Goal: Information Seeking & Learning: Learn about a topic

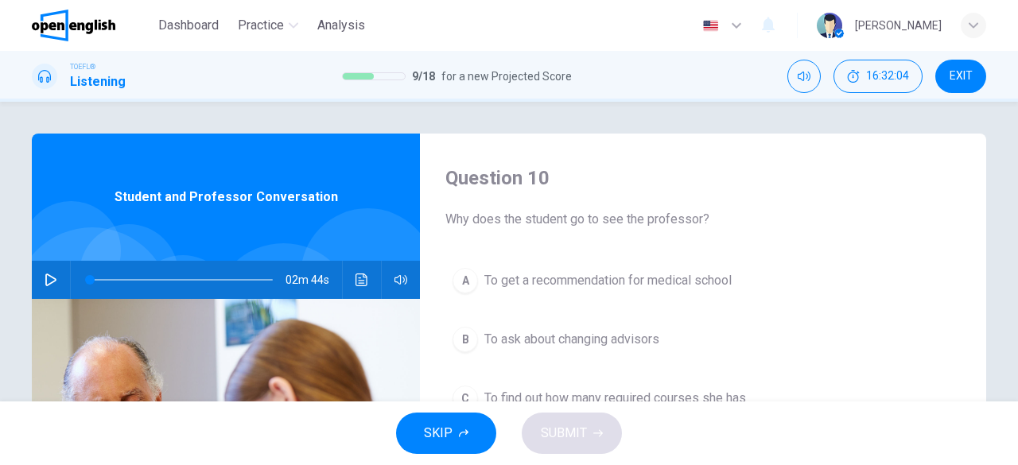
scroll to position [60, 0]
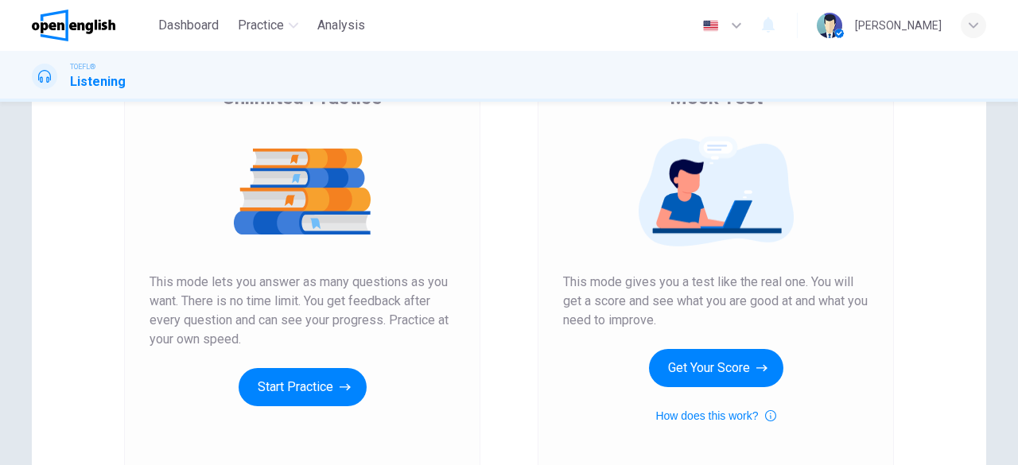
scroll to position [154, 0]
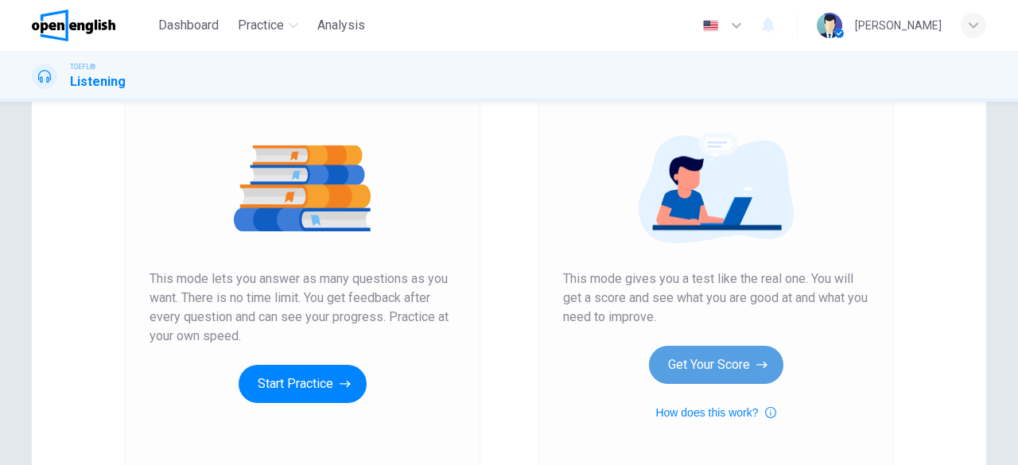
click at [756, 357] on icon "button" at bounding box center [761, 365] width 11 height 16
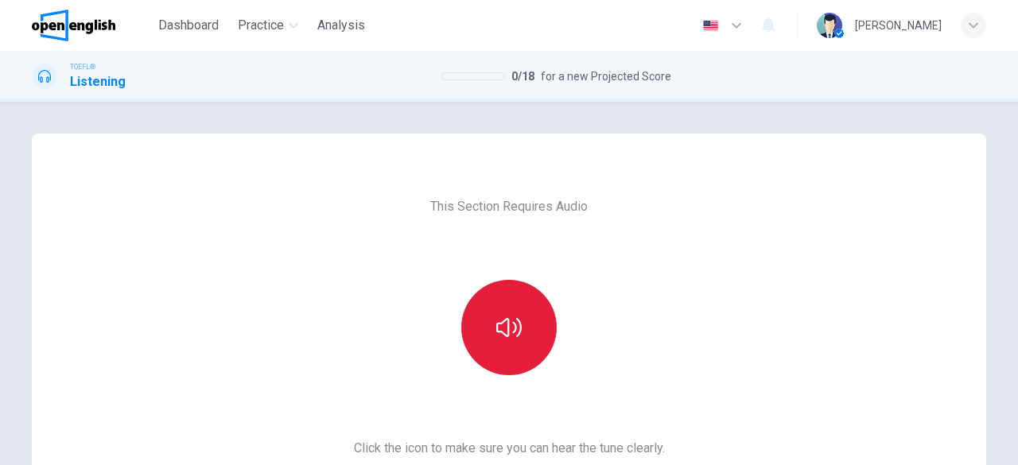
click at [536, 338] on button "button" at bounding box center [508, 327] width 95 height 95
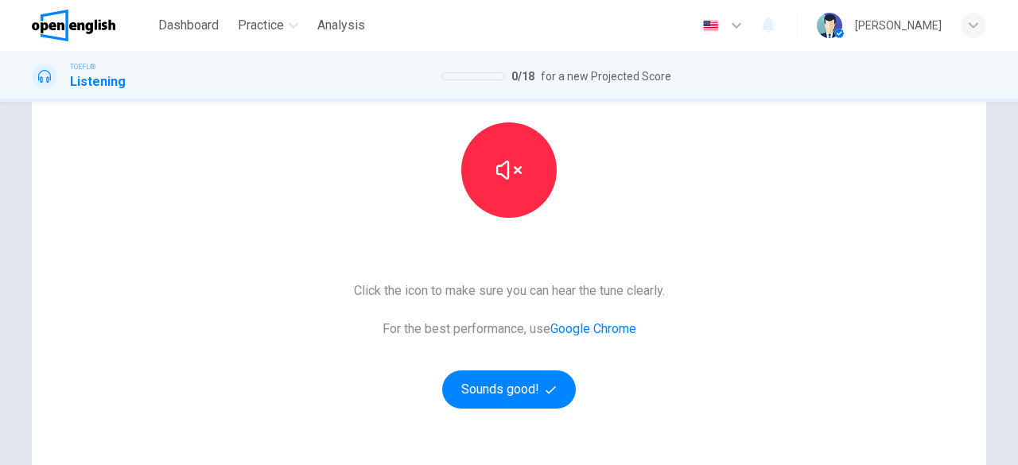
scroll to position [164, 0]
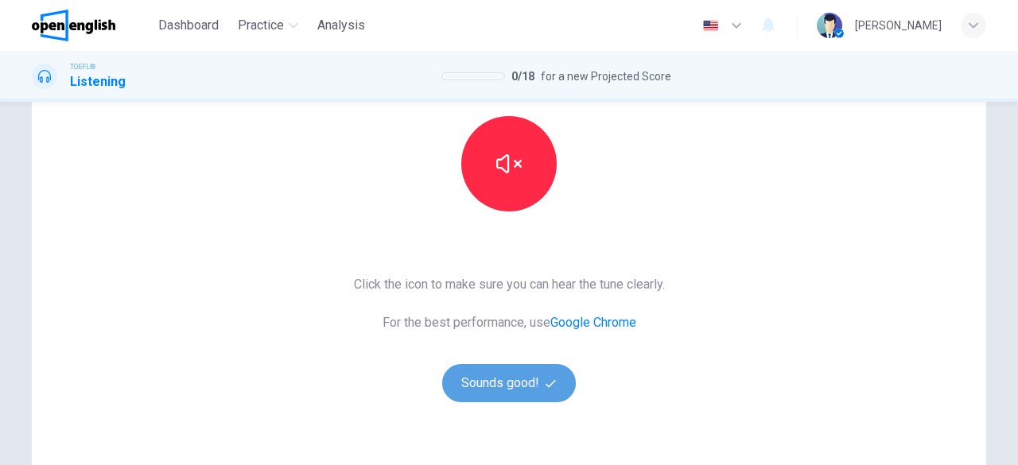
click at [525, 386] on button "Sounds good!" at bounding box center [509, 383] width 134 height 38
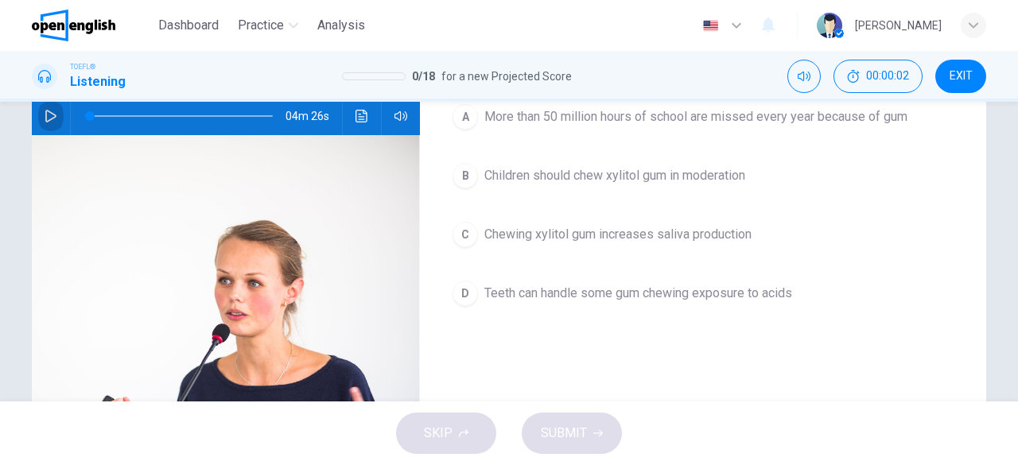
click at [52, 123] on button "button" at bounding box center [50, 116] width 25 height 38
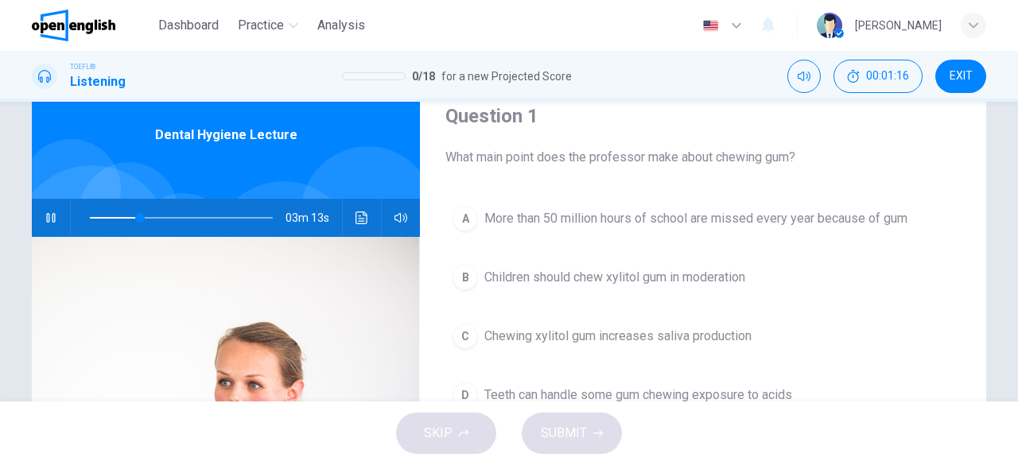
scroll to position [316, 0]
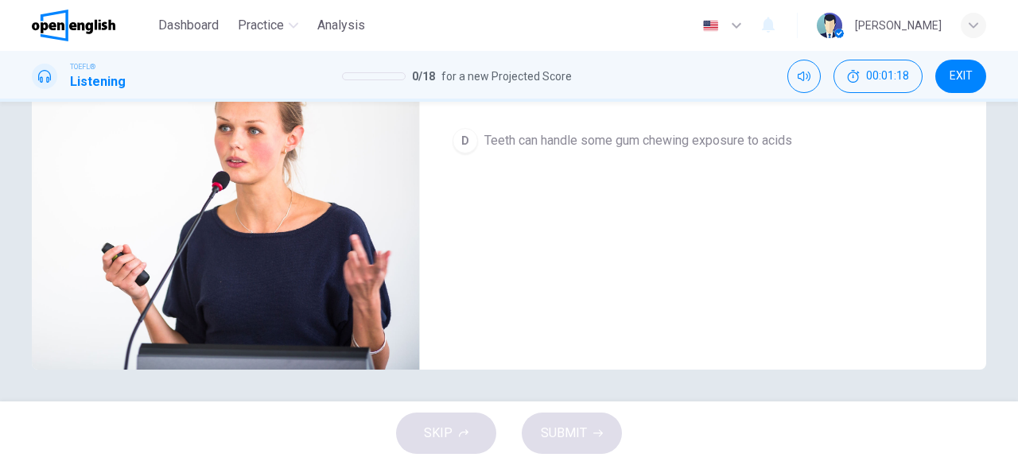
click at [674, 145] on span "Teeth can handle some gum chewing exposure to acids" at bounding box center [638, 140] width 308 height 19
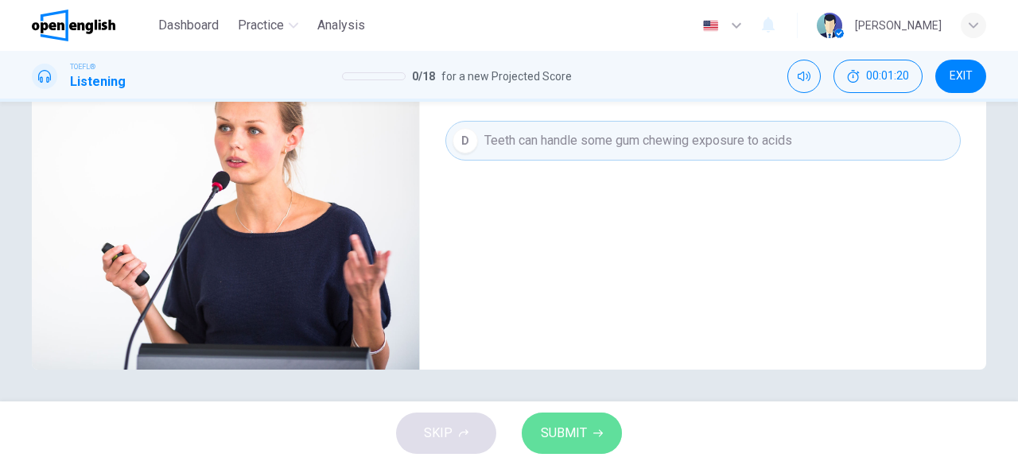
click at [564, 442] on span "SUBMIT" at bounding box center [564, 433] width 46 height 22
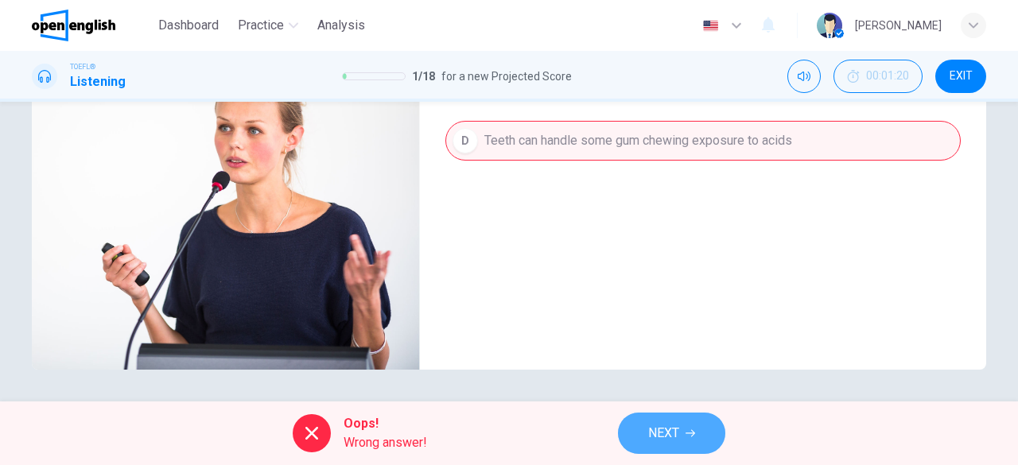
click at [644, 440] on button "NEXT" at bounding box center [671, 433] width 107 height 41
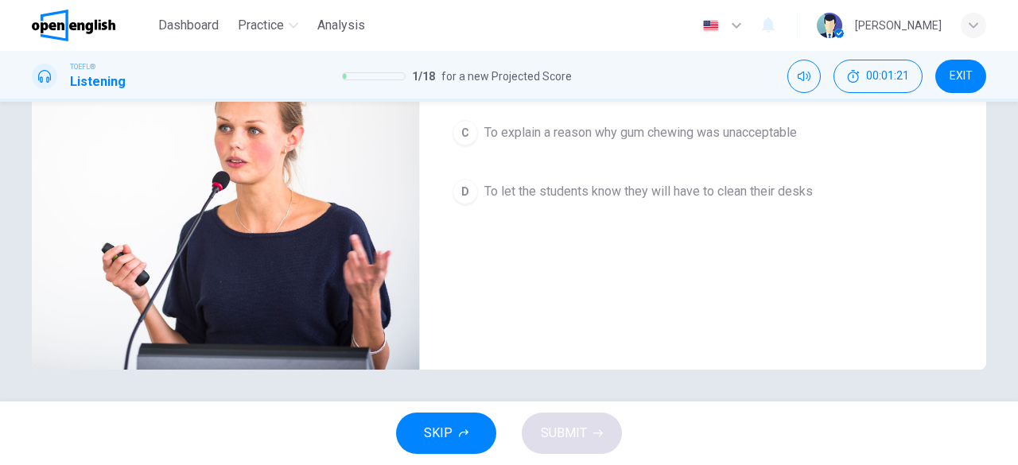
scroll to position [54, 0]
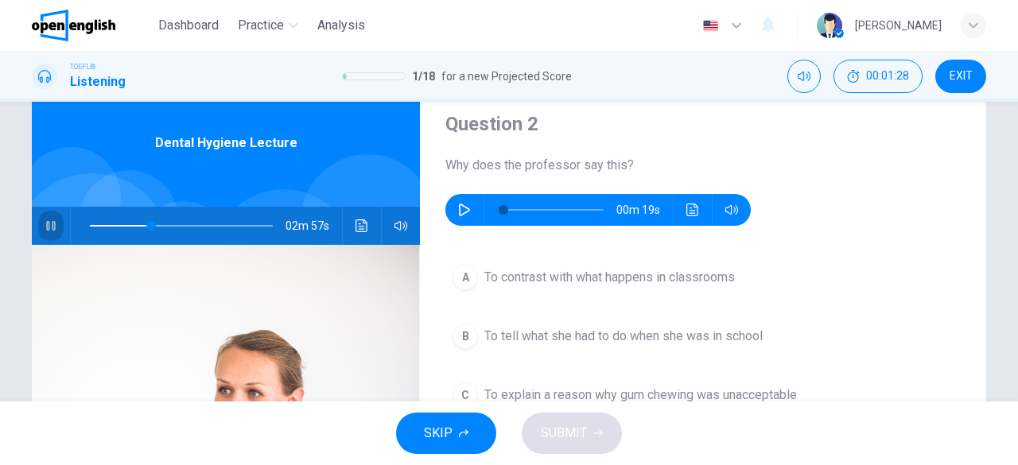
click at [46, 228] on icon "button" at bounding box center [50, 226] width 9 height 10
type input "**"
click at [458, 212] on icon "button" at bounding box center [464, 210] width 13 height 13
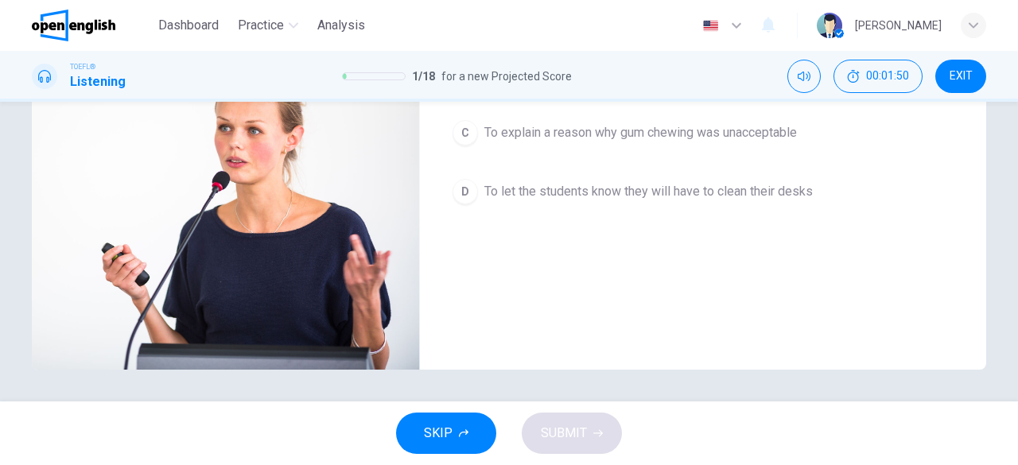
type input "*"
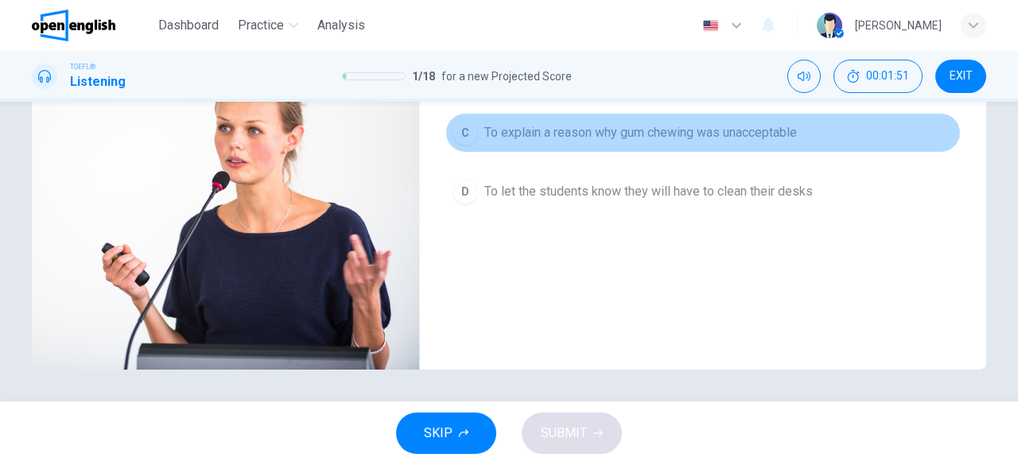
click at [674, 130] on span "To explain a reason why gum chewing was unacceptable" at bounding box center [640, 132] width 312 height 19
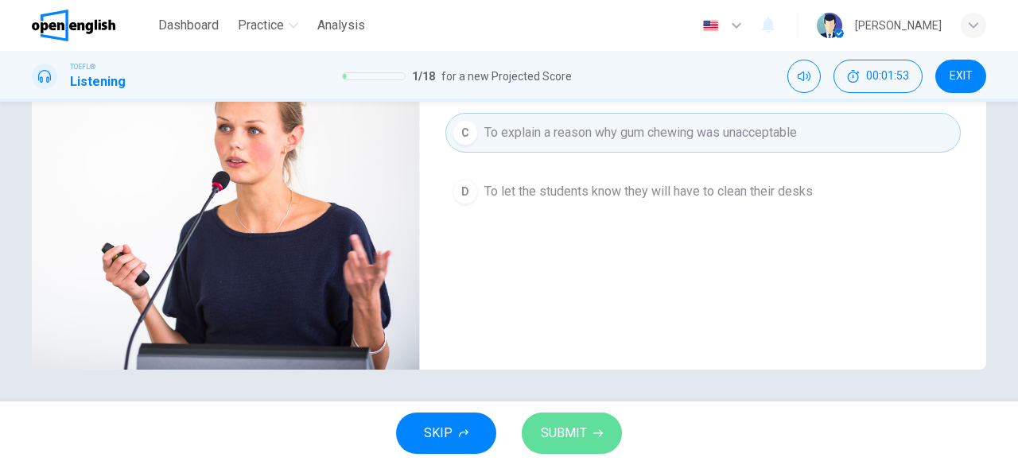
click at [562, 441] on span "SUBMIT" at bounding box center [564, 433] width 46 height 22
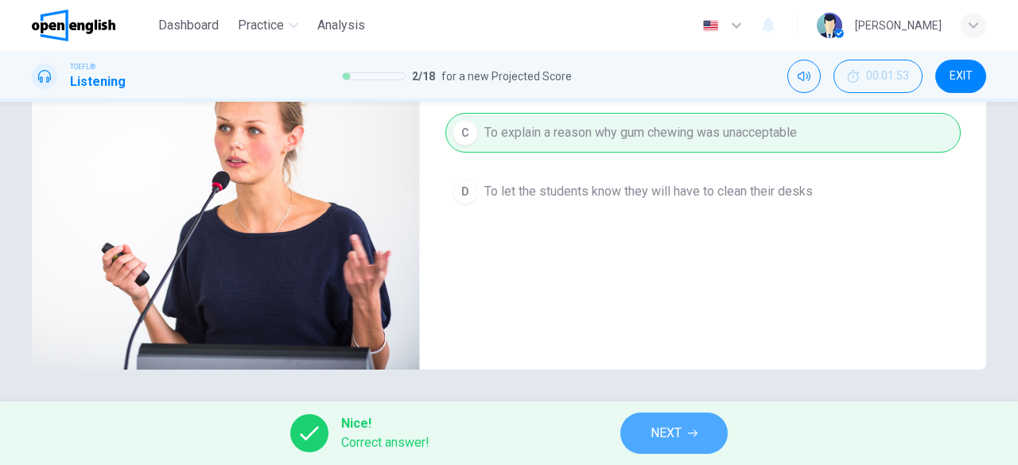
click at [663, 428] on span "NEXT" at bounding box center [665, 433] width 31 height 22
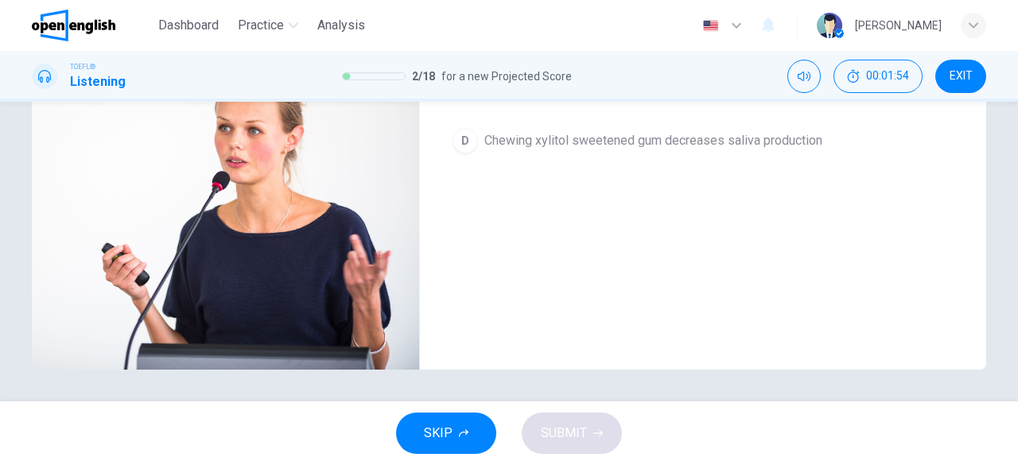
scroll to position [54, 0]
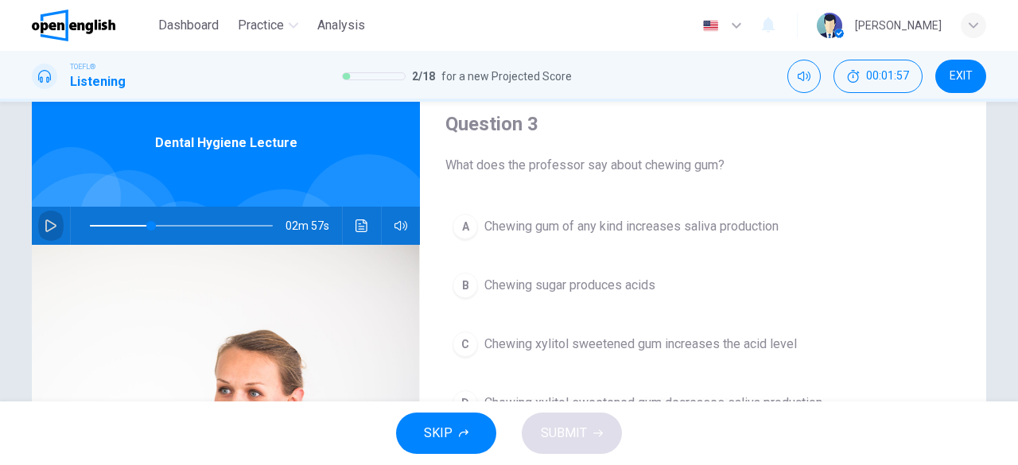
click at [39, 223] on button "button" at bounding box center [50, 226] width 25 height 38
click at [719, 321] on div "A Chewing gum of any kind increases saliva production B Chewing sugar produces …" at bounding box center [702, 331] width 515 height 248
click at [704, 348] on span "Chewing xylitol sweetened gum increases the acid level" at bounding box center [640, 344] width 312 height 19
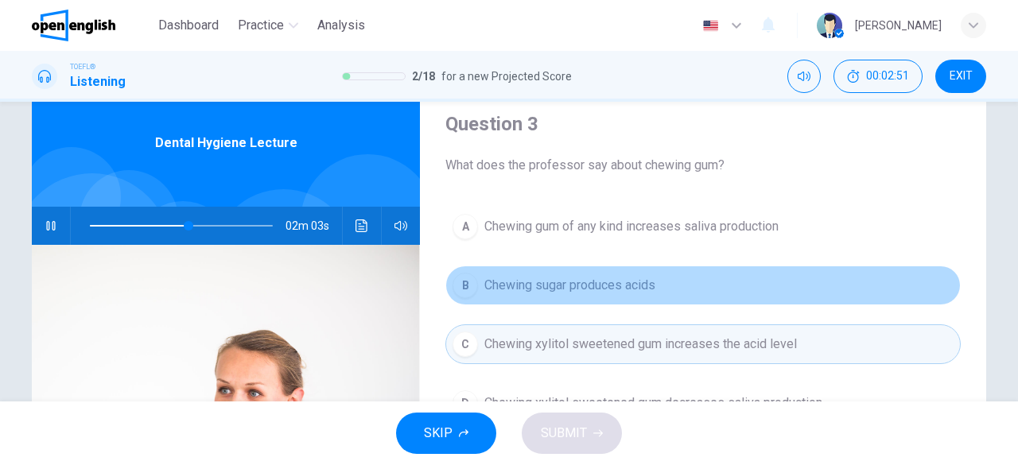
click at [577, 276] on span "Chewing sugar produces acids" at bounding box center [569, 285] width 171 height 19
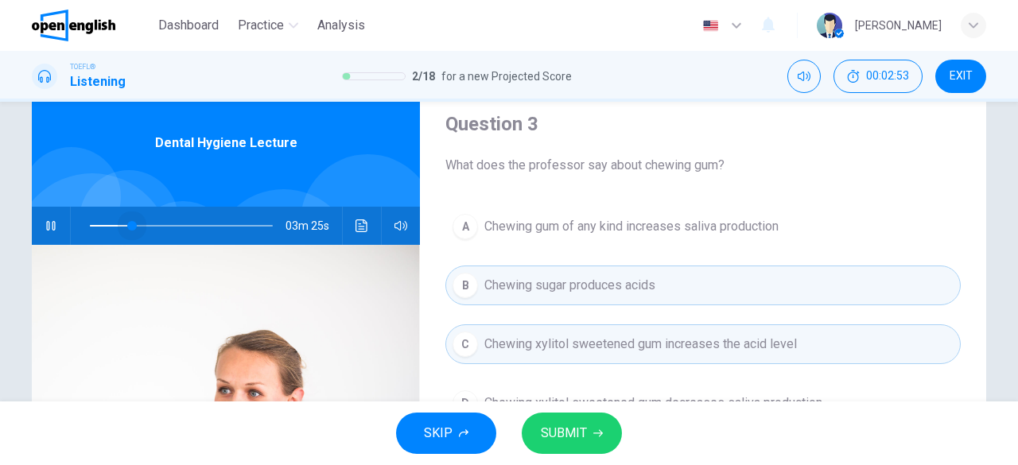
click at [129, 220] on span at bounding box center [181, 226] width 183 height 22
click at [115, 228] on span at bounding box center [119, 226] width 10 height 10
click at [45, 223] on icon "button" at bounding box center [51, 225] width 13 height 13
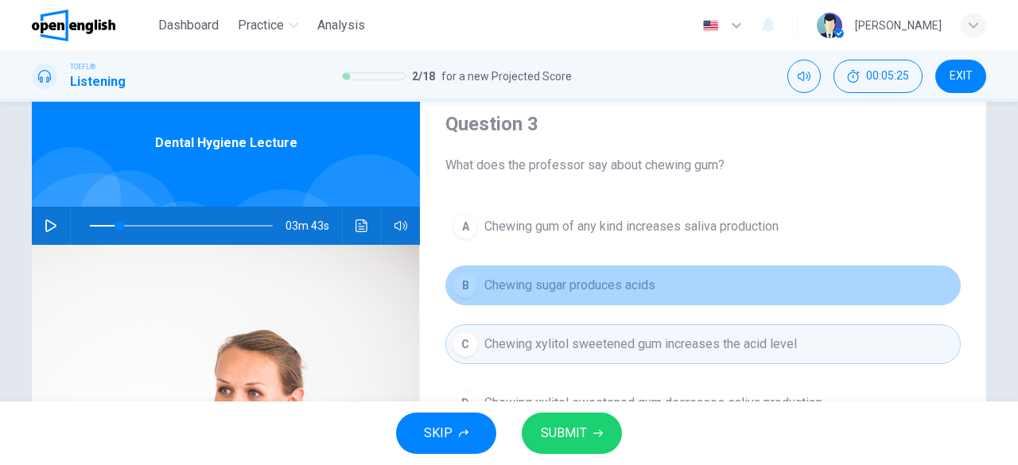
click at [535, 299] on button "B Chewing sugar produces acids" at bounding box center [702, 286] width 515 height 40
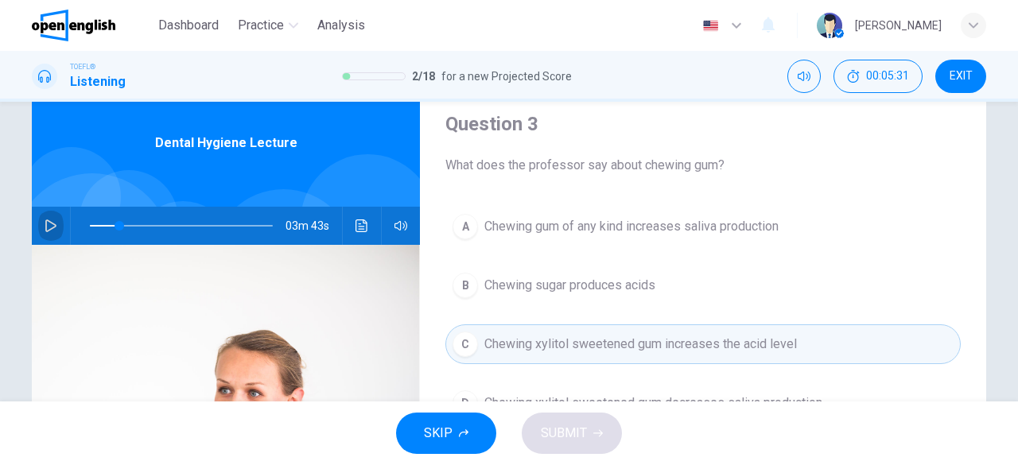
click at [47, 235] on button "button" at bounding box center [50, 226] width 25 height 38
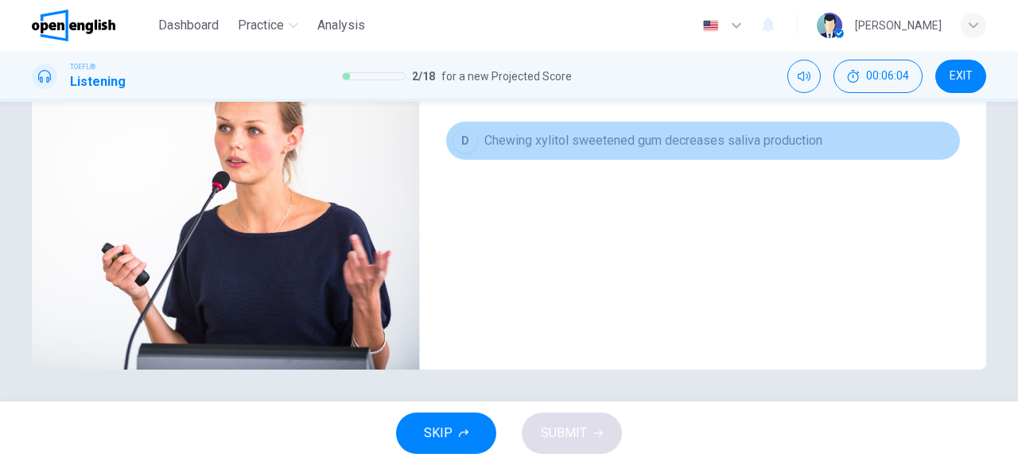
click at [728, 149] on button "D Chewing xylitol sweetened gum decreases saliva production" at bounding box center [702, 141] width 515 height 40
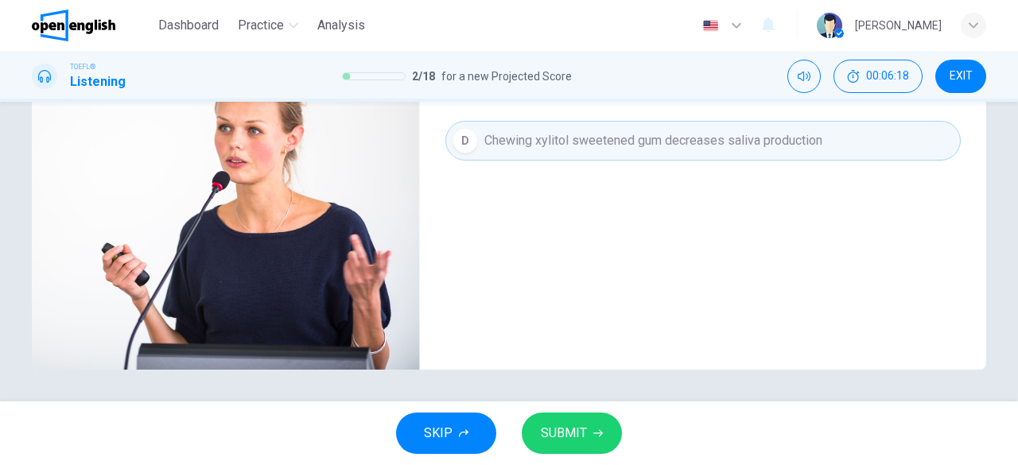
scroll to position [54, 0]
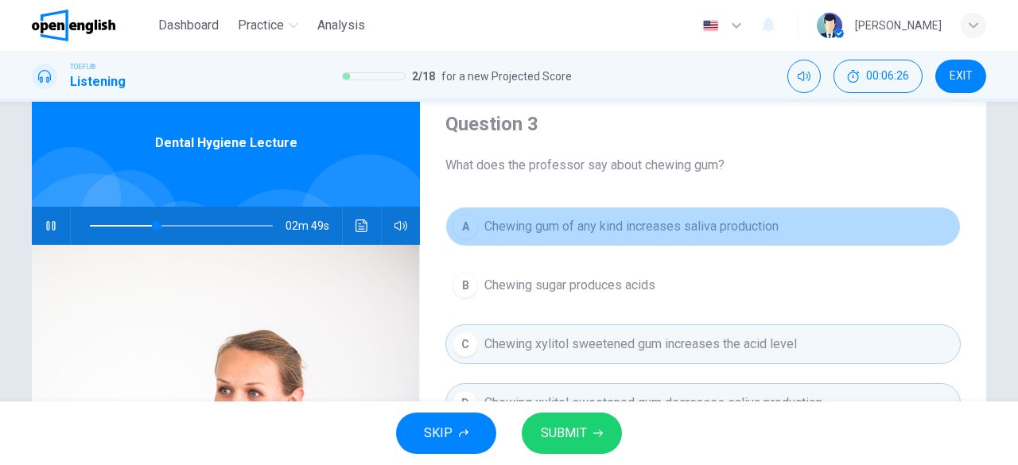
click at [713, 218] on span "Chewing gum of any kind increases saliva production" at bounding box center [631, 226] width 294 height 19
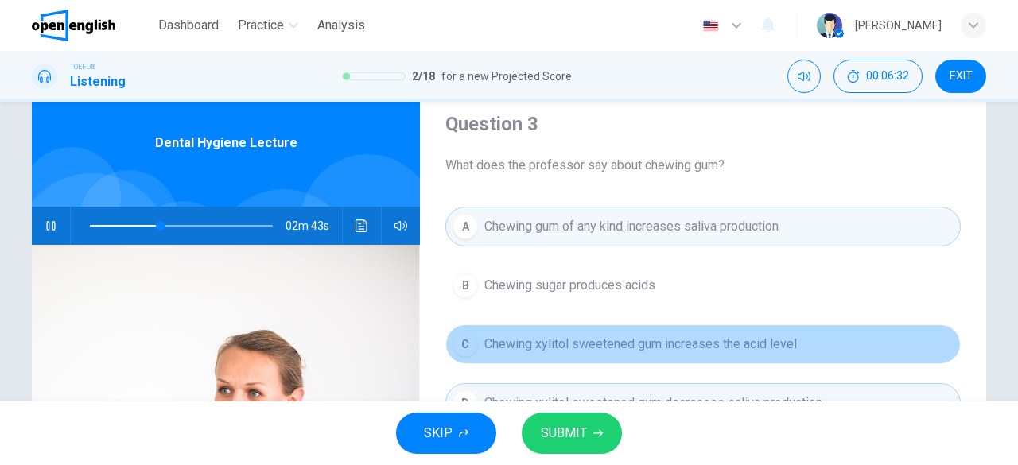
click at [723, 335] on span "Chewing xylitol sweetened gum increases the acid level" at bounding box center [640, 344] width 312 height 19
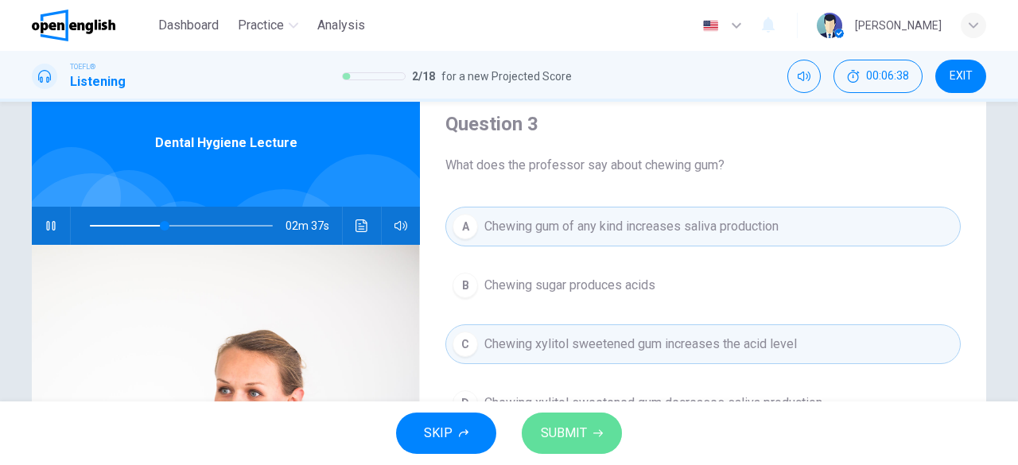
click at [575, 432] on span "SUBMIT" at bounding box center [564, 433] width 46 height 22
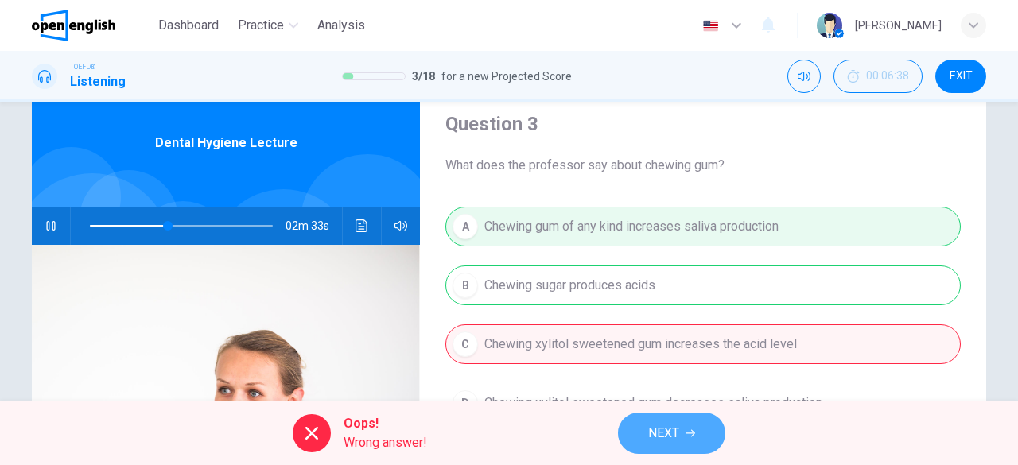
click at [653, 433] on span "NEXT" at bounding box center [663, 433] width 31 height 22
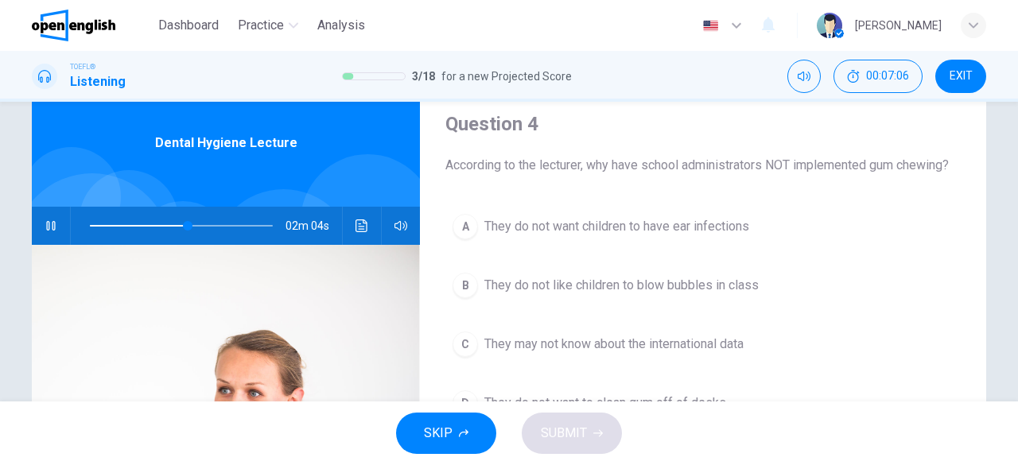
scroll to position [316, 0]
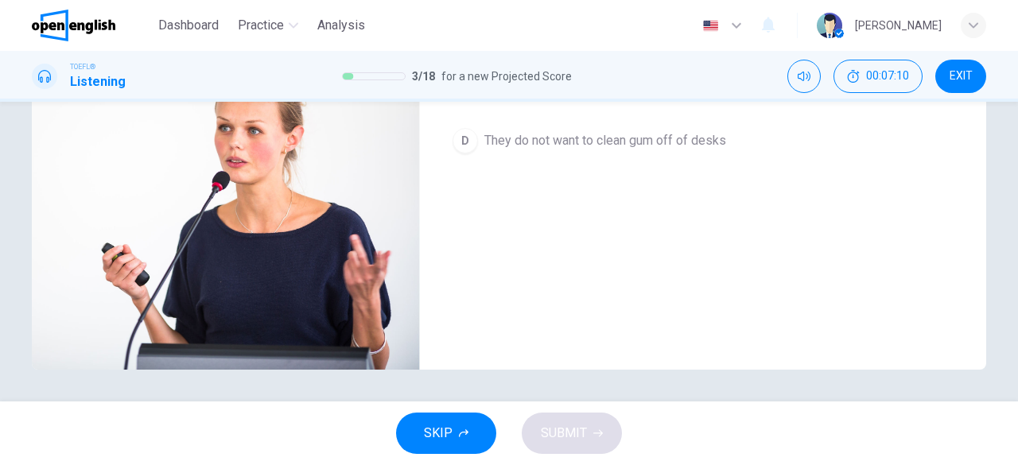
click at [657, 125] on button "D They do not want to clean gum off of desks" at bounding box center [702, 141] width 515 height 40
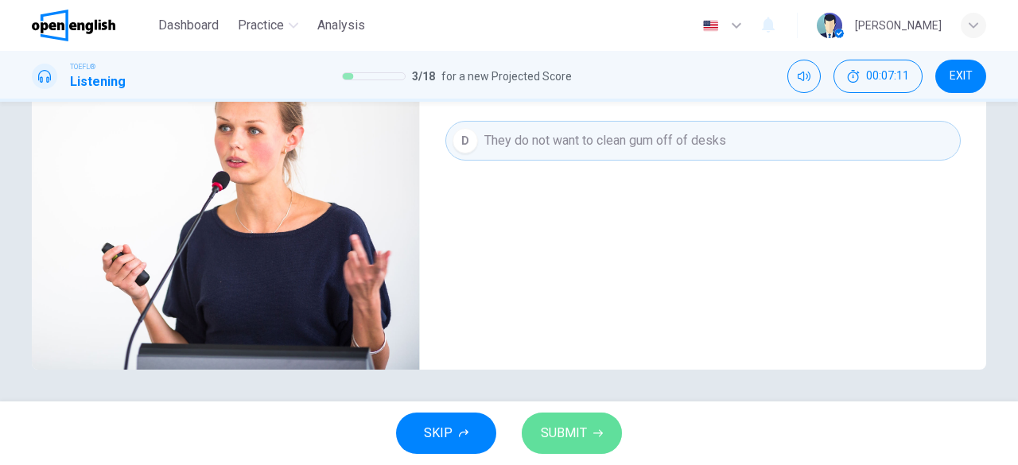
click at [582, 432] on span "SUBMIT" at bounding box center [564, 433] width 46 height 22
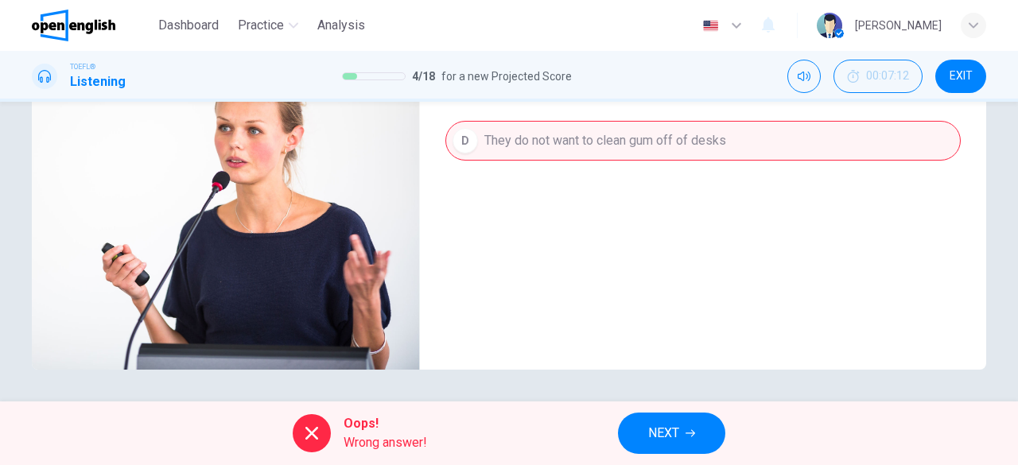
scroll to position [54, 0]
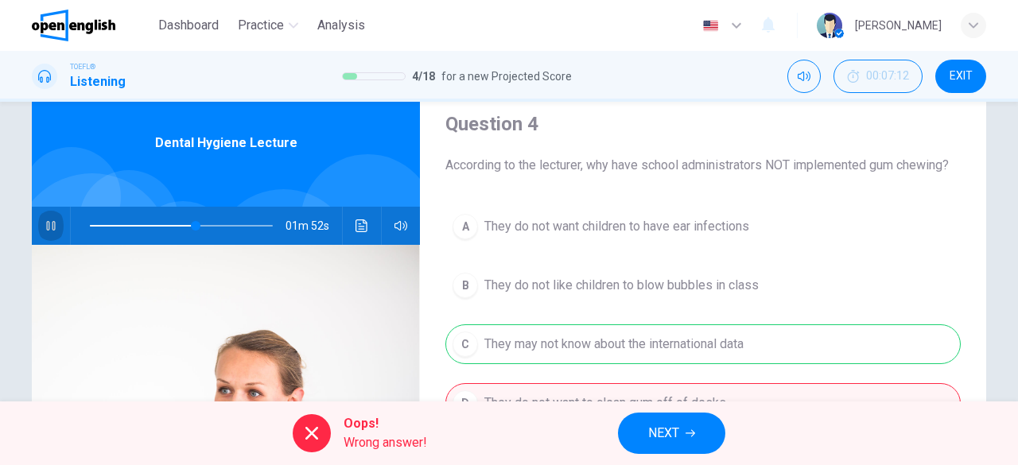
click at [45, 227] on icon "button" at bounding box center [51, 225] width 13 height 13
click at [50, 230] on icon "button" at bounding box center [51, 225] width 13 height 13
click at [50, 230] on icon "button" at bounding box center [50, 226] width 9 height 10
click at [112, 223] on span at bounding box center [181, 226] width 183 height 22
click at [48, 219] on icon "button" at bounding box center [51, 225] width 13 height 13
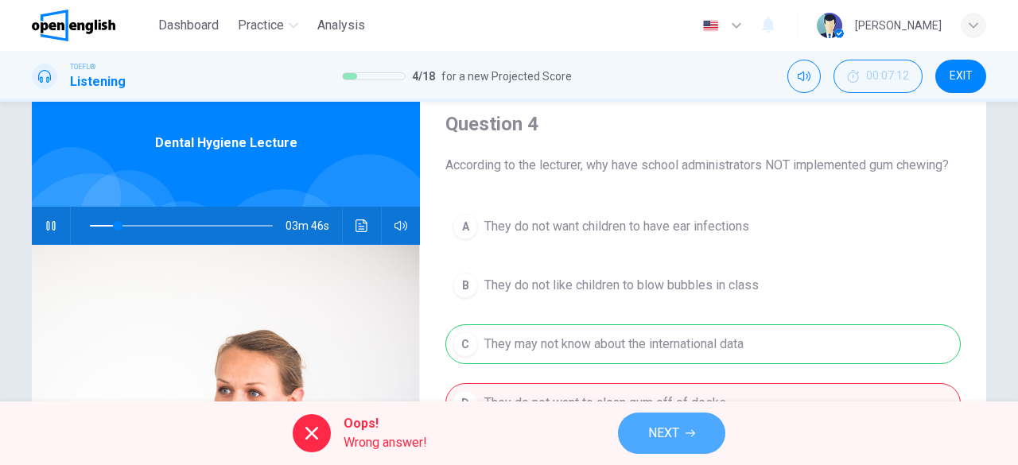
click at [679, 441] on span "NEXT" at bounding box center [663, 433] width 31 height 22
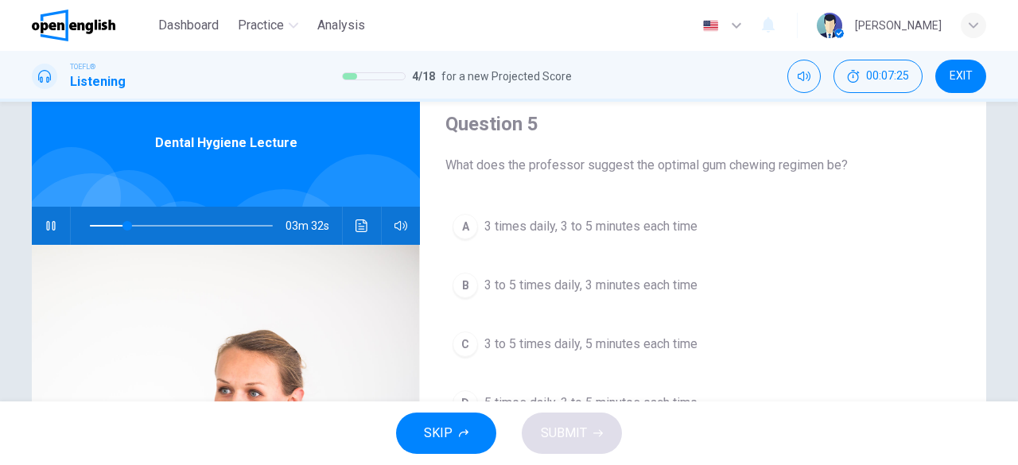
type input "**"
click at [956, 72] on span "EXIT" at bounding box center [960, 76] width 23 height 13
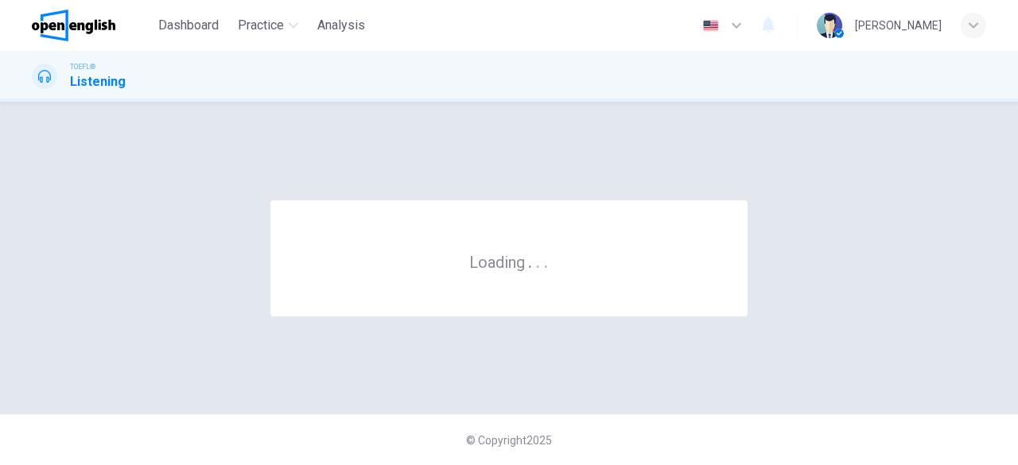
scroll to position [0, 0]
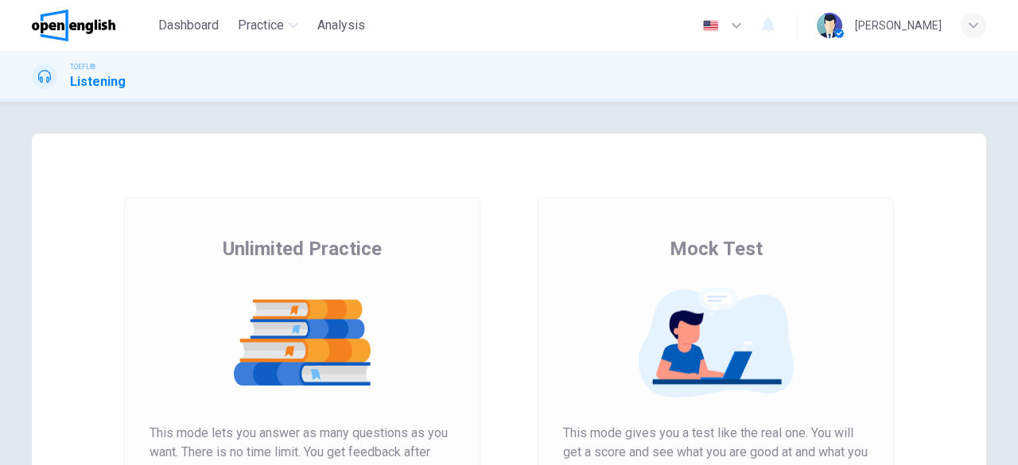
scroll to position [304, 0]
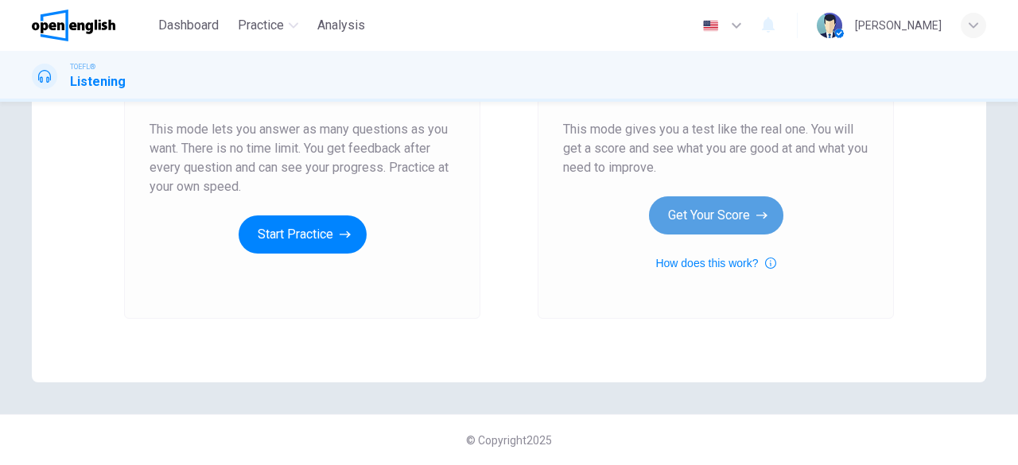
click at [703, 204] on button "Get Your Score" at bounding box center [716, 215] width 134 height 38
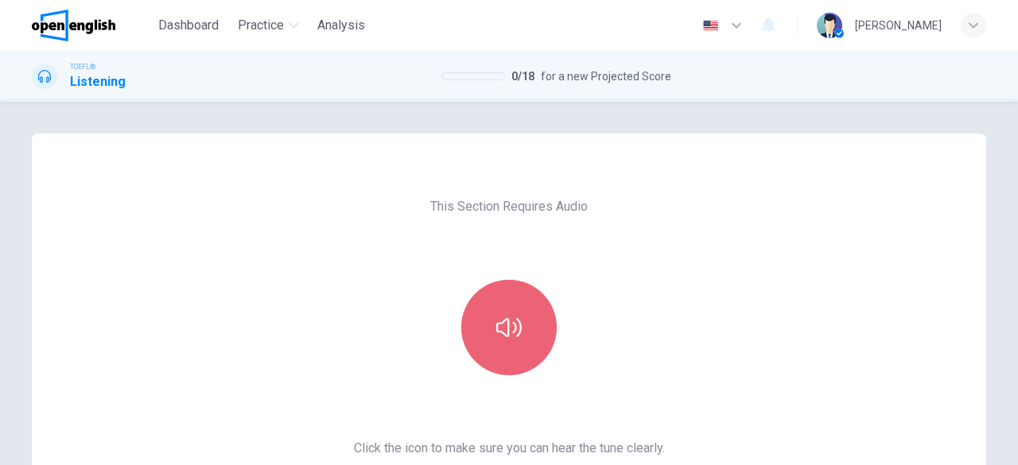
click at [541, 316] on button "button" at bounding box center [508, 327] width 95 height 95
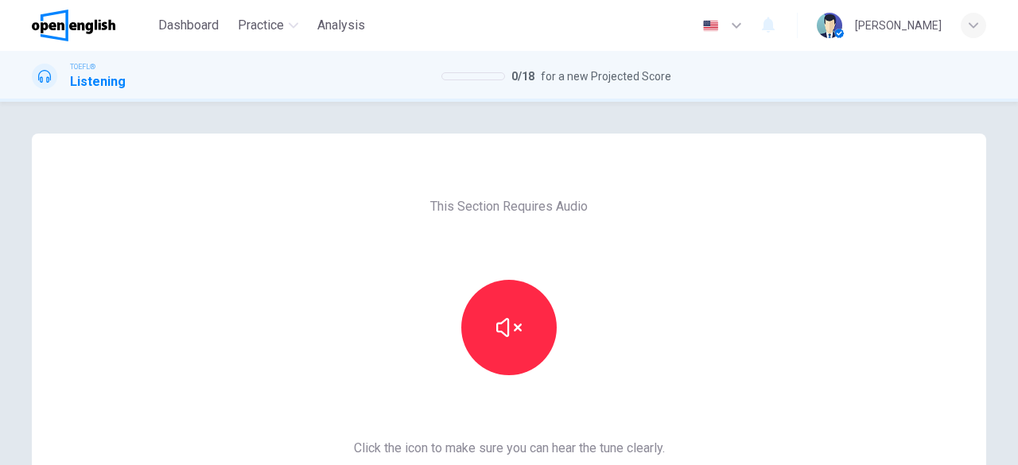
scroll to position [304, 0]
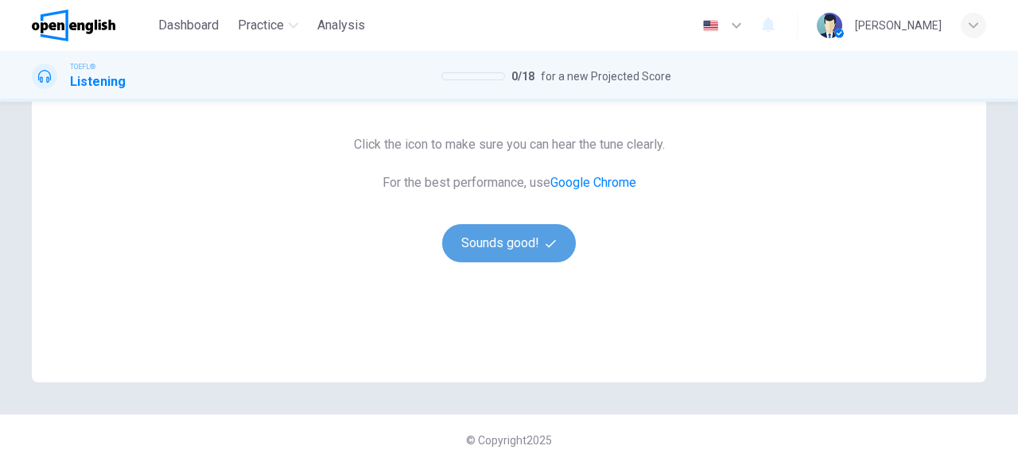
click at [520, 251] on button "Sounds good!" at bounding box center [509, 243] width 134 height 38
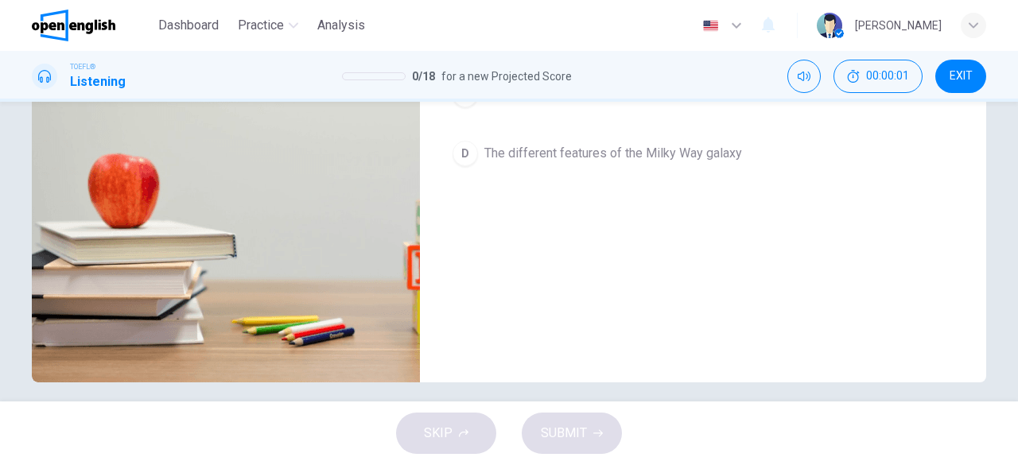
scroll to position [41, 0]
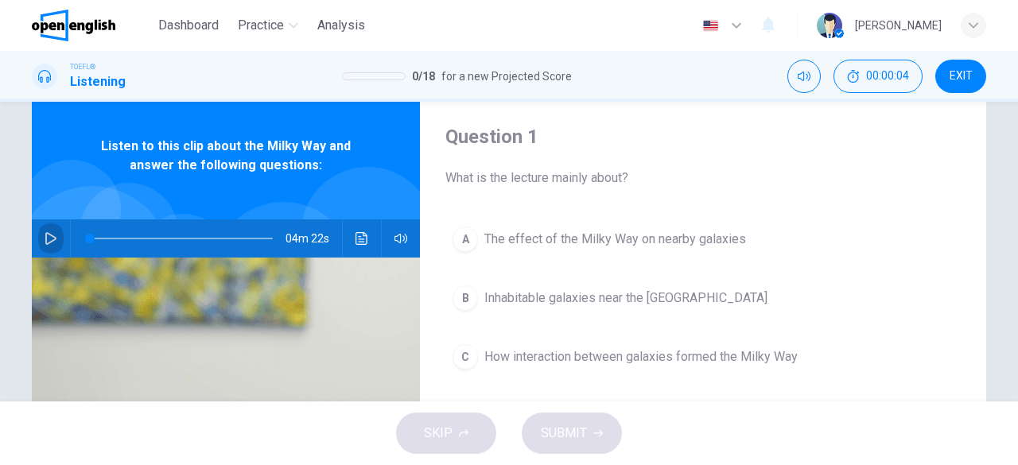
click at [49, 238] on icon "button" at bounding box center [50, 238] width 11 height 13
click at [692, 182] on span "What is the lecture mainly about?" at bounding box center [702, 178] width 515 height 19
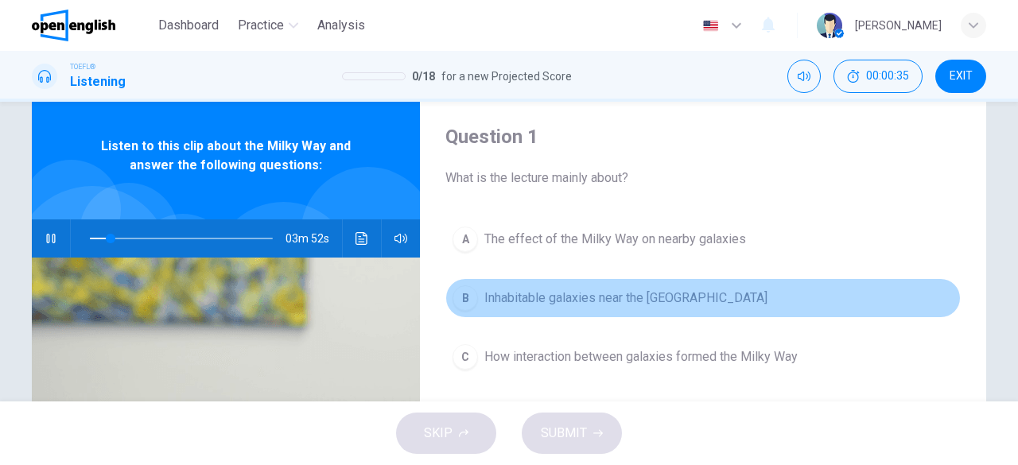
click at [641, 304] on span "Inhabitable galaxies near the Milky Way" at bounding box center [625, 298] width 283 height 19
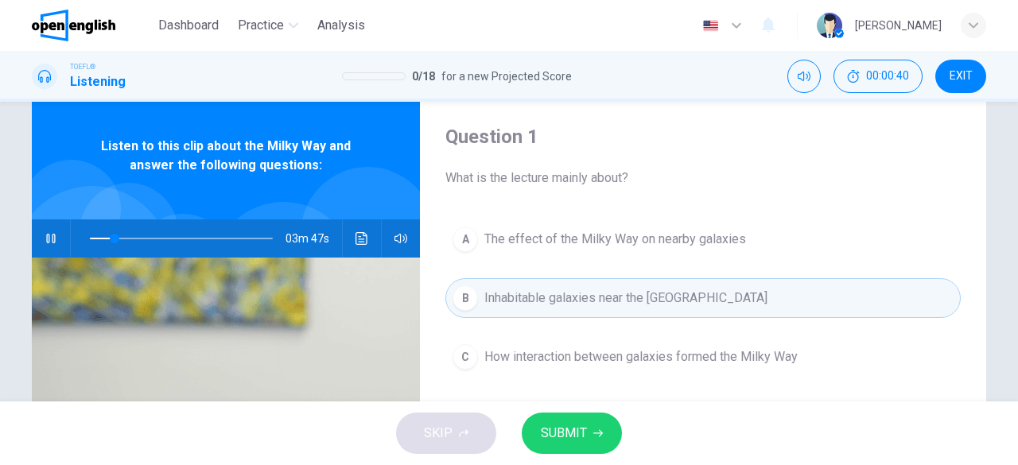
scroll to position [304, 0]
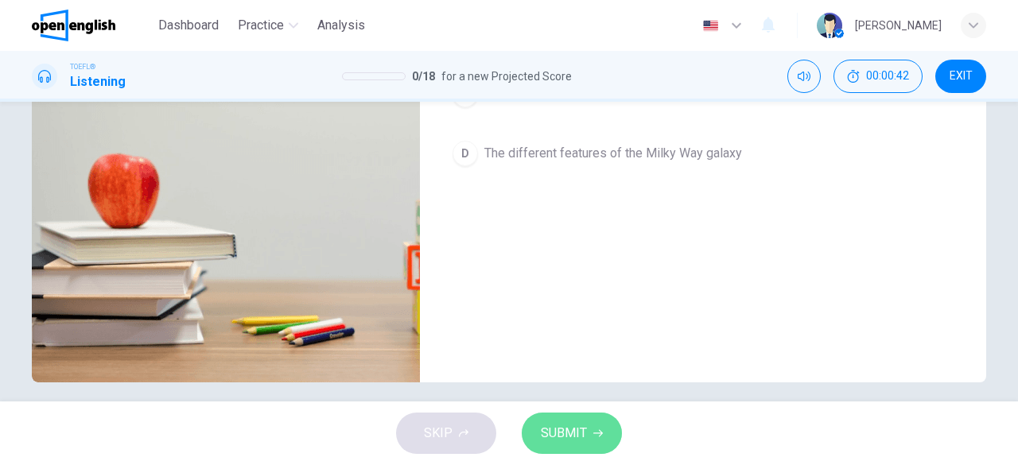
click at [596, 444] on button "SUBMIT" at bounding box center [571, 433] width 100 height 41
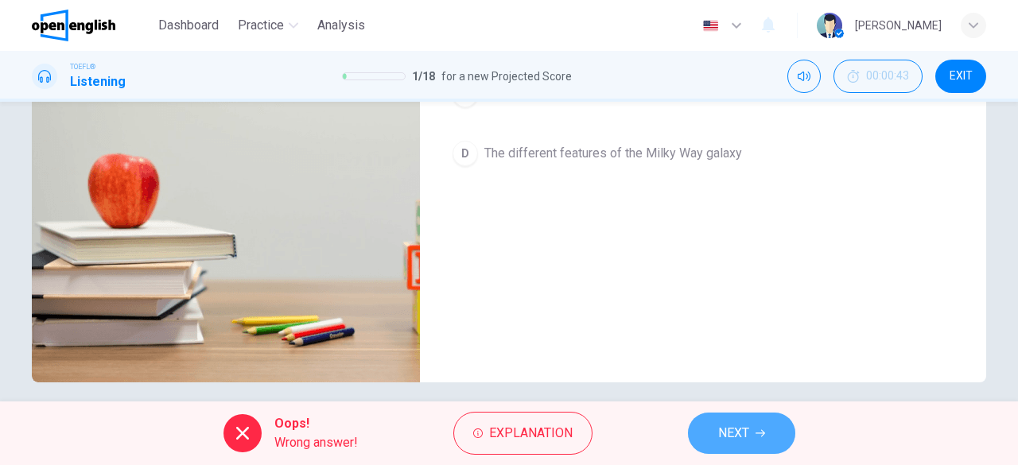
click at [736, 429] on span "NEXT" at bounding box center [733, 433] width 31 height 22
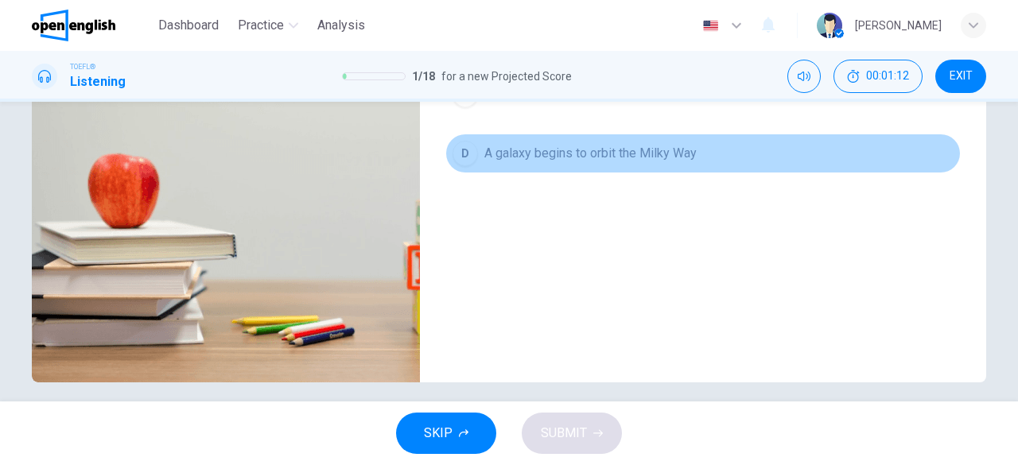
click at [669, 162] on button "D A galaxy begins to orbit the Milky Way" at bounding box center [702, 154] width 515 height 40
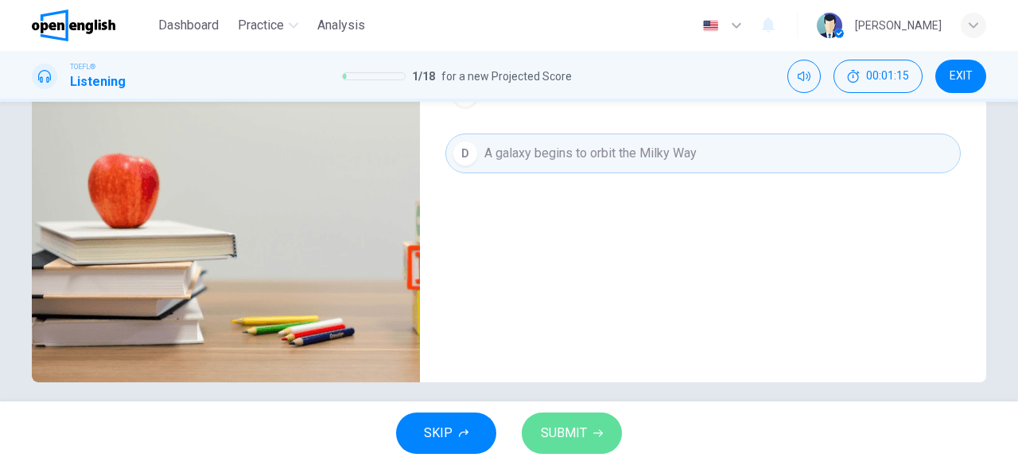
click at [583, 446] on button "SUBMIT" at bounding box center [571, 433] width 100 height 41
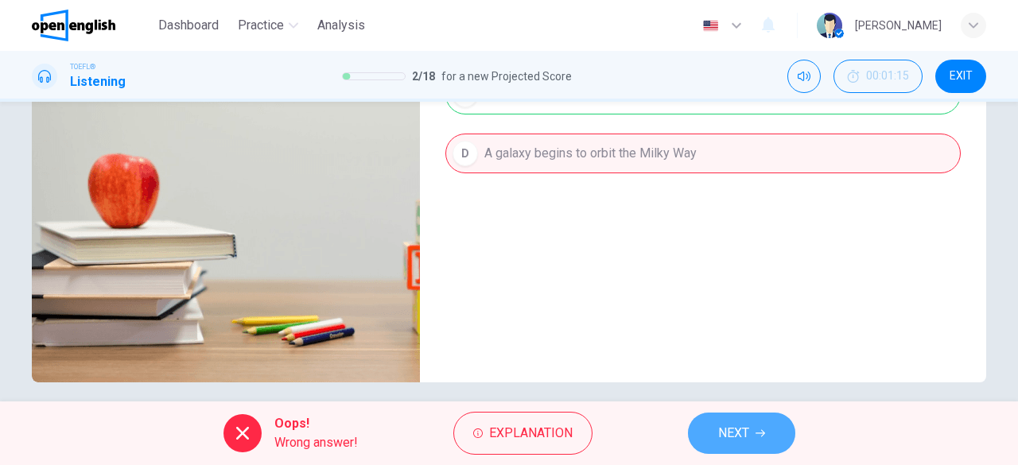
click at [751, 427] on button "NEXT" at bounding box center [741, 433] width 107 height 41
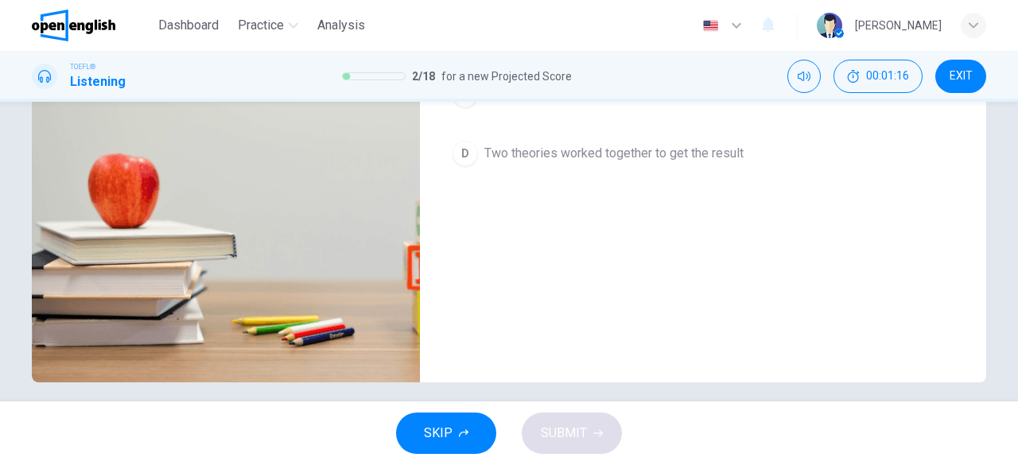
scroll to position [41, 0]
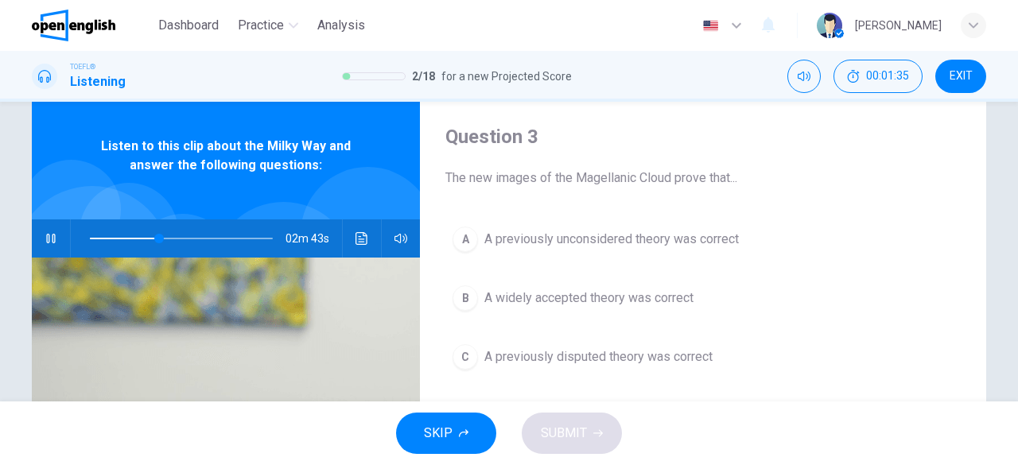
type input "**"
click at [976, 71] on button "EXIT" at bounding box center [960, 76] width 51 height 33
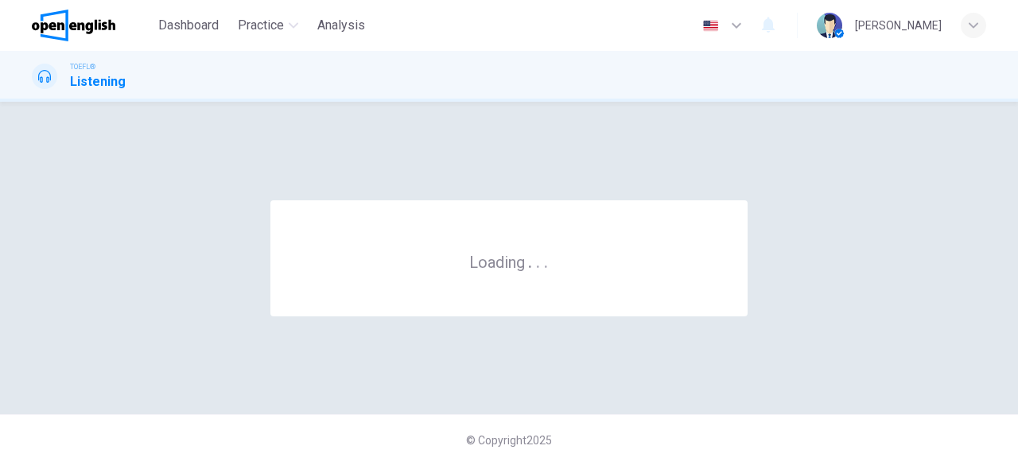
scroll to position [0, 0]
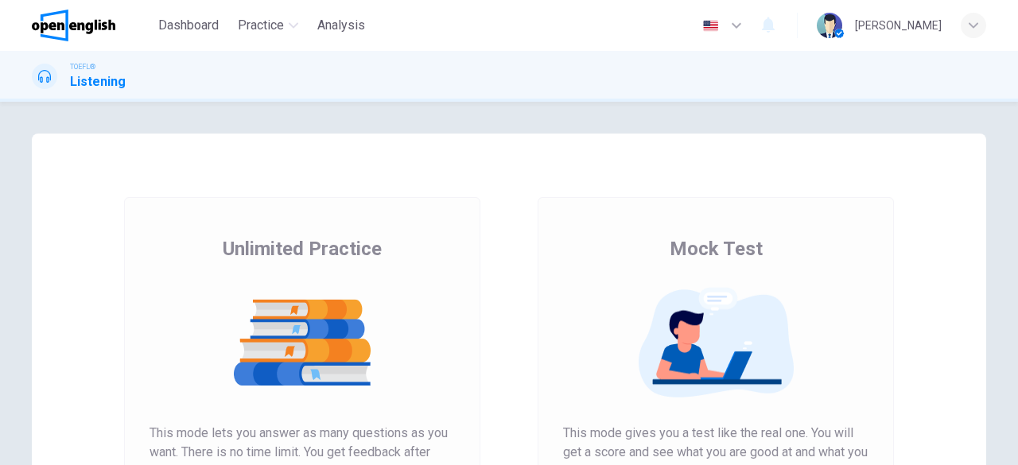
scroll to position [304, 0]
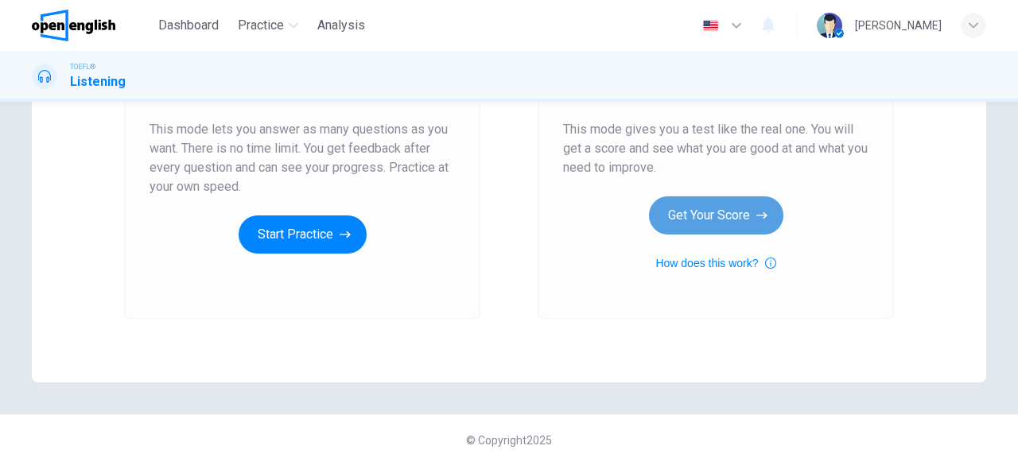
click at [690, 220] on button "Get Your Score" at bounding box center [716, 215] width 134 height 38
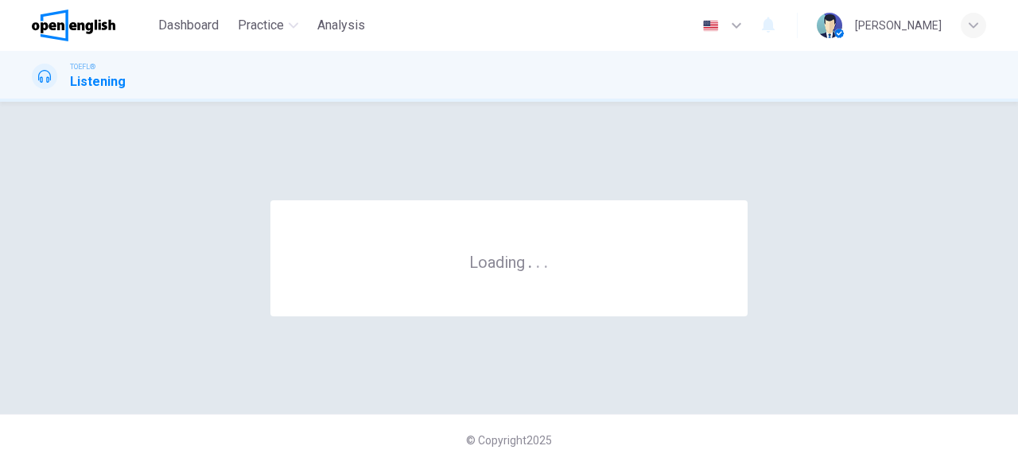
scroll to position [0, 0]
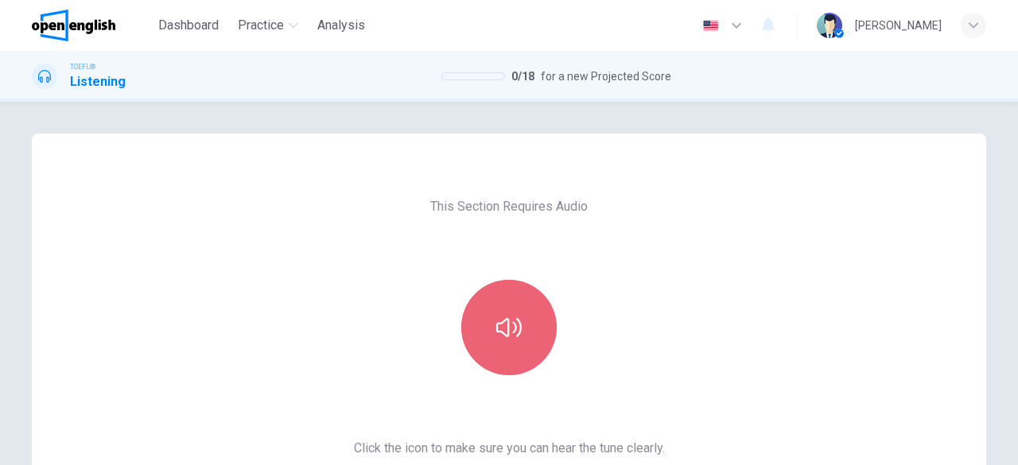
click at [499, 319] on icon "button" at bounding box center [508, 327] width 25 height 25
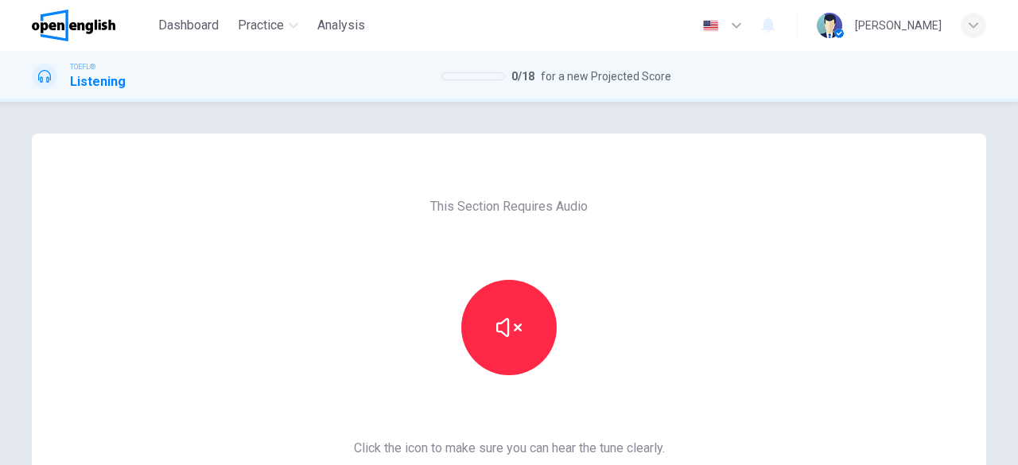
scroll to position [304, 0]
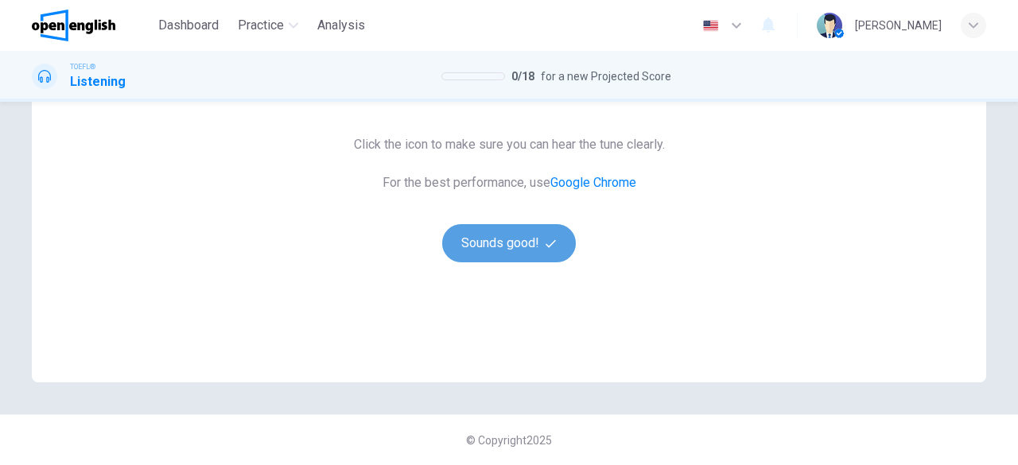
click at [507, 245] on button "Sounds good!" at bounding box center [509, 243] width 134 height 38
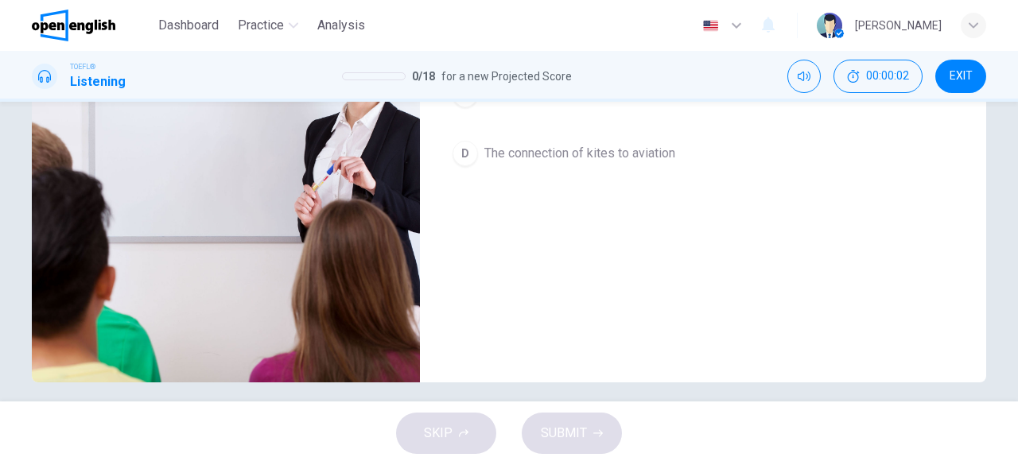
scroll to position [41, 0]
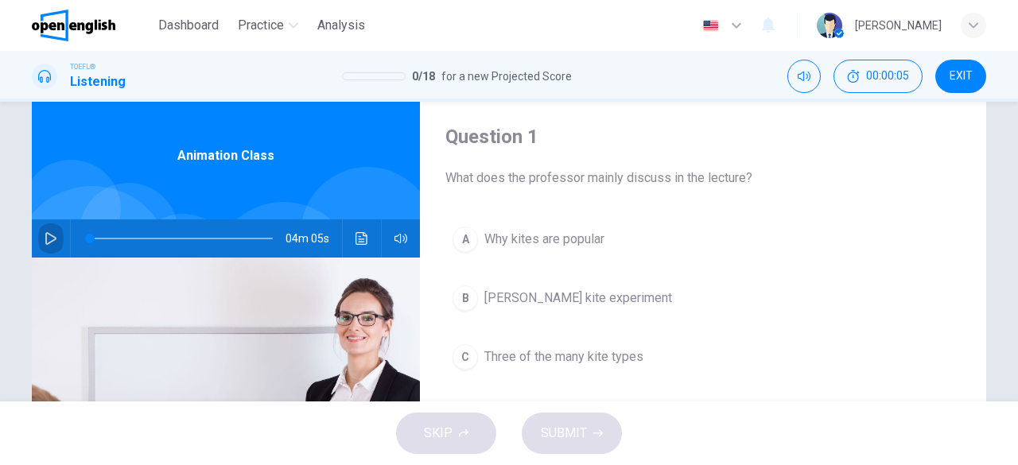
click at [39, 240] on button "button" at bounding box center [50, 238] width 25 height 38
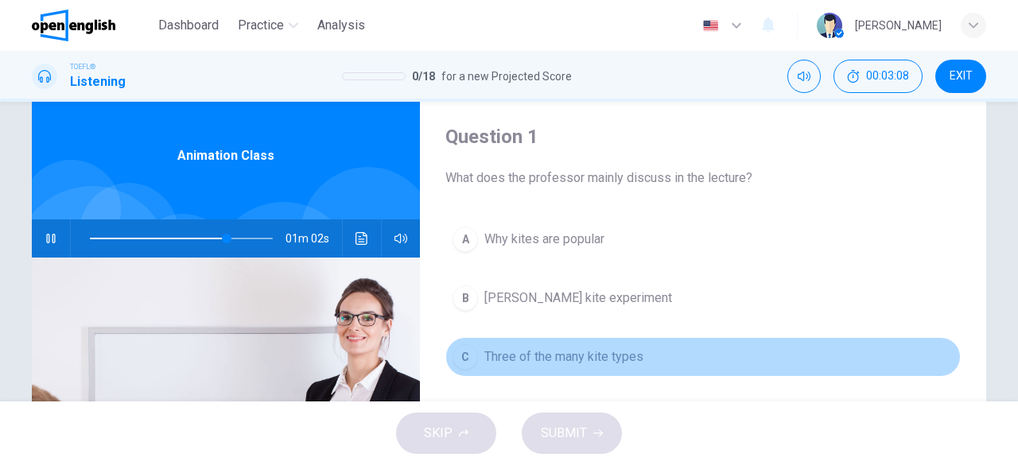
click at [606, 352] on span "Three of the many kite types" at bounding box center [563, 356] width 159 height 19
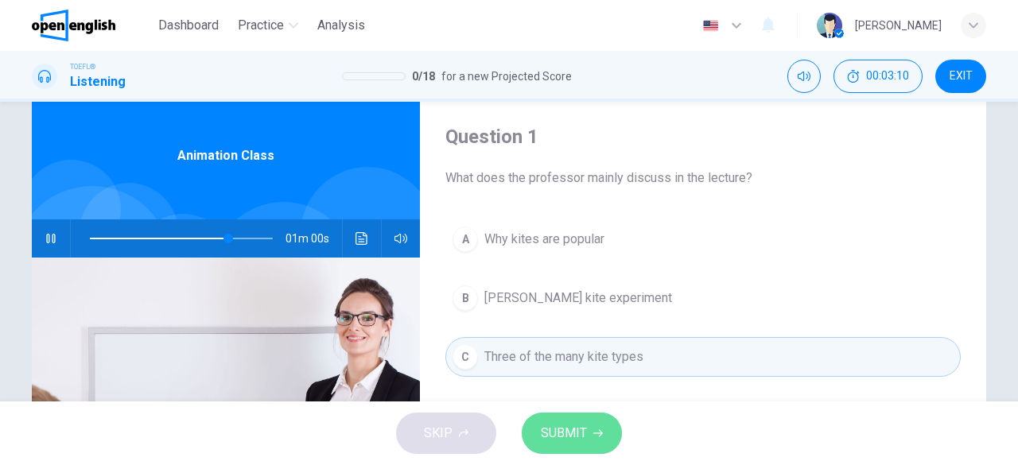
click at [581, 432] on span "SUBMIT" at bounding box center [564, 433] width 46 height 22
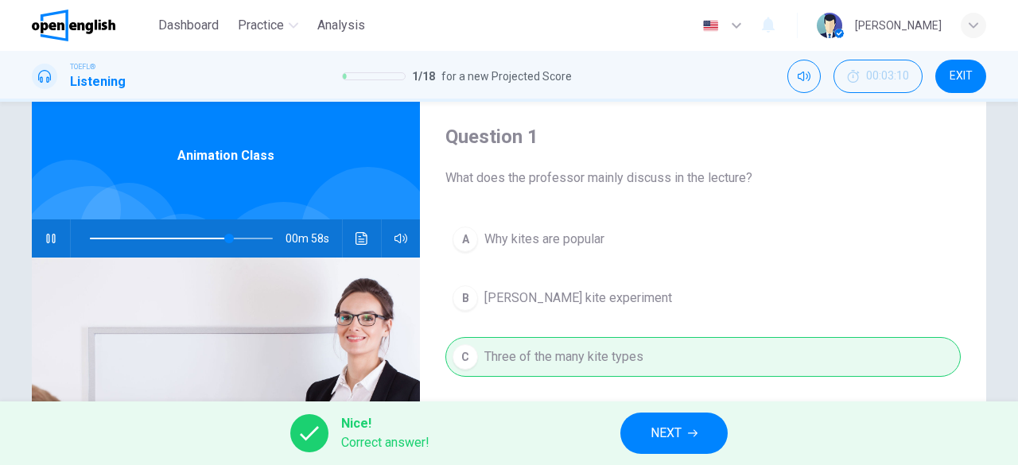
click at [693, 429] on icon "button" at bounding box center [693, 433] width 10 height 10
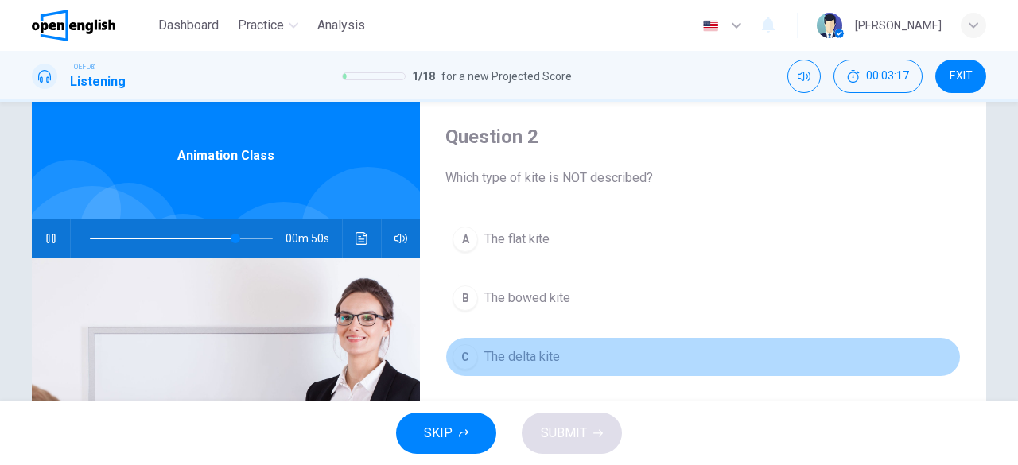
click at [544, 362] on span "The delta kite" at bounding box center [522, 356] width 76 height 19
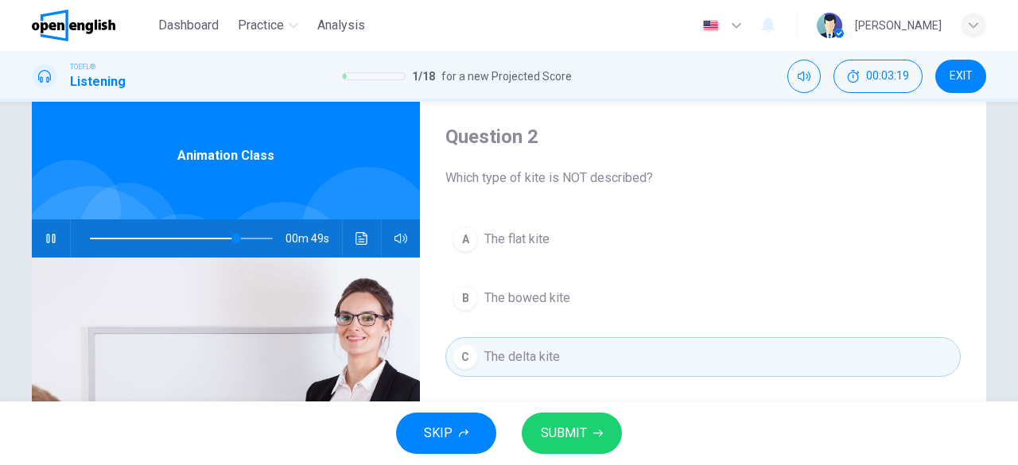
scroll to position [304, 0]
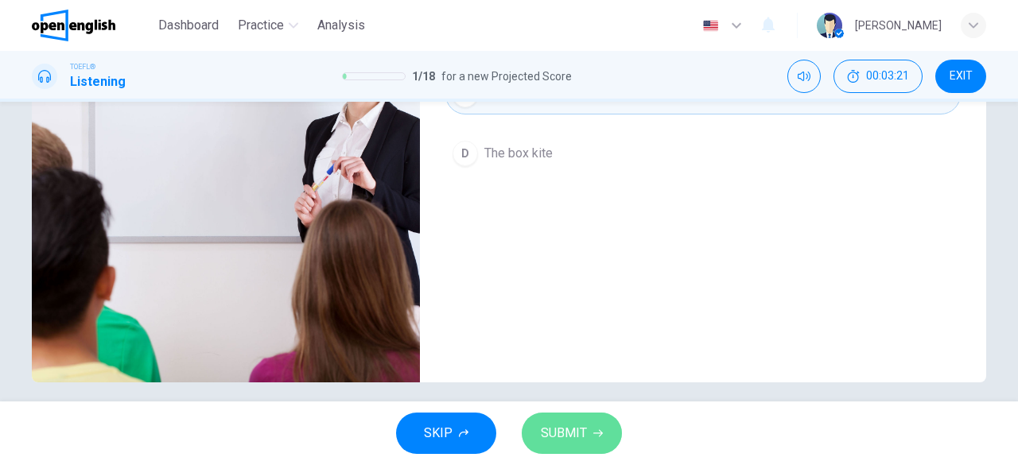
click at [554, 432] on span "SUBMIT" at bounding box center [564, 433] width 46 height 22
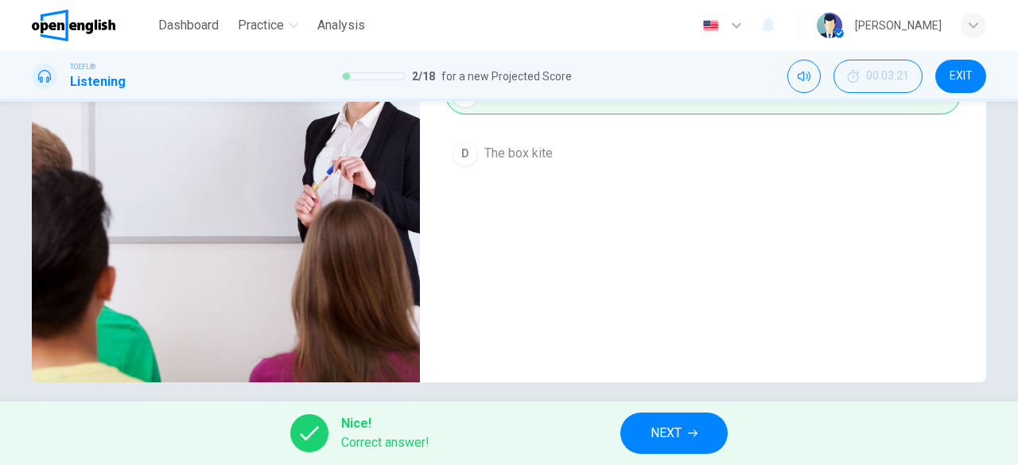
click at [668, 436] on span "NEXT" at bounding box center [665, 433] width 31 height 22
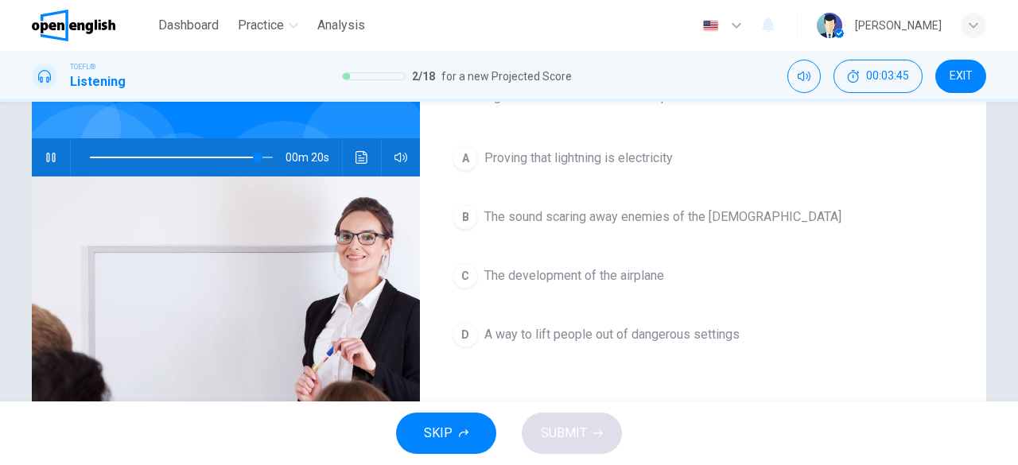
scroll to position [123, 0]
click at [49, 150] on icon "button" at bounding box center [51, 156] width 13 height 13
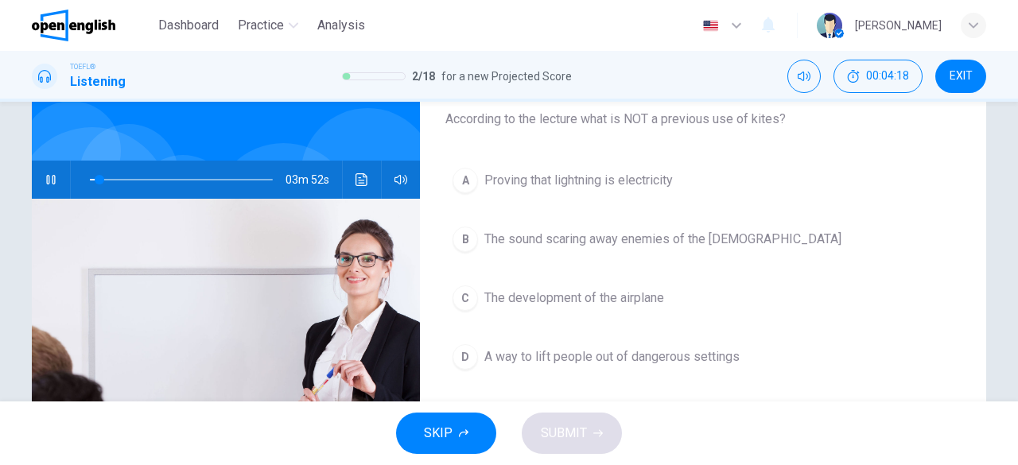
scroll to position [102, 0]
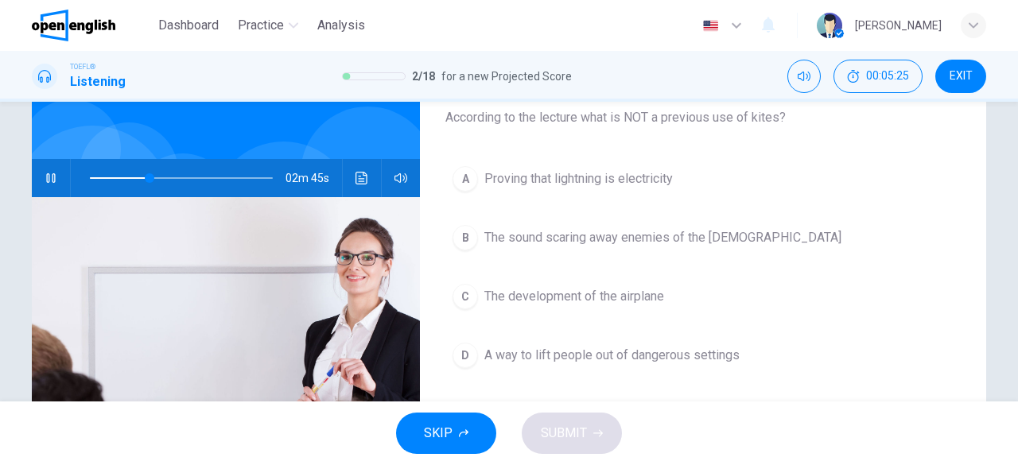
click at [634, 291] on span "The development of the airplane" at bounding box center [574, 296] width 180 height 19
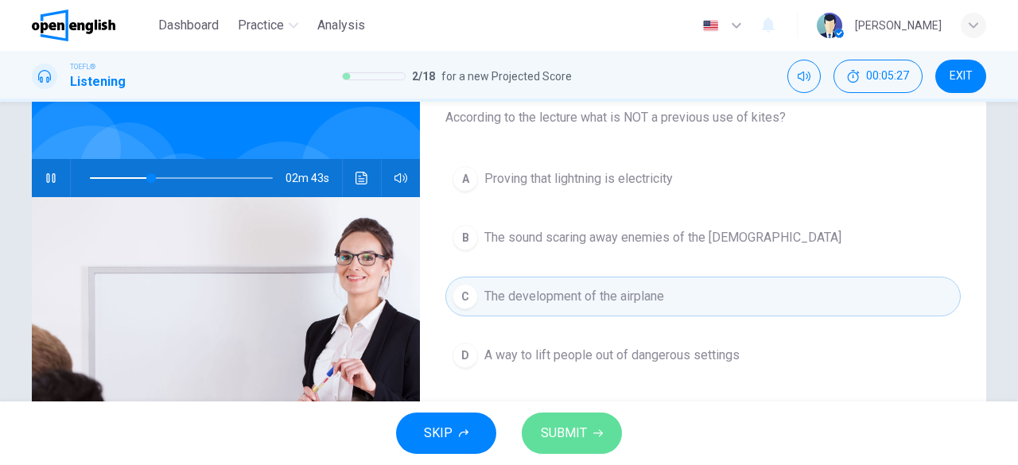
click at [574, 426] on span "SUBMIT" at bounding box center [564, 433] width 46 height 22
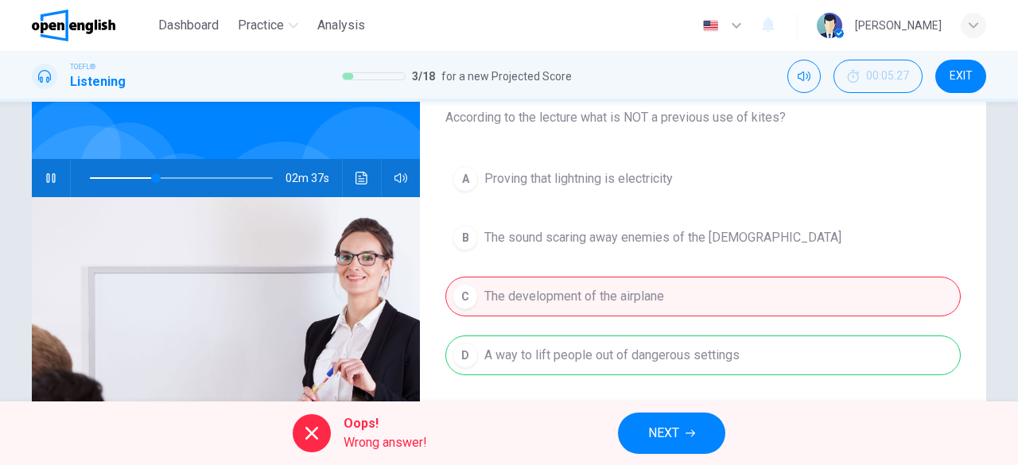
click at [672, 438] on span "NEXT" at bounding box center [663, 433] width 31 height 22
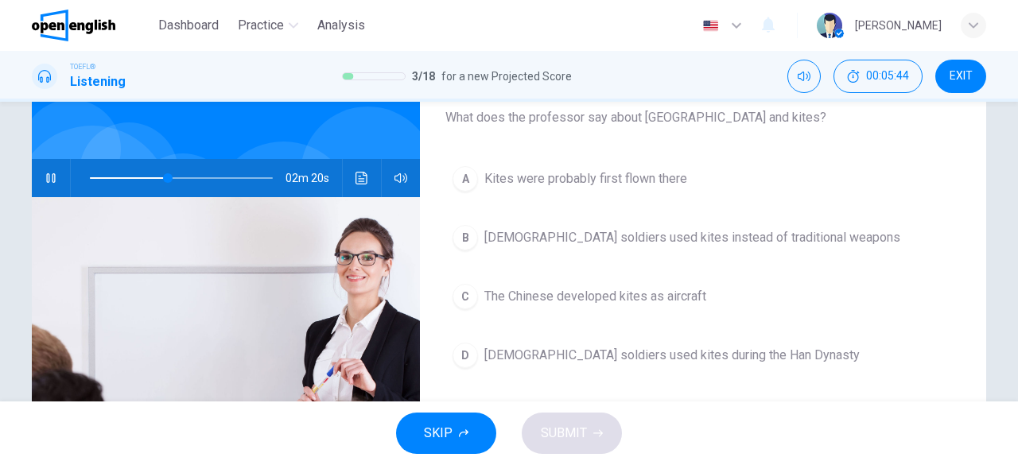
click at [80, 180] on div at bounding box center [178, 178] width 215 height 38
click at [91, 178] on span at bounding box center [129, 178] width 79 height 2
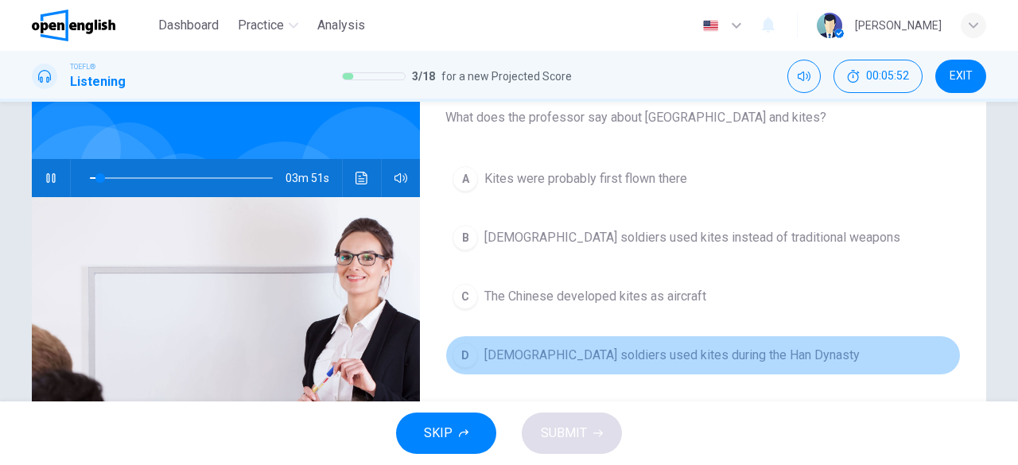
click at [510, 357] on span "Chinese soldiers used kites during the Han Dynasty" at bounding box center [671, 355] width 375 height 19
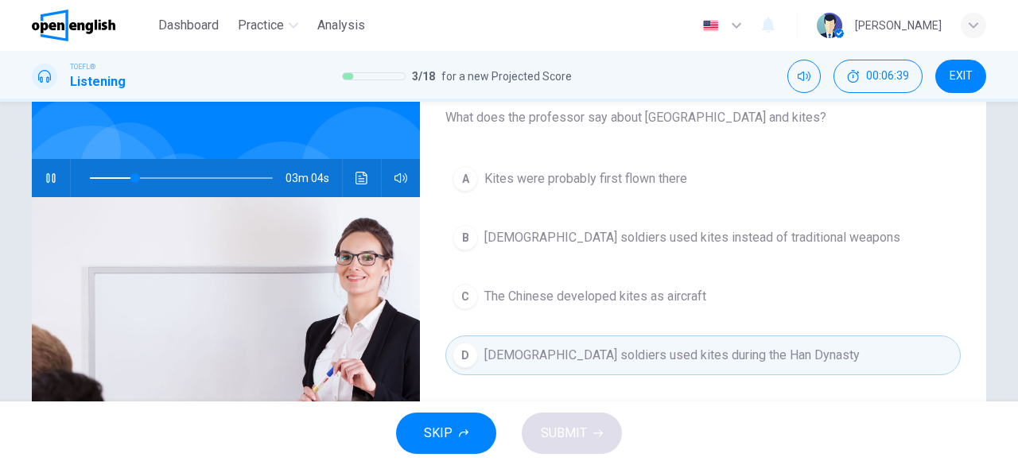
click at [90, 173] on span at bounding box center [181, 178] width 183 height 22
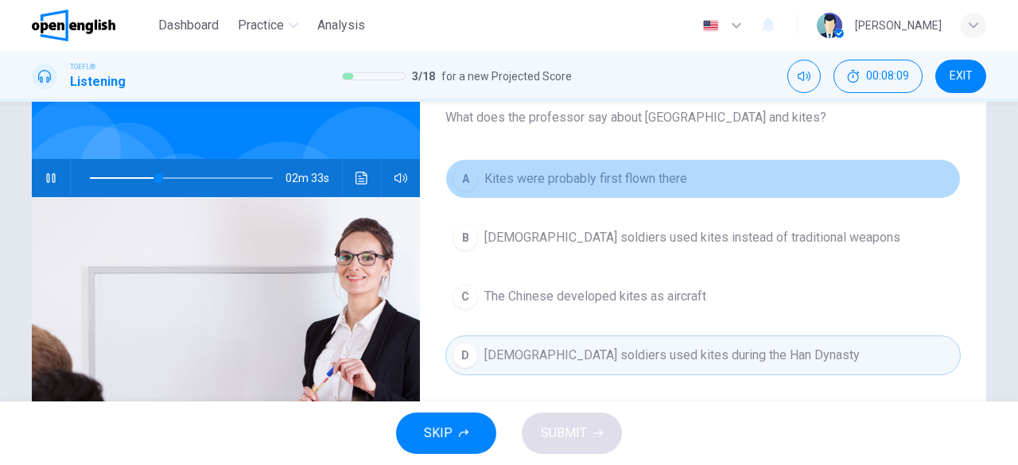
click at [614, 181] on span "Kites were probably first flown there" at bounding box center [585, 178] width 203 height 19
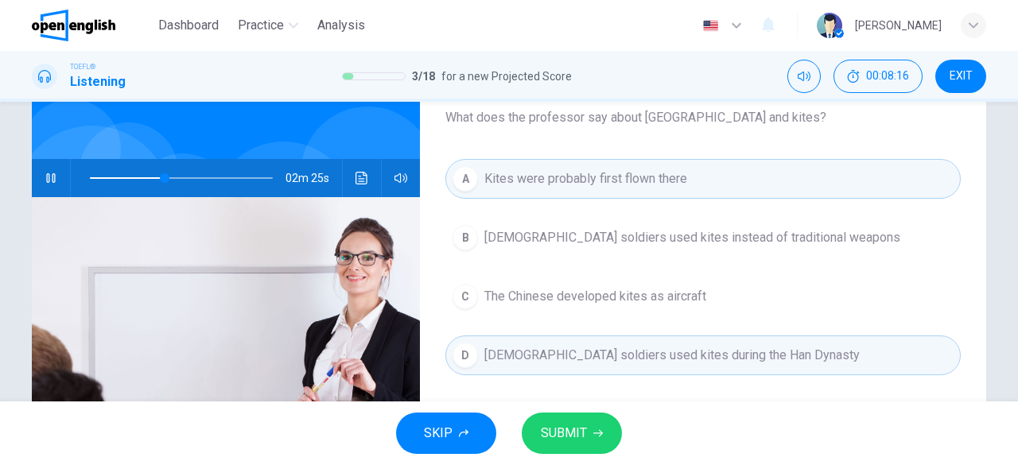
click at [109, 180] on span at bounding box center [181, 178] width 183 height 22
click at [45, 182] on icon "button" at bounding box center [51, 178] width 13 height 13
click at [576, 353] on span "Chinese soldiers used kites during the Han Dynasty" at bounding box center [671, 355] width 375 height 19
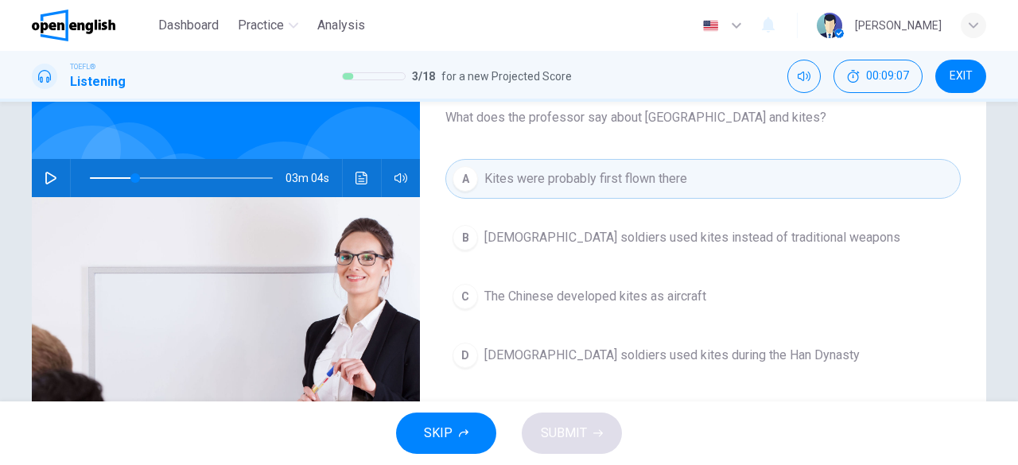
click at [579, 233] on span "Chinese soldiers used kites instead of traditional weapons" at bounding box center [692, 237] width 416 height 19
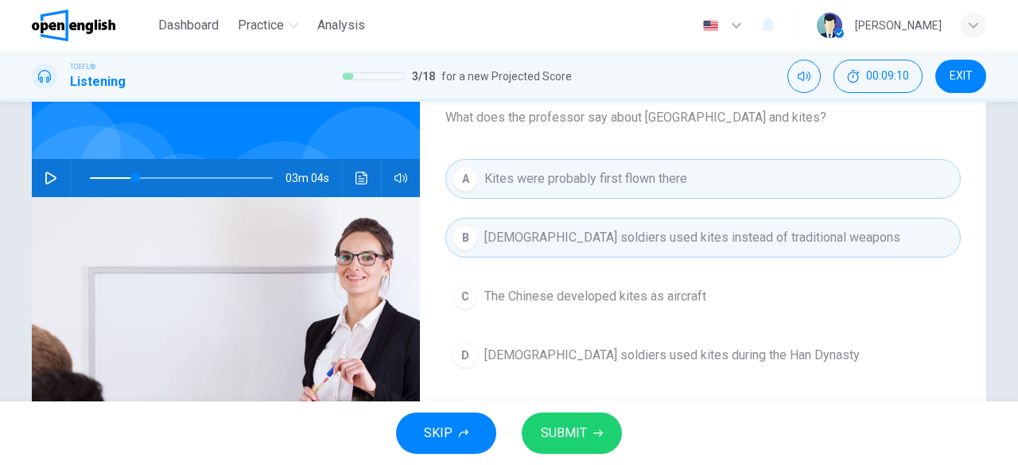
click at [577, 440] on span "SUBMIT" at bounding box center [564, 433] width 46 height 22
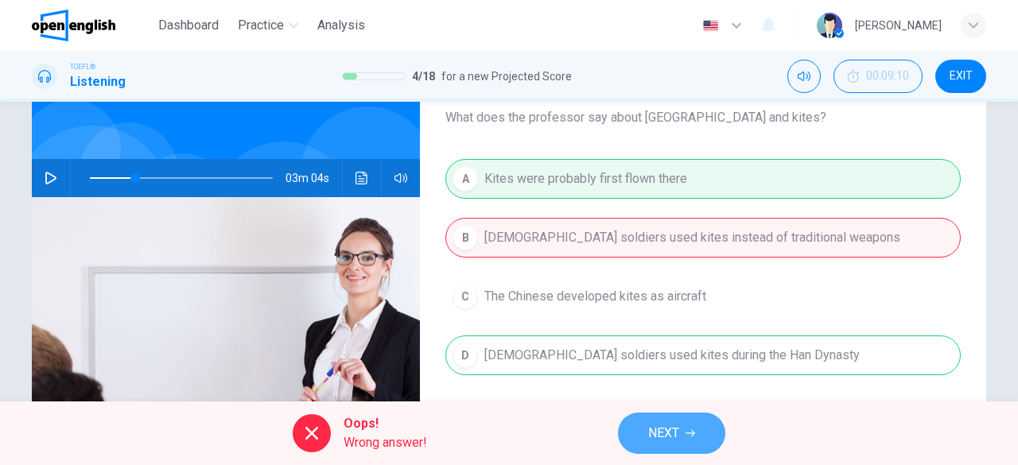
click at [684, 433] on button "NEXT" at bounding box center [671, 433] width 107 height 41
type input "**"
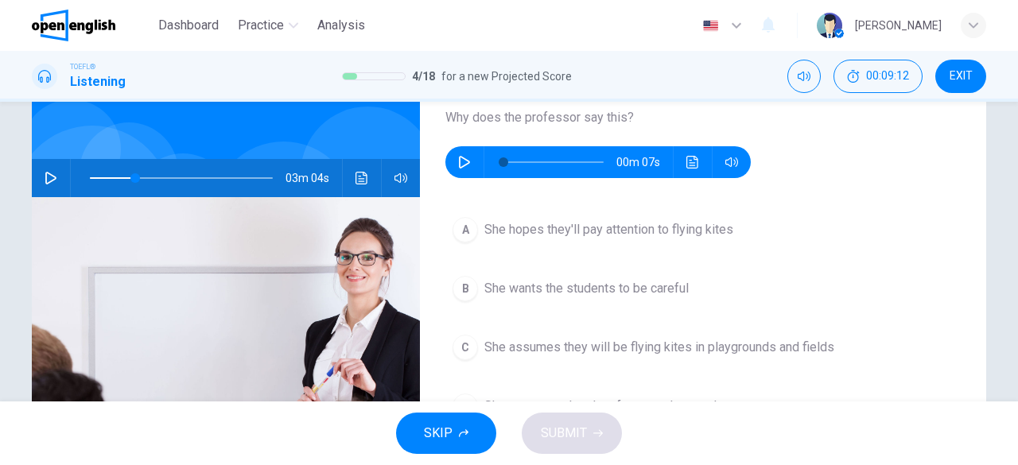
click at [459, 158] on icon "button" at bounding box center [464, 162] width 11 height 13
type input "*"
drag, startPoint x: 1006, startPoint y: 271, endPoint x: 1016, endPoint y: 297, distance: 27.5
click at [1016, 297] on div "Question 5 Why does the professor say this? 00m 07s A She hopes they'll pay att…" at bounding box center [509, 252] width 1018 height 300
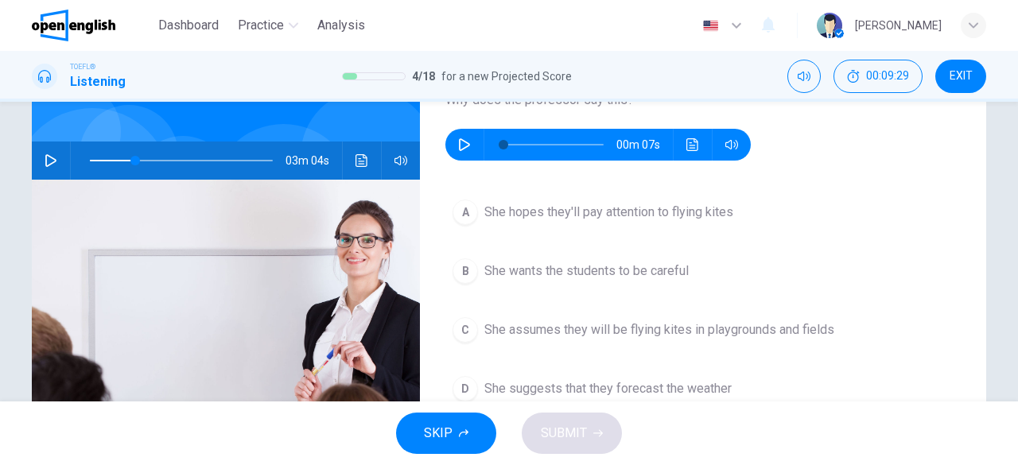
scroll to position [118, 0]
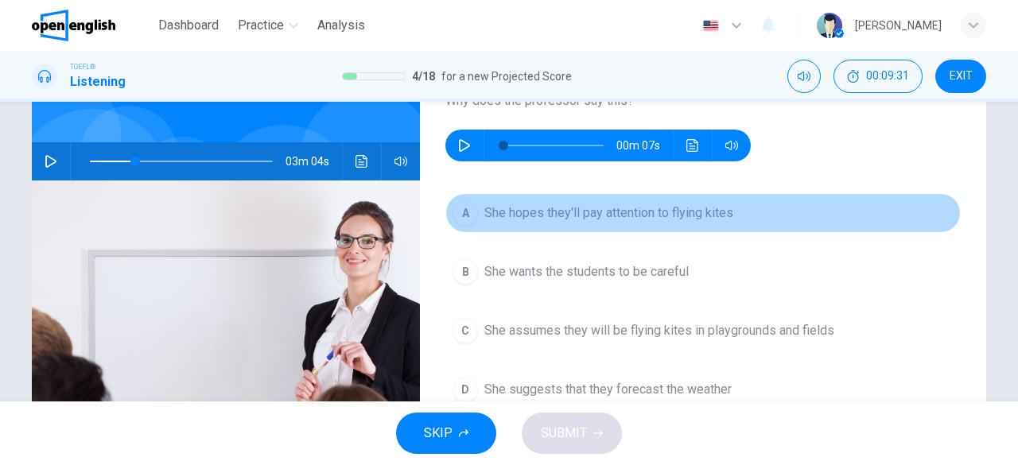
click at [660, 221] on span "She hopes they'll pay attention to flying kites" at bounding box center [608, 213] width 249 height 19
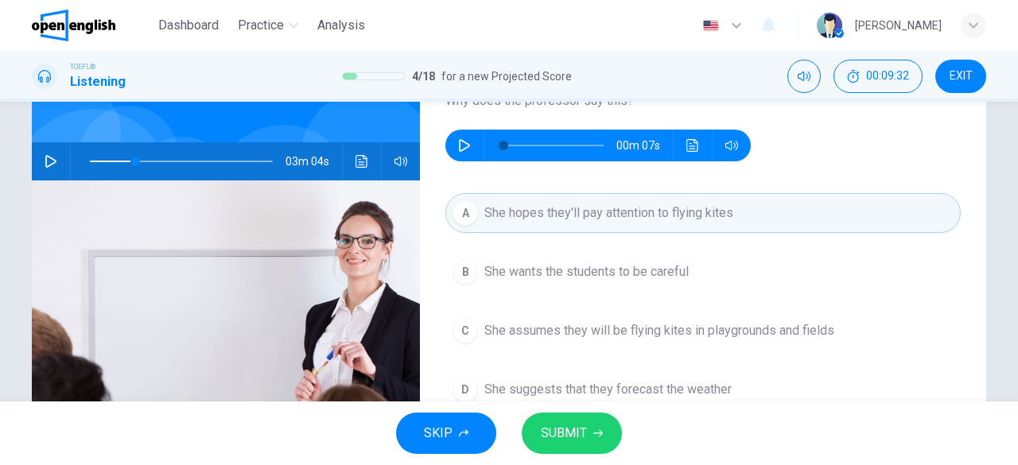
click at [572, 429] on span "SUBMIT" at bounding box center [564, 433] width 46 height 22
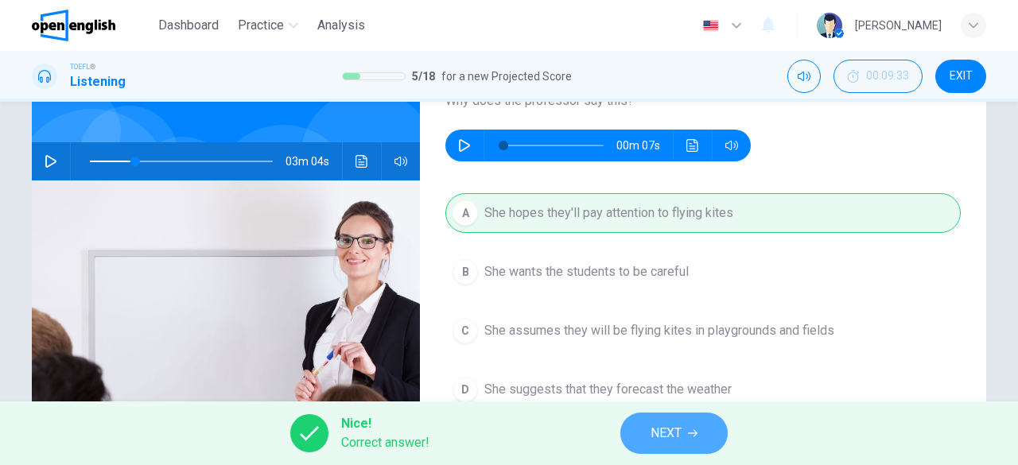
click at [682, 431] on button "NEXT" at bounding box center [673, 433] width 107 height 41
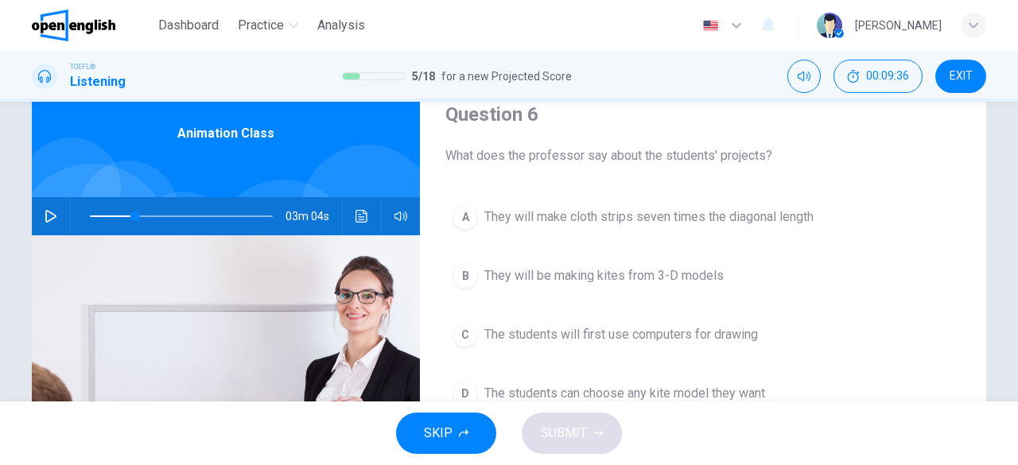
scroll to position [60, 0]
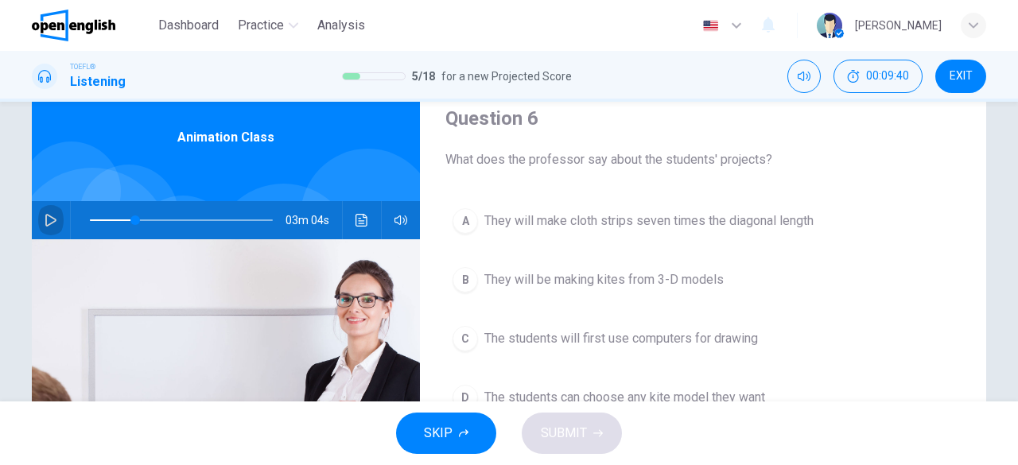
click at [56, 219] on button "button" at bounding box center [50, 220] width 25 height 38
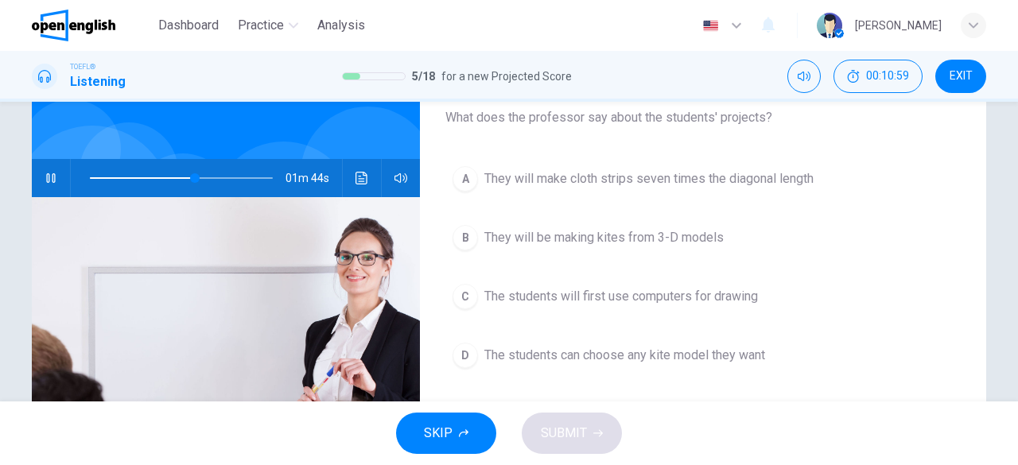
scroll to position [118, 0]
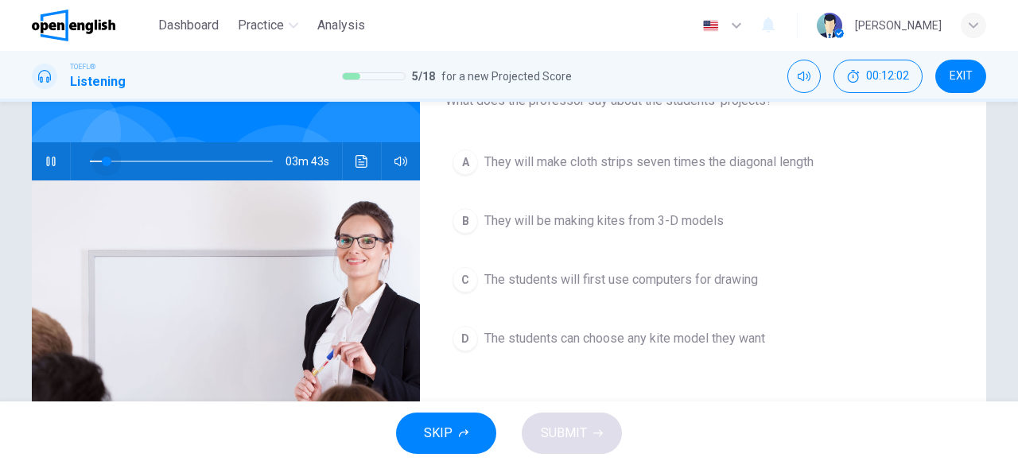
click at [103, 161] on span at bounding box center [181, 161] width 183 height 22
click at [94, 160] on span at bounding box center [97, 162] width 10 height 10
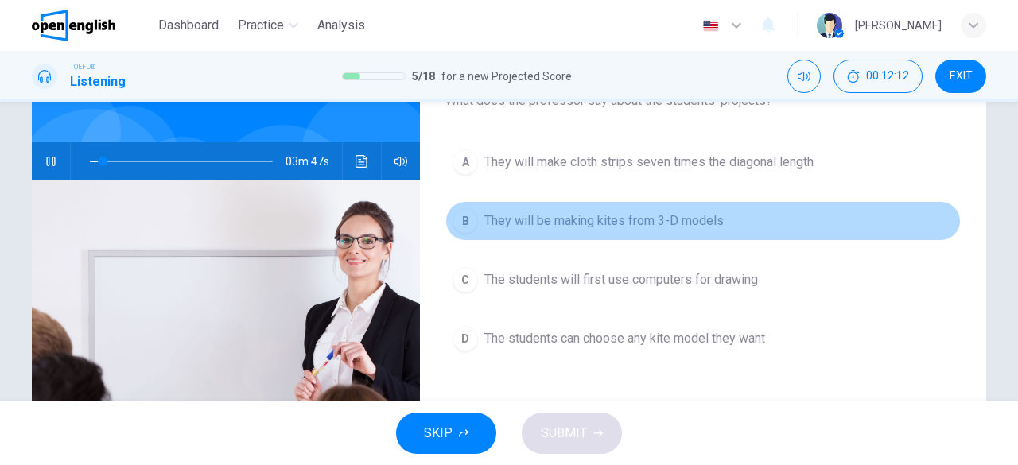
click at [595, 224] on span "They will be making kites from 3-D models" at bounding box center [603, 220] width 239 height 19
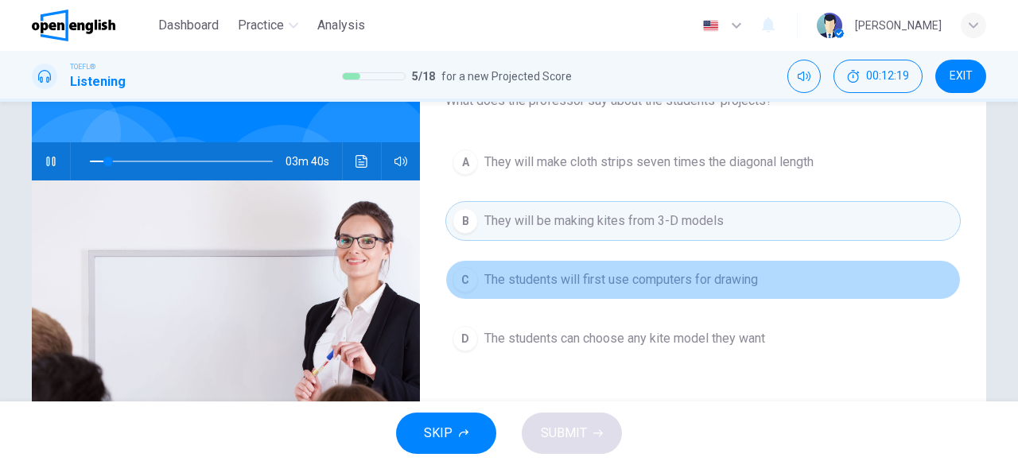
click at [640, 285] on span "The students will first use computers for drawing" at bounding box center [620, 279] width 273 height 19
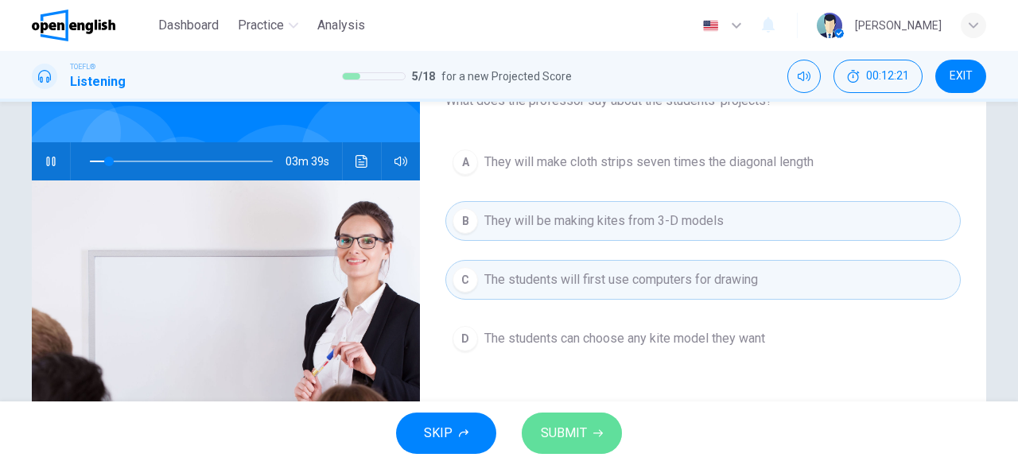
click at [585, 424] on span "SUBMIT" at bounding box center [564, 433] width 46 height 22
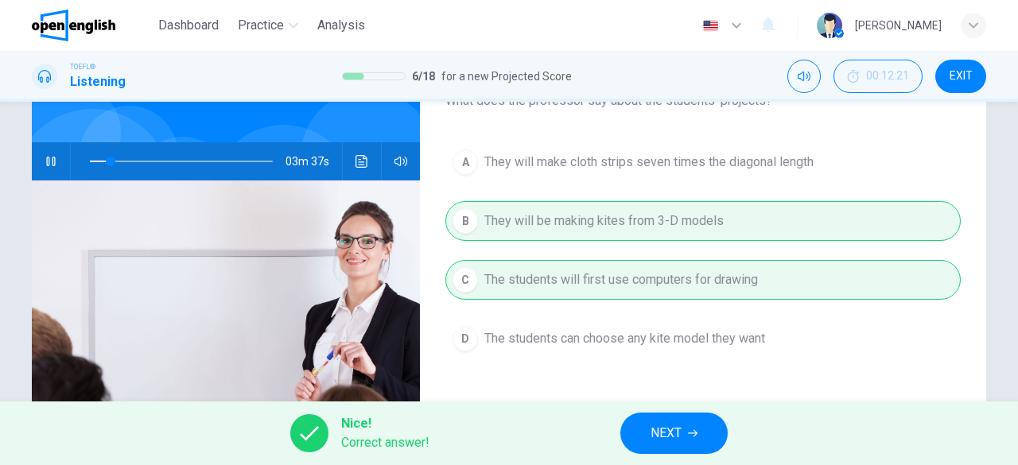
type input "**"
click at [685, 427] on button "NEXT" at bounding box center [673, 433] width 107 height 41
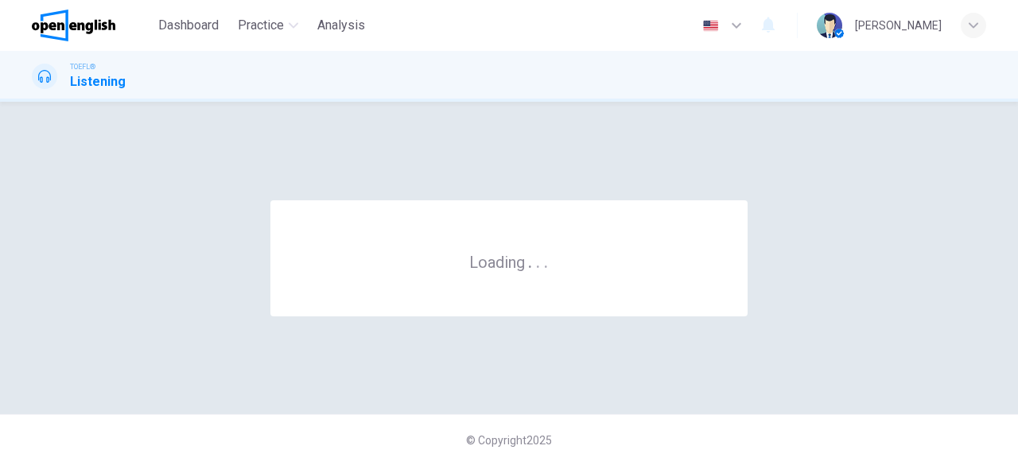
scroll to position [0, 0]
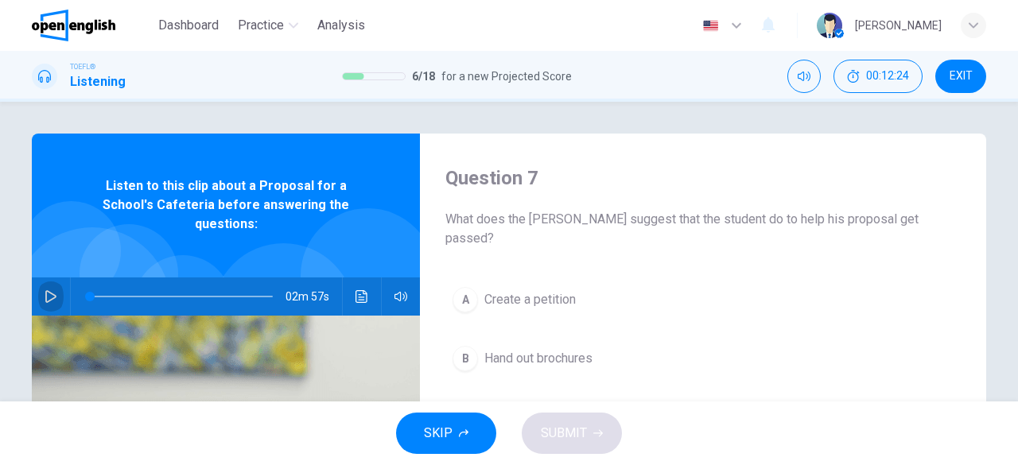
click at [48, 290] on icon "button" at bounding box center [50, 296] width 11 height 13
click at [53, 278] on button "button" at bounding box center [50, 296] width 25 height 38
type input "*"
click at [45, 290] on icon "button" at bounding box center [50, 296] width 11 height 13
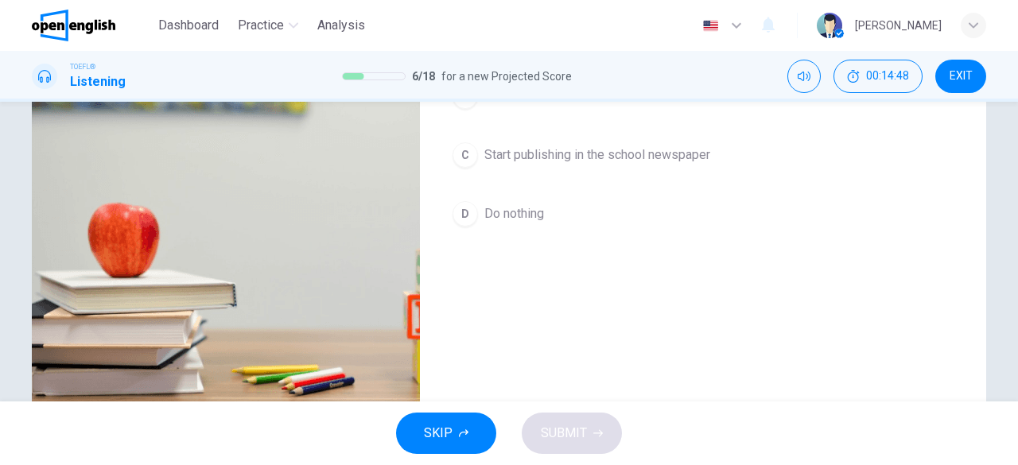
click at [669, 308] on div "Question 7 What does the dean suggest that the student do to help his proposal …" at bounding box center [703, 147] width 566 height 552
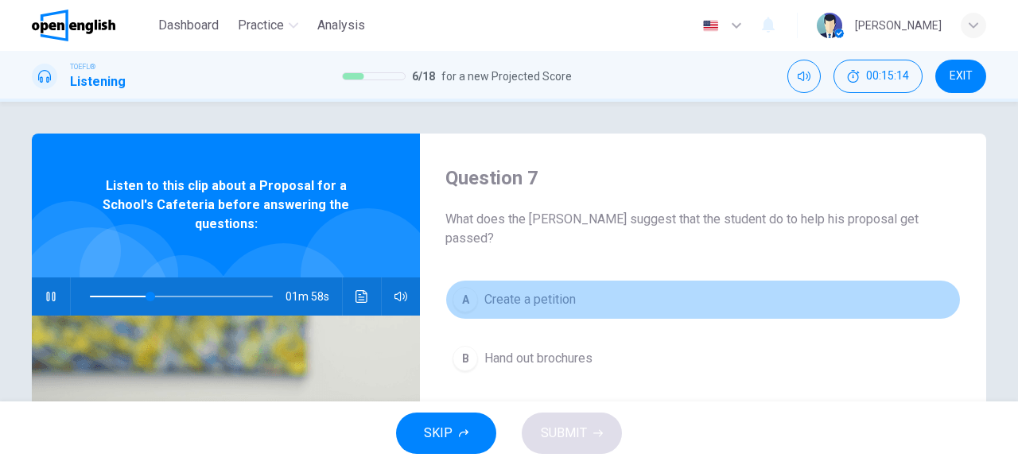
click at [548, 290] on span "Create a petition" at bounding box center [529, 299] width 91 height 19
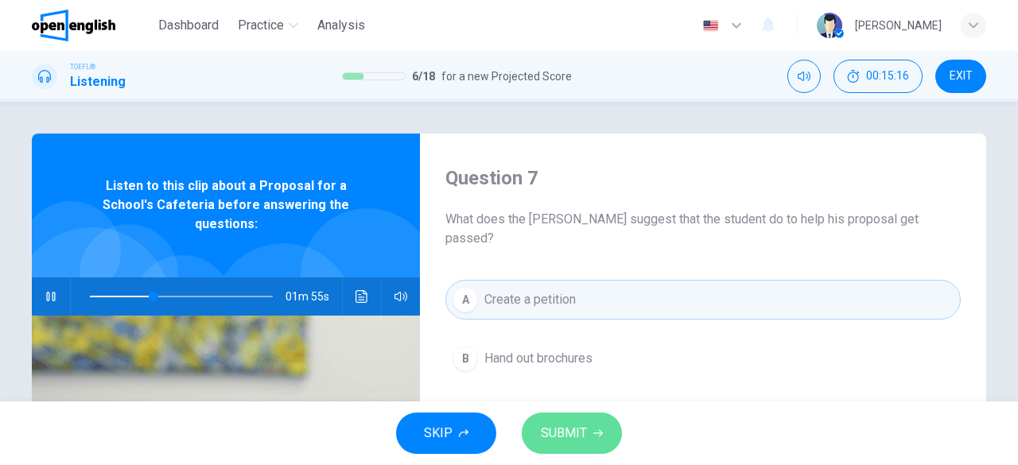
click at [568, 440] on span "SUBMIT" at bounding box center [564, 433] width 46 height 22
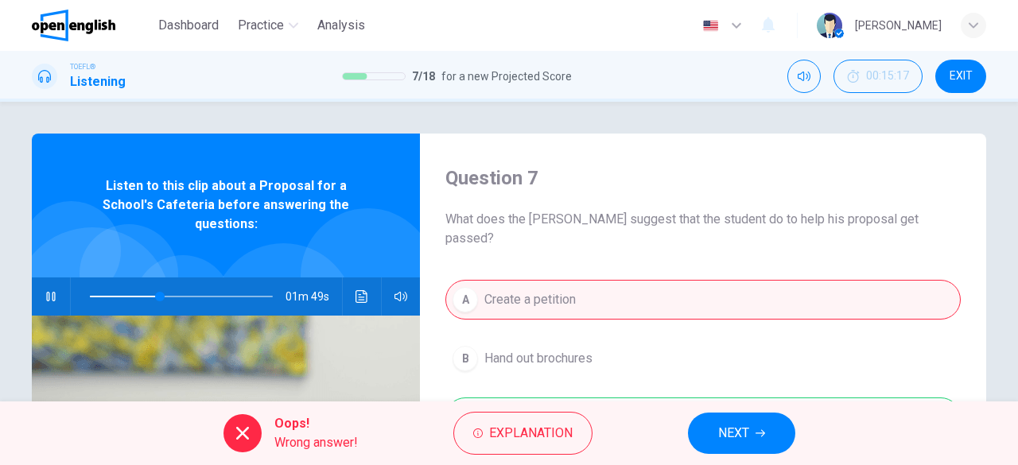
type input "**"
click at [956, 73] on span "EXIT" at bounding box center [960, 76] width 23 height 13
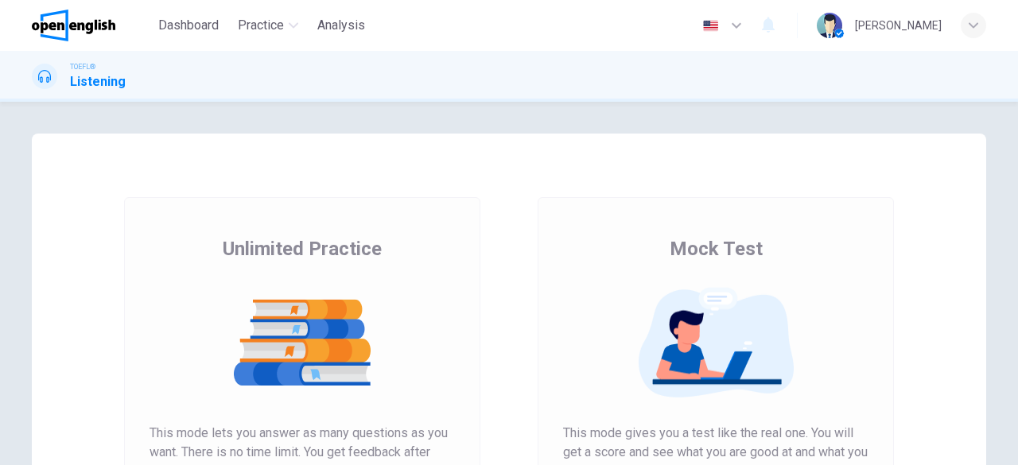
scroll to position [304, 0]
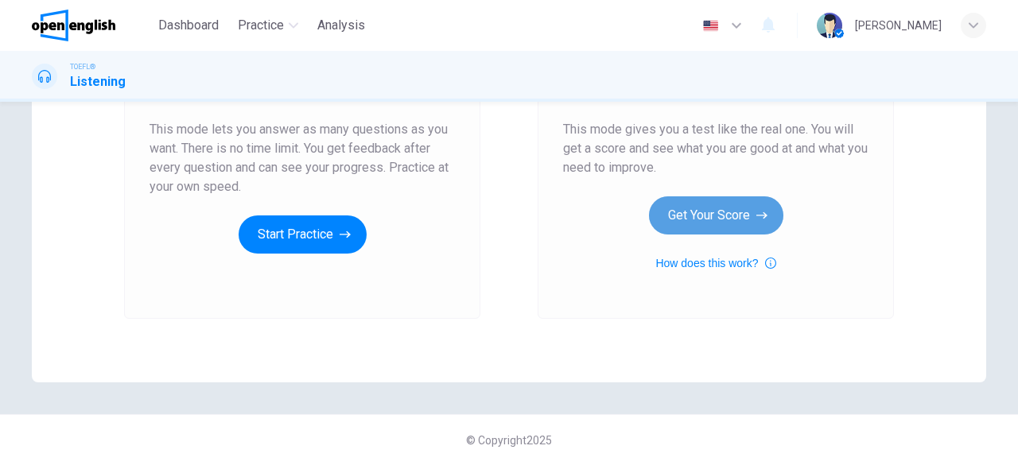
click at [749, 222] on button "Get Your Score" at bounding box center [716, 215] width 134 height 38
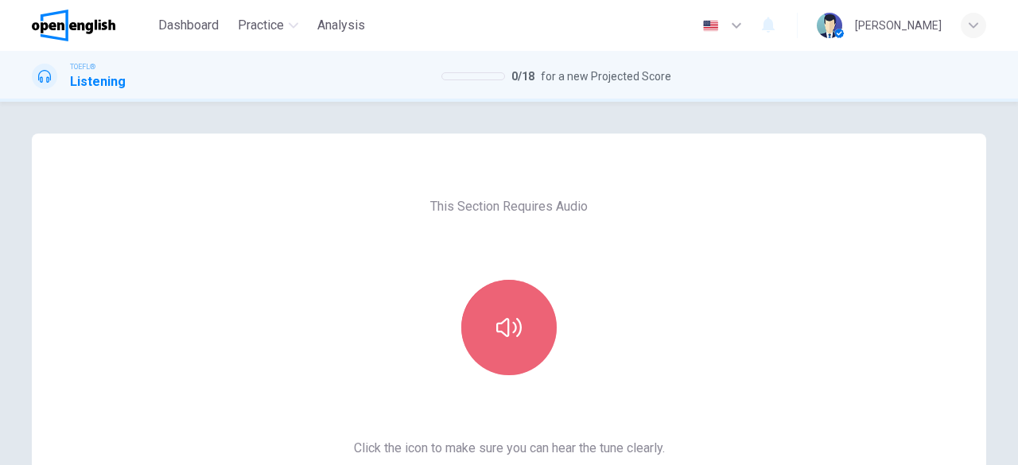
click at [507, 322] on icon "button" at bounding box center [508, 327] width 25 height 25
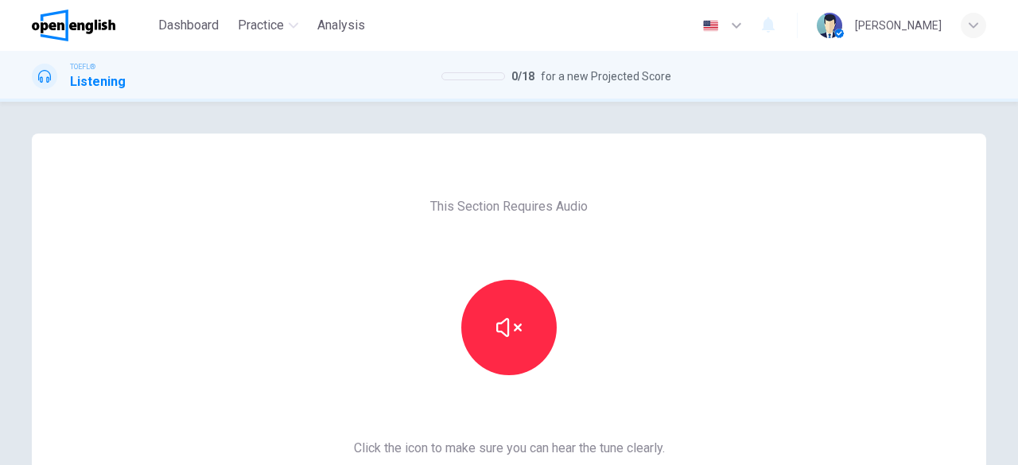
scroll to position [304, 0]
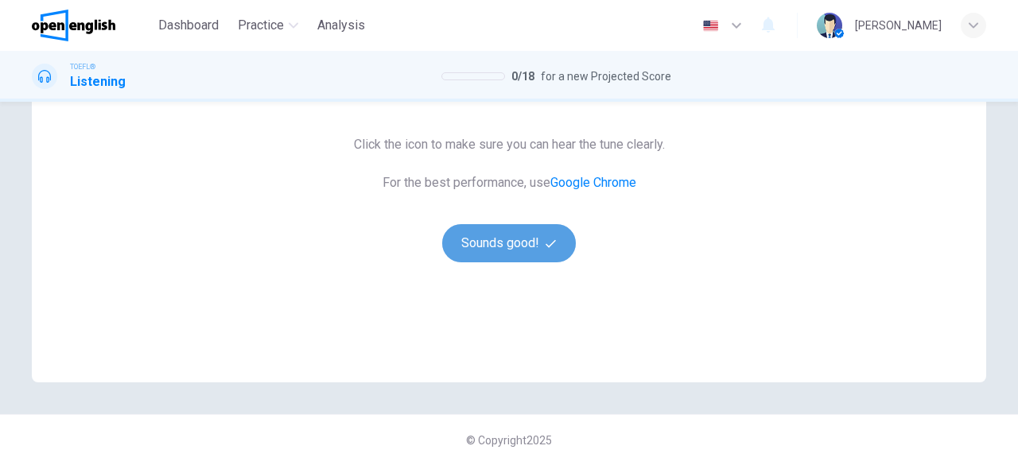
click at [528, 251] on button "Sounds good!" at bounding box center [509, 243] width 134 height 38
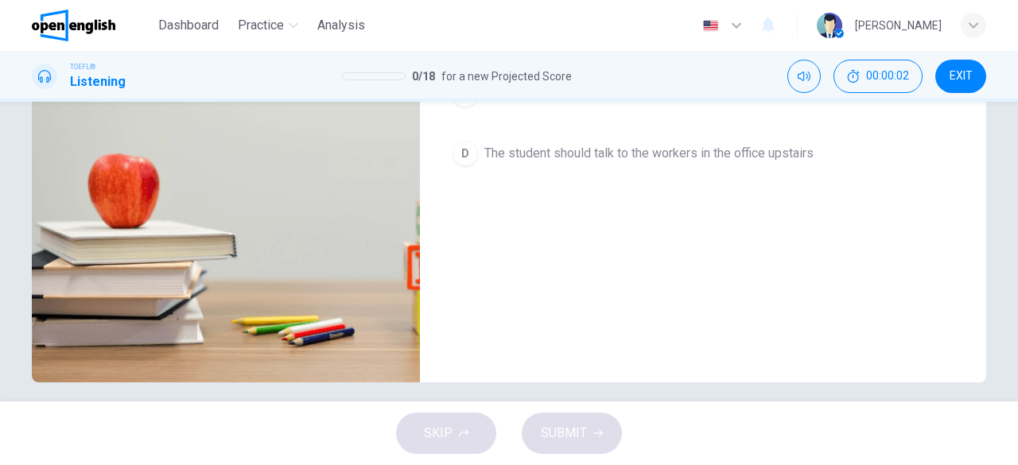
scroll to position [41, 0]
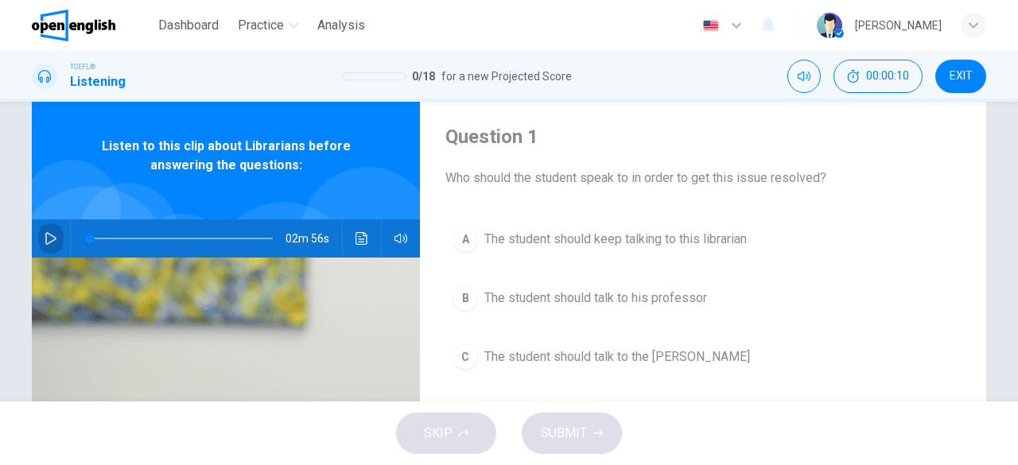
click at [45, 238] on icon "button" at bounding box center [51, 238] width 13 height 13
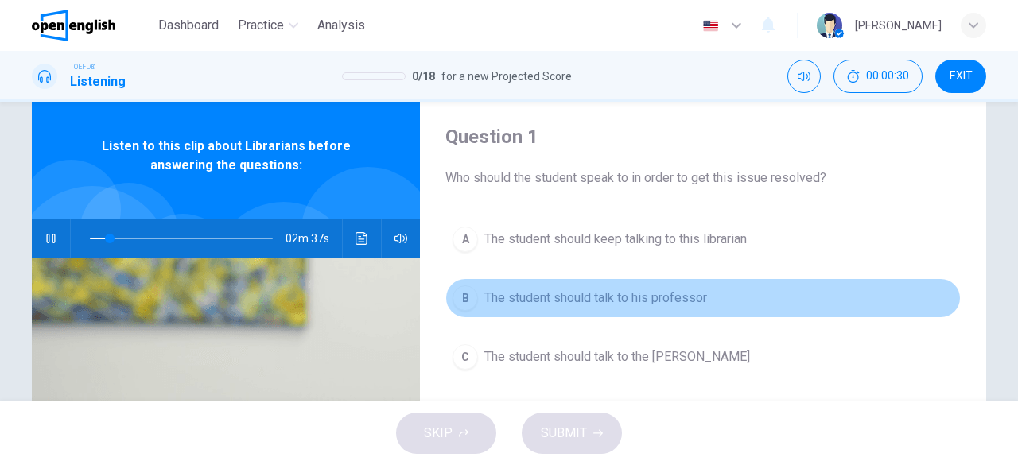
click at [647, 282] on button "B The student should talk to his professor" at bounding box center [702, 298] width 515 height 40
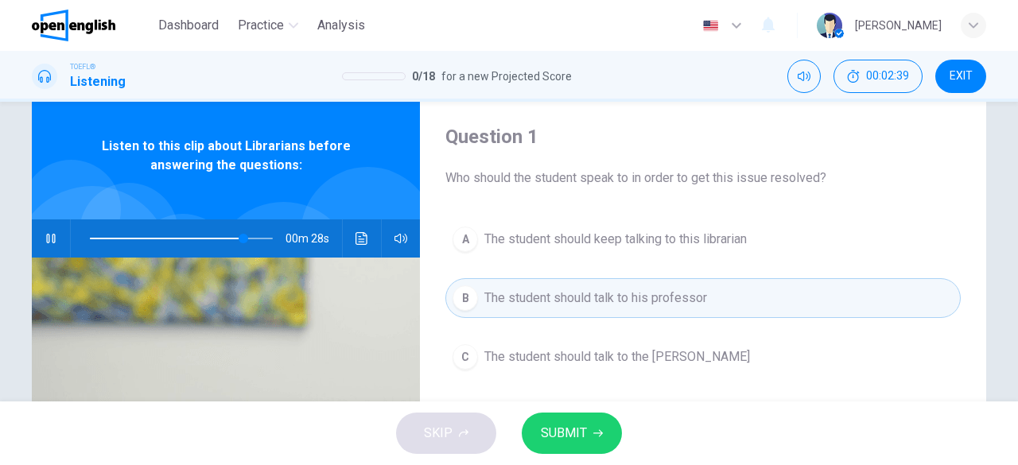
scroll to position [304, 0]
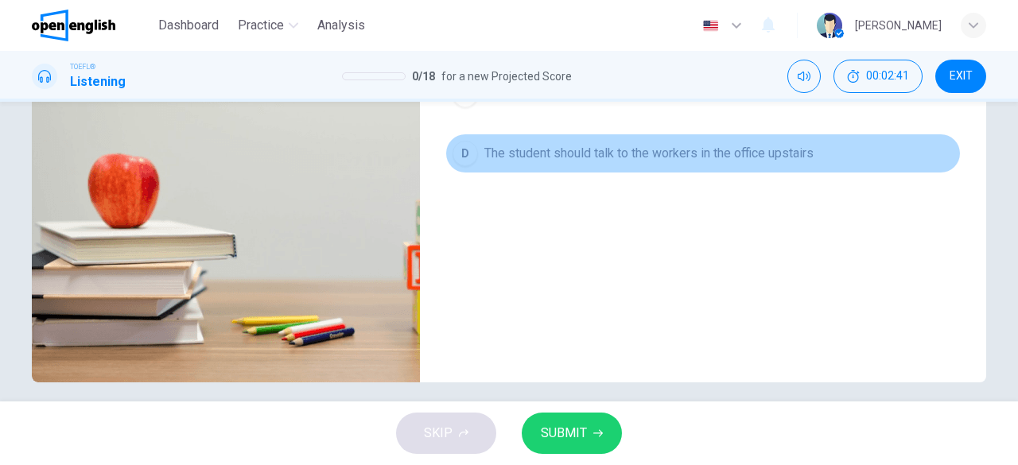
click at [725, 157] on span "The student should talk to the workers in the office upstairs" at bounding box center [648, 153] width 329 height 19
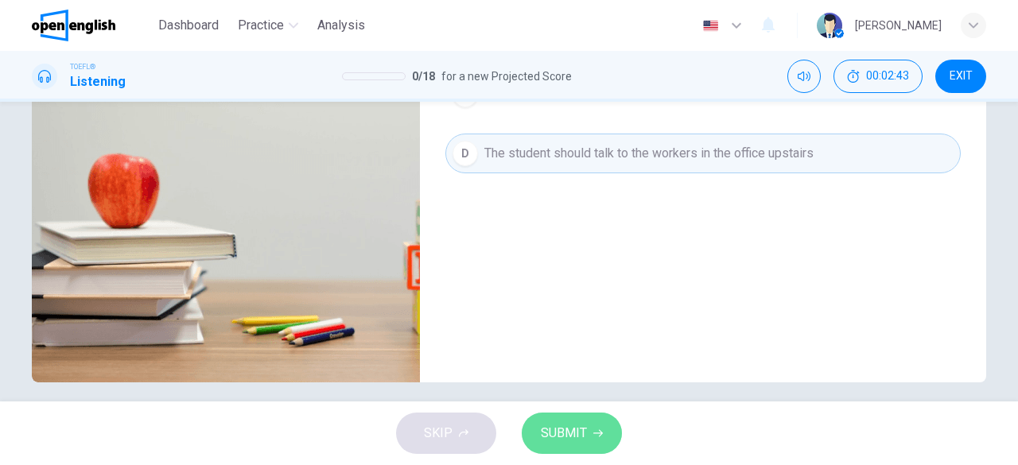
click at [569, 436] on span "SUBMIT" at bounding box center [564, 433] width 46 height 22
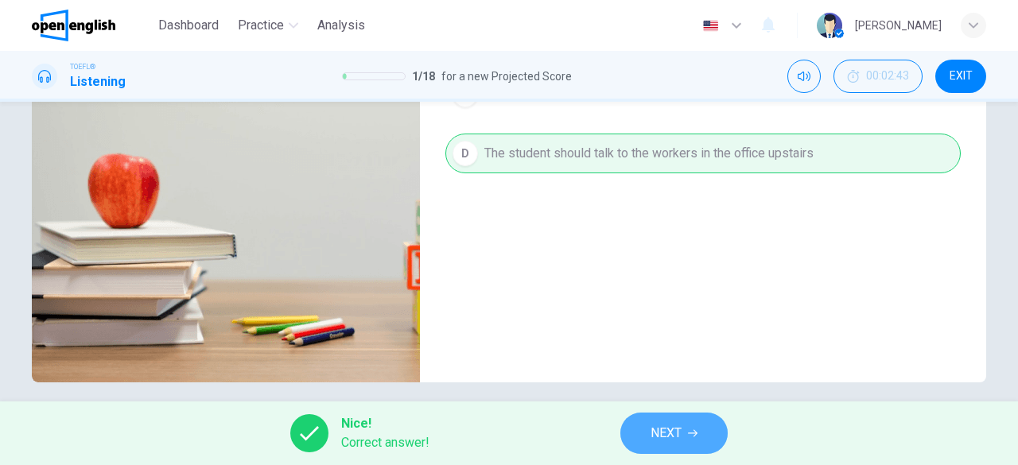
click at [647, 429] on button "NEXT" at bounding box center [673, 433] width 107 height 41
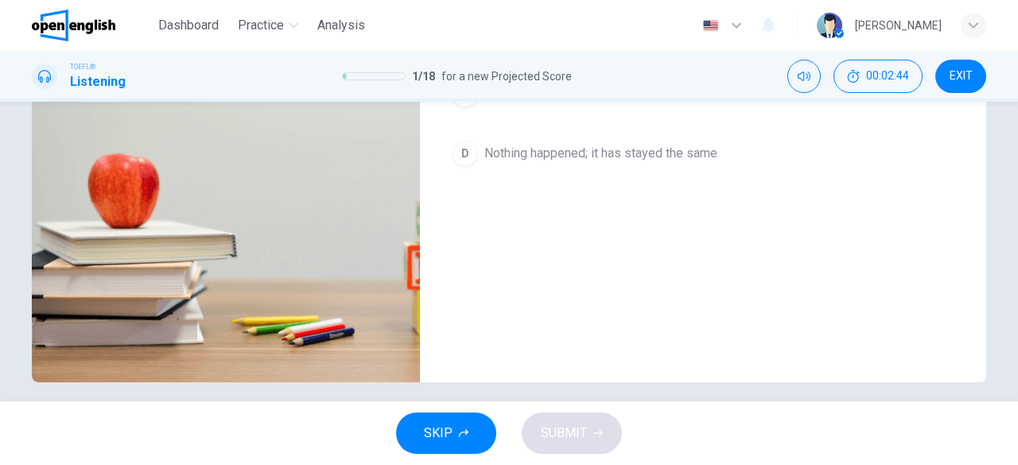
scroll to position [41, 0]
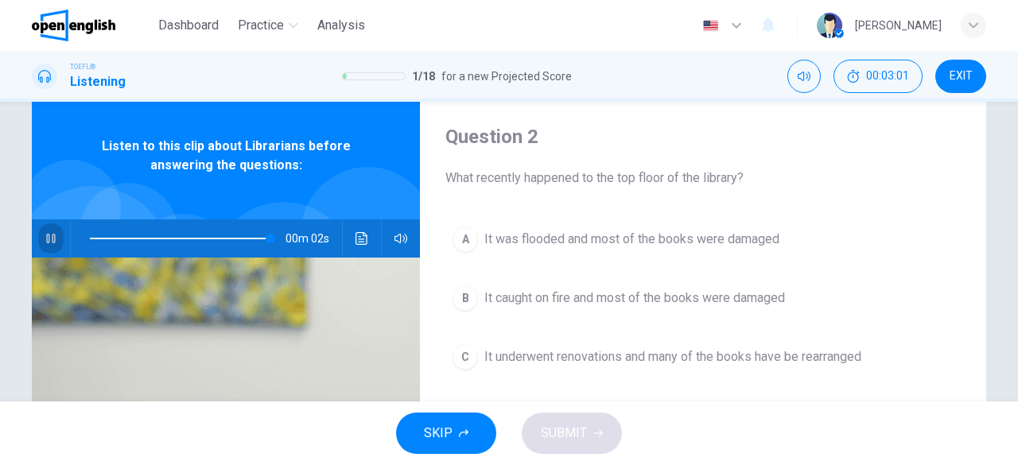
click at [52, 244] on icon "button" at bounding box center [51, 238] width 13 height 13
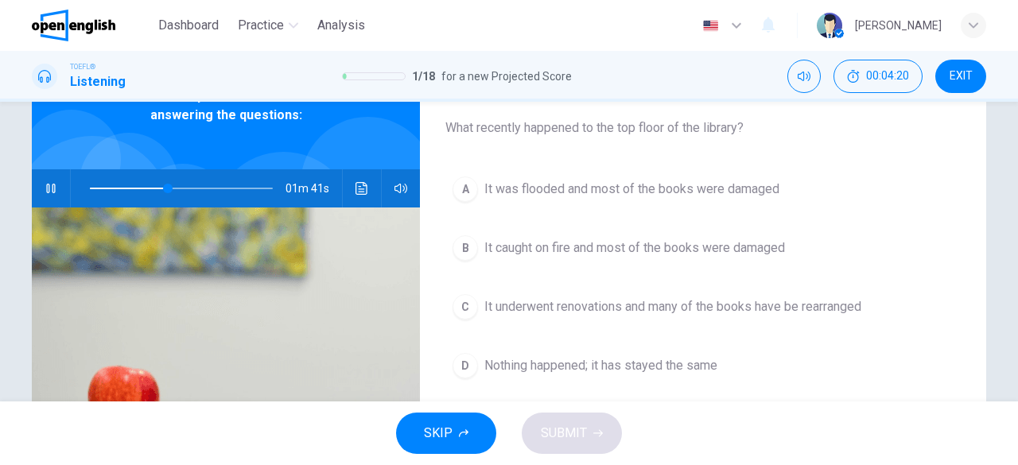
scroll to position [96, 0]
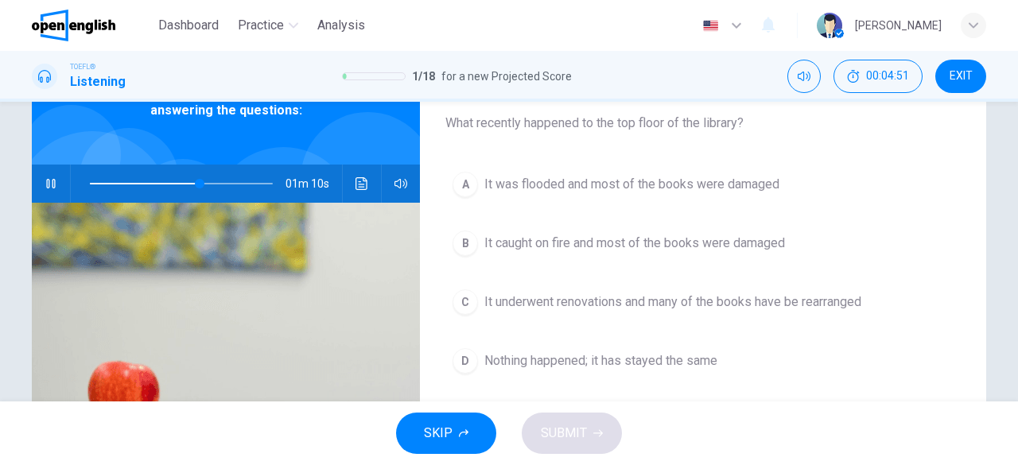
click at [642, 182] on span "It was flooded and most of the books were damaged" at bounding box center [631, 184] width 295 height 19
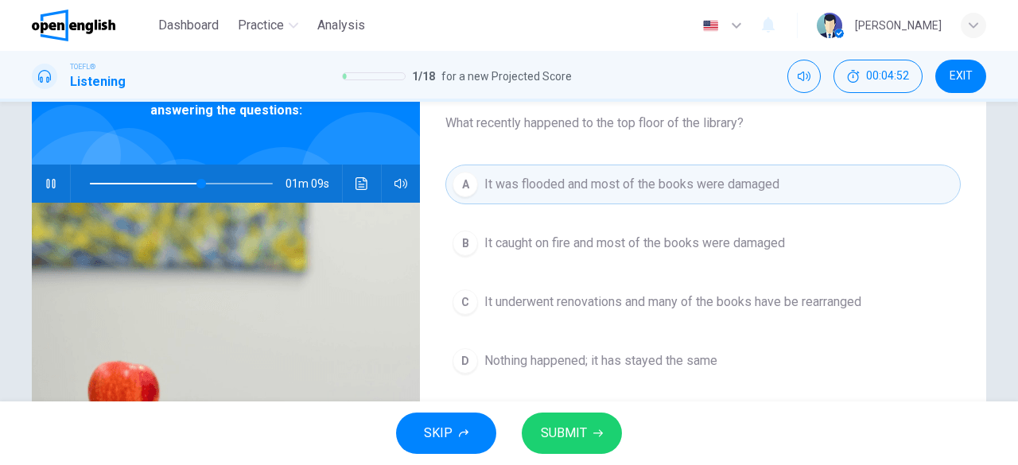
click at [581, 436] on span "SUBMIT" at bounding box center [564, 433] width 46 height 22
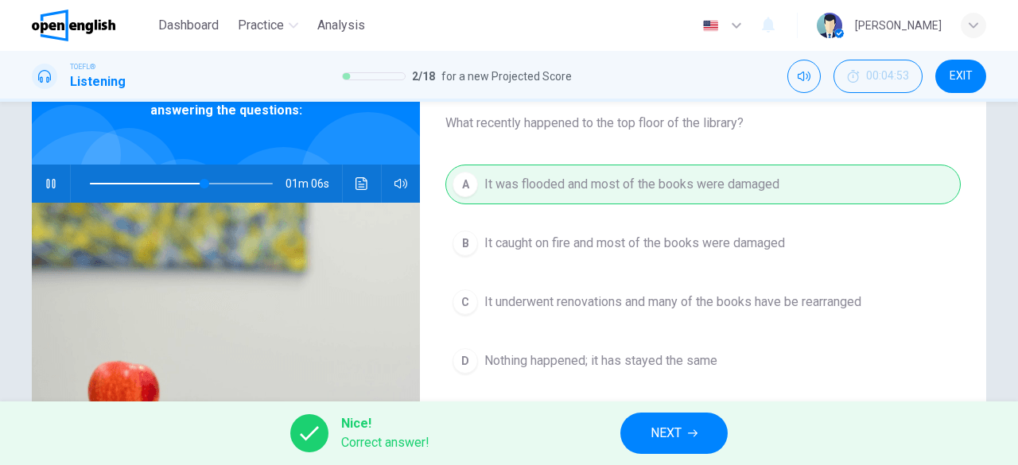
click at [45, 183] on icon "button" at bounding box center [51, 183] width 13 height 13
click at [680, 428] on span "NEXT" at bounding box center [665, 433] width 31 height 22
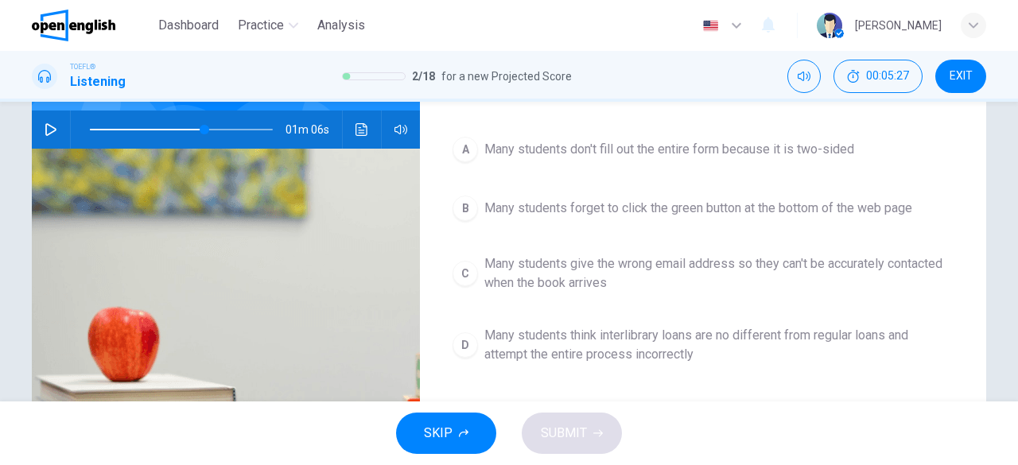
scroll to position [152, 0]
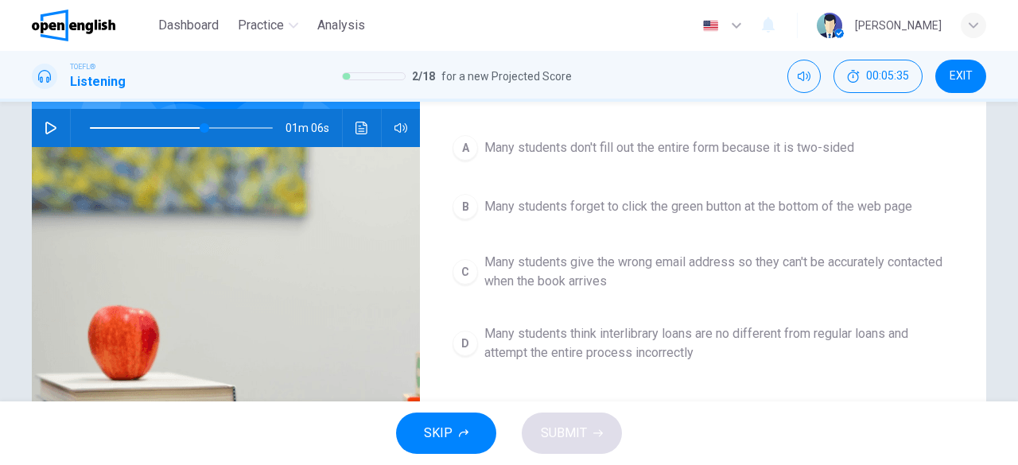
click at [47, 128] on icon "button" at bounding box center [51, 128] width 13 height 13
click at [52, 127] on icon "button" at bounding box center [51, 128] width 13 height 13
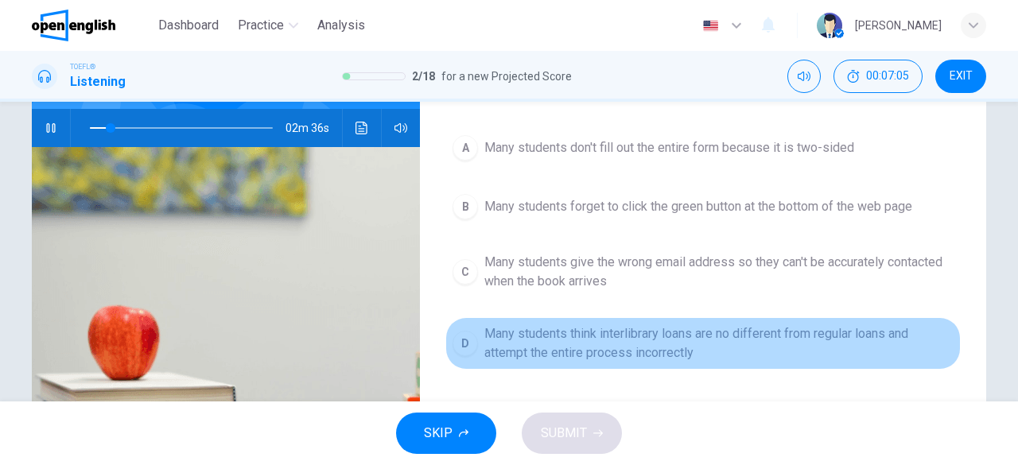
click at [605, 338] on span "Many students think interlibrary loans are no different from regular loans and …" at bounding box center [718, 343] width 469 height 38
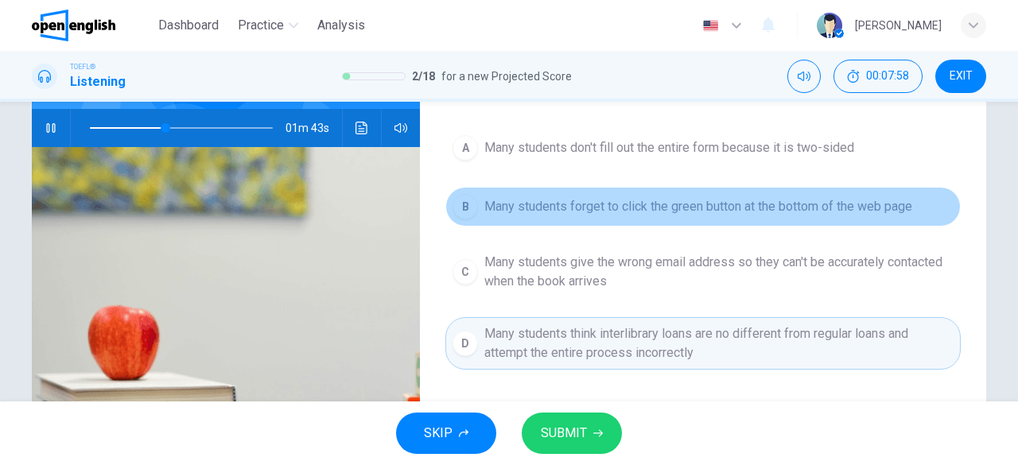
click at [663, 212] on span "Many students forget to click the green button at the bottom of the web page" at bounding box center [698, 206] width 428 height 19
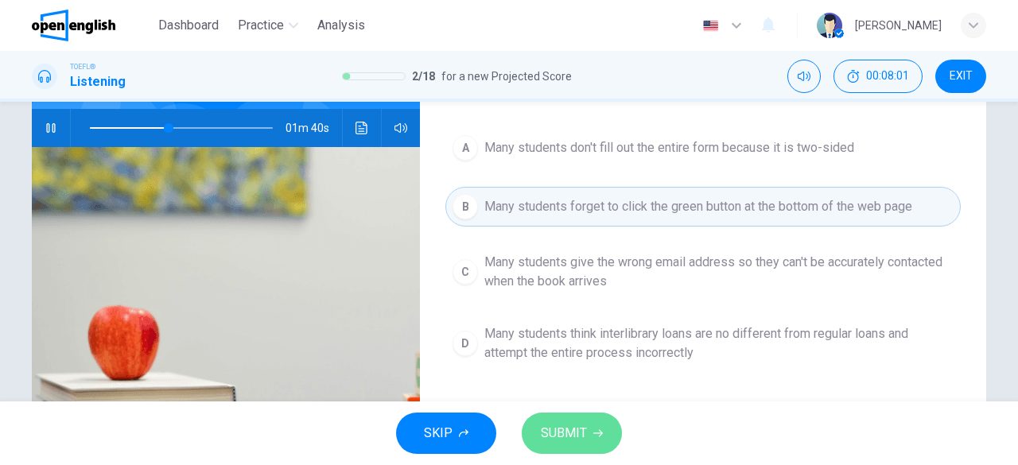
click at [568, 449] on button "SUBMIT" at bounding box center [571, 433] width 100 height 41
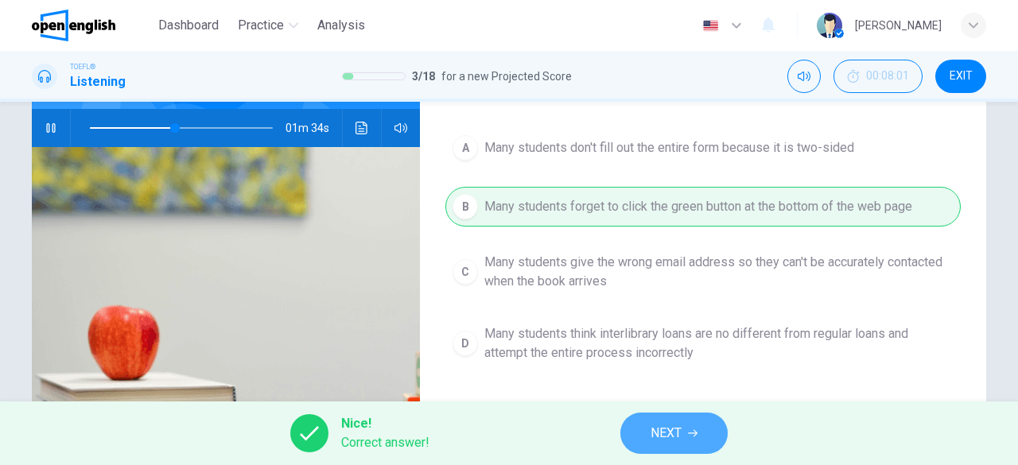
click at [667, 443] on span "NEXT" at bounding box center [665, 433] width 31 height 22
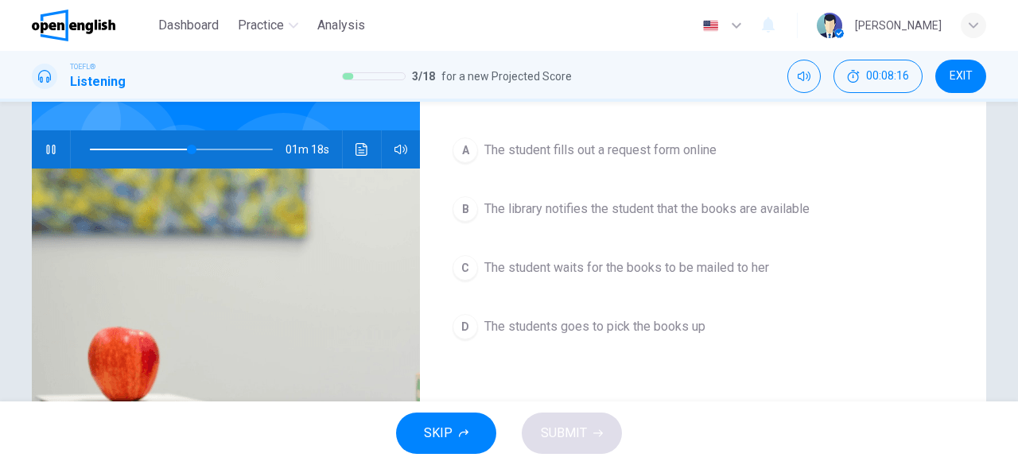
scroll to position [134, 0]
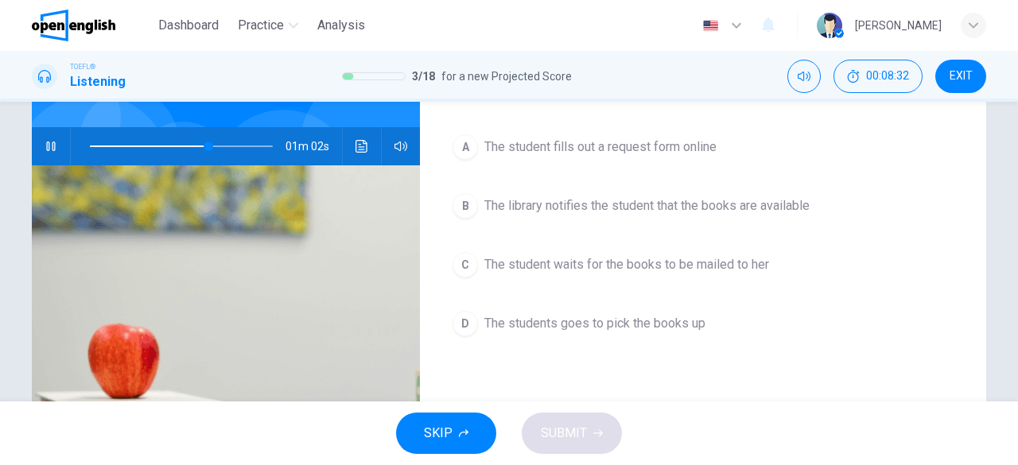
click at [629, 267] on span "The student waits for the books to be mailed to her" at bounding box center [626, 264] width 285 height 19
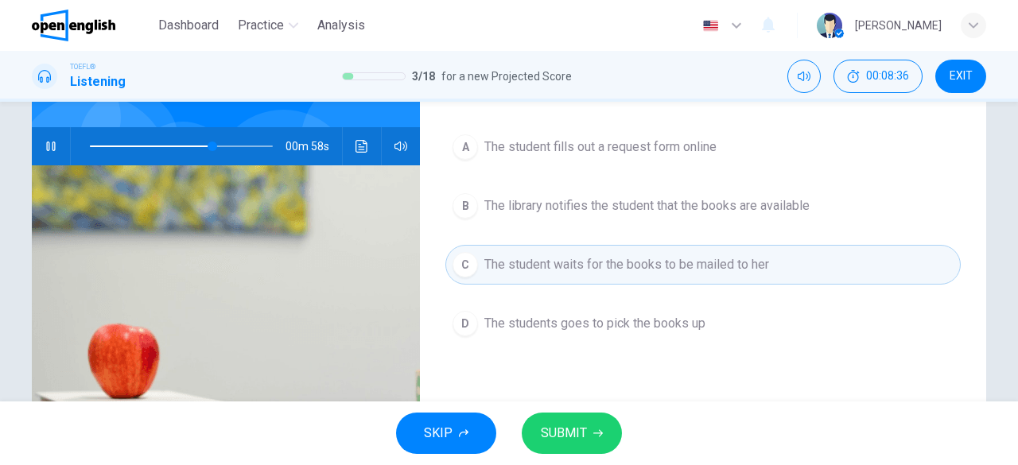
click at [117, 150] on span at bounding box center [181, 146] width 183 height 22
click at [102, 146] on span at bounding box center [107, 146] width 10 height 10
click at [91, 149] on span at bounding box center [181, 146] width 183 height 22
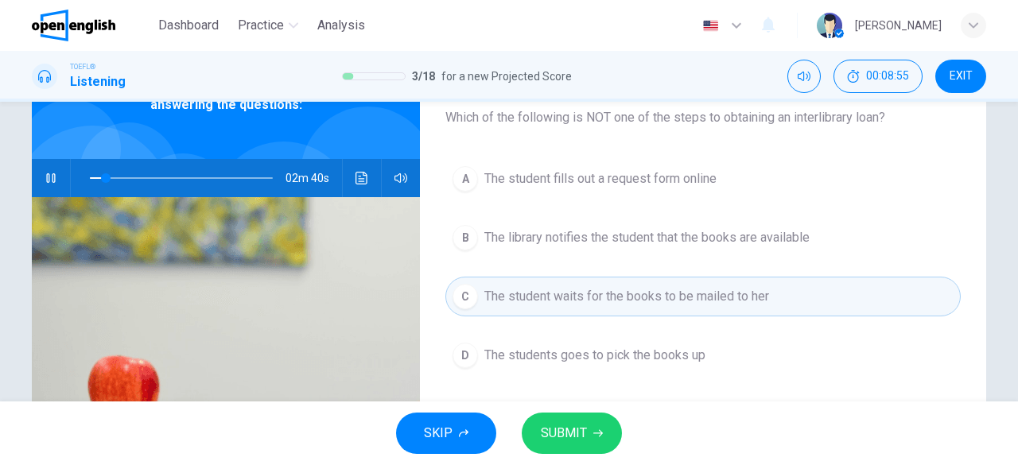
scroll to position [115, 0]
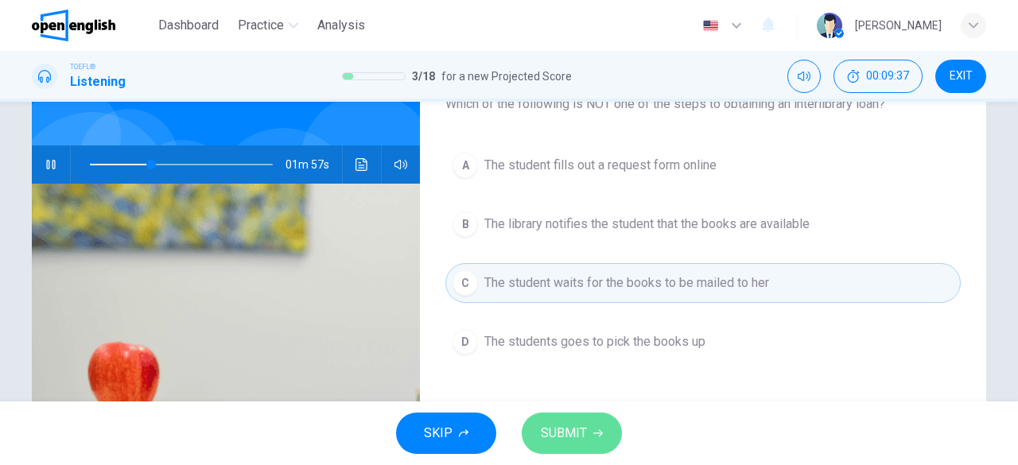
click at [565, 425] on span "SUBMIT" at bounding box center [564, 433] width 46 height 22
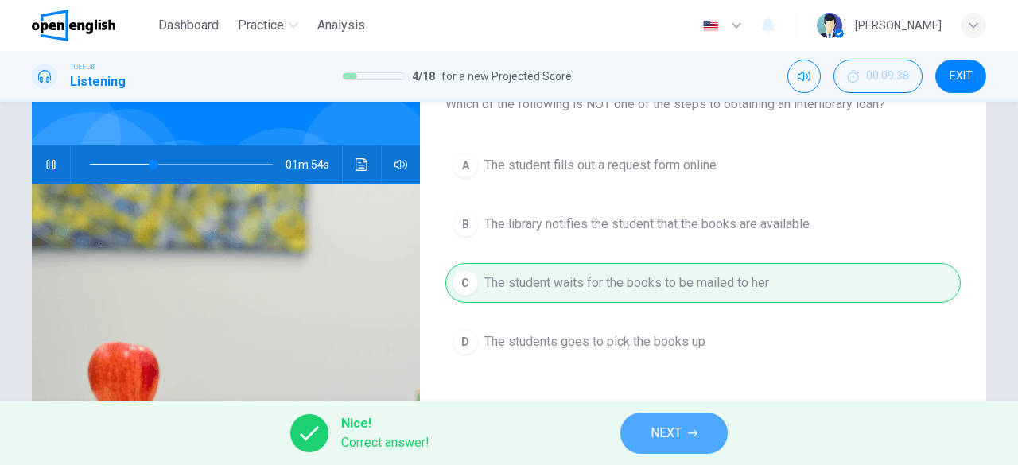
click at [638, 439] on button "NEXT" at bounding box center [673, 433] width 107 height 41
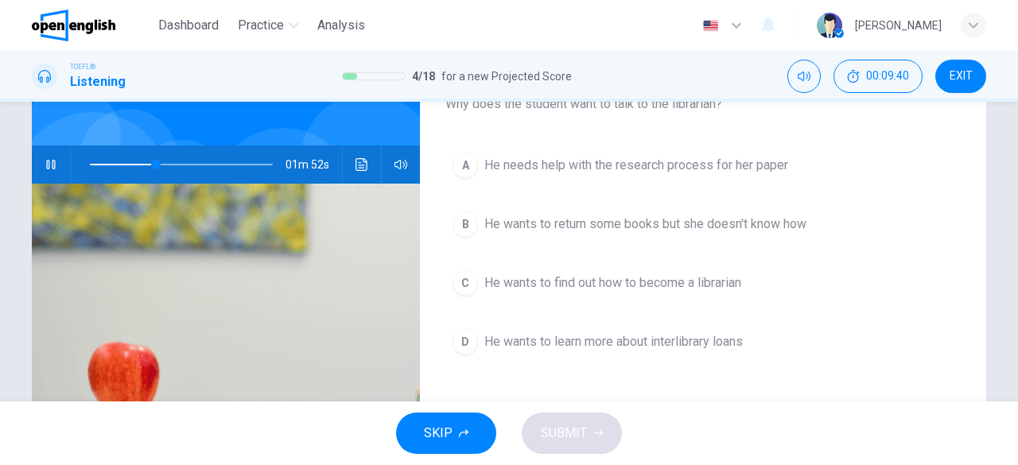
drag, startPoint x: 1008, startPoint y: 277, endPoint x: 1017, endPoint y: 236, distance: 42.3
click at [1017, 236] on div "Question 5 Why does the student want to talk to the librarian? A He needs help …" at bounding box center [509, 252] width 1018 height 300
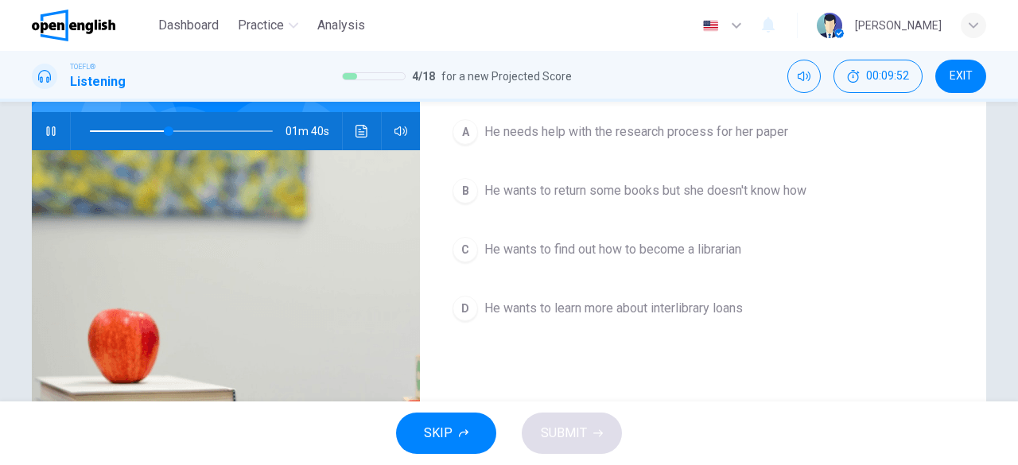
scroll to position [151, 0]
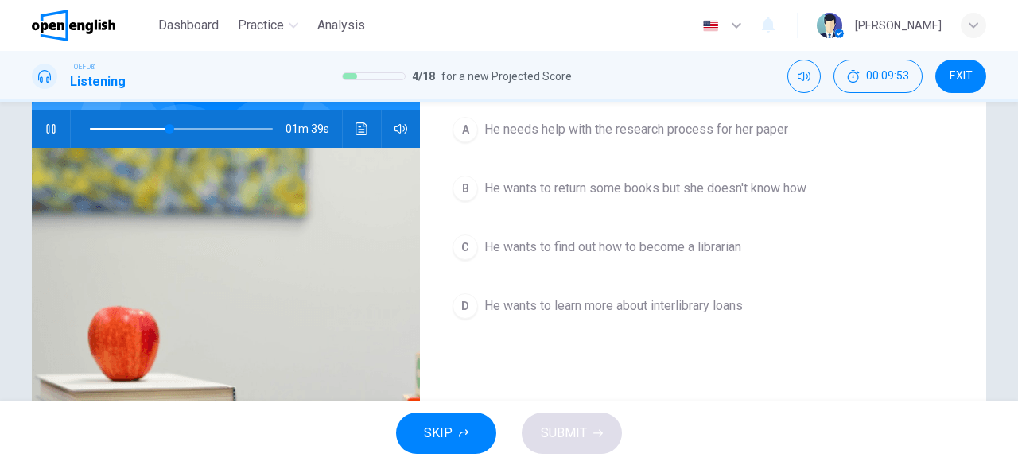
click at [649, 297] on span "He wants to learn more about interlibrary loans" at bounding box center [613, 306] width 258 height 19
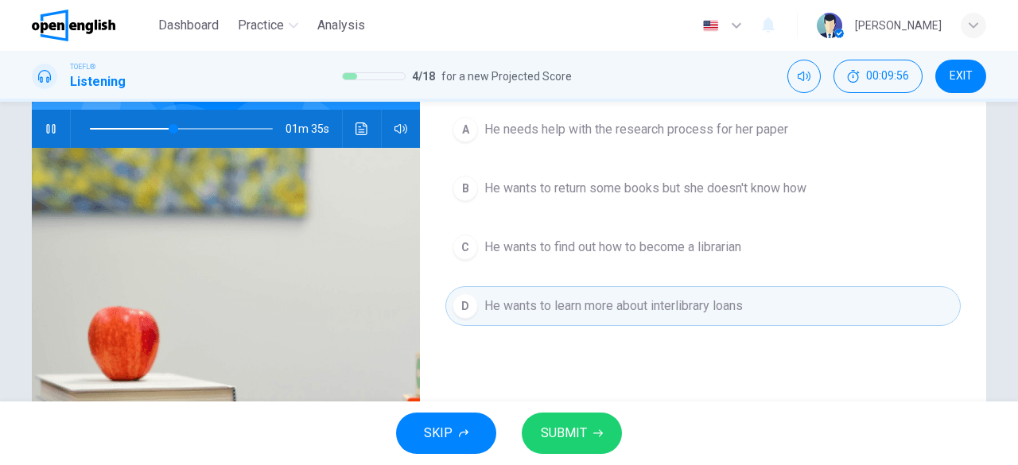
click at [577, 440] on span "SUBMIT" at bounding box center [564, 433] width 46 height 22
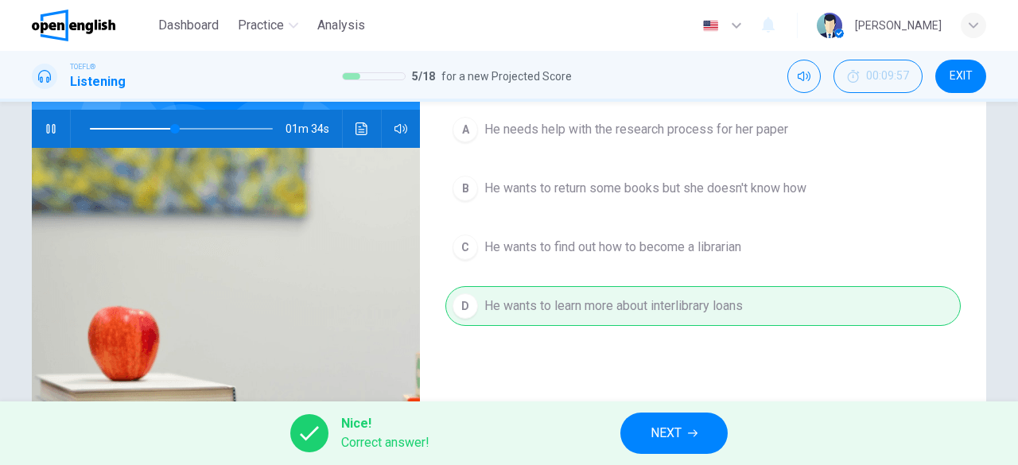
type input "**"
click at [688, 442] on button "NEXT" at bounding box center [673, 433] width 107 height 41
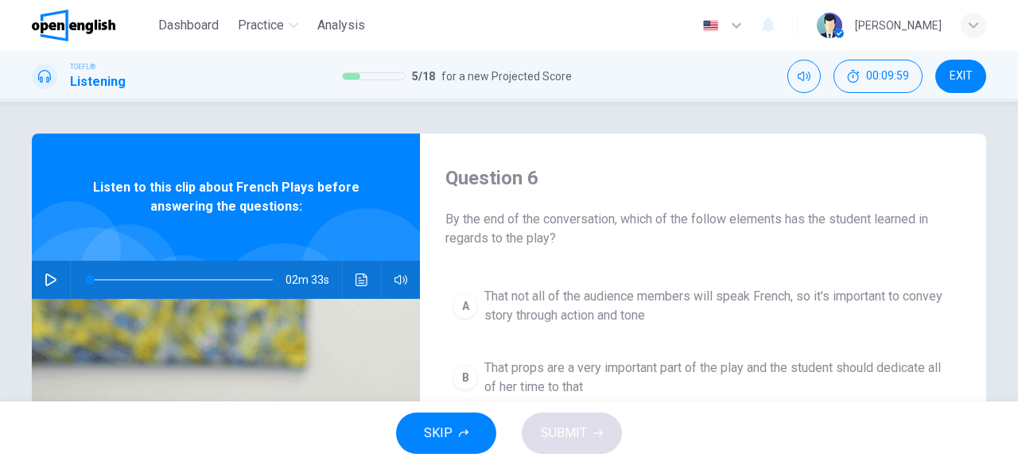
click at [49, 274] on icon "button" at bounding box center [51, 279] width 13 height 13
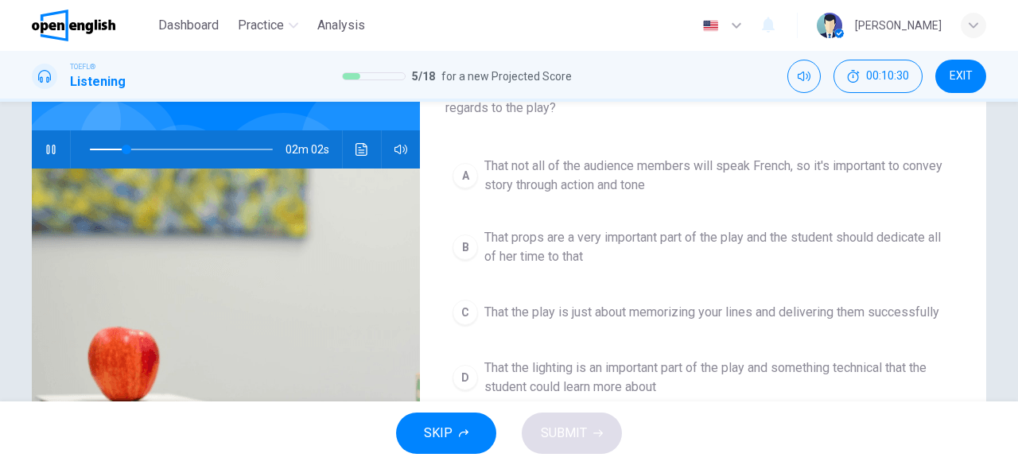
scroll to position [153, 0]
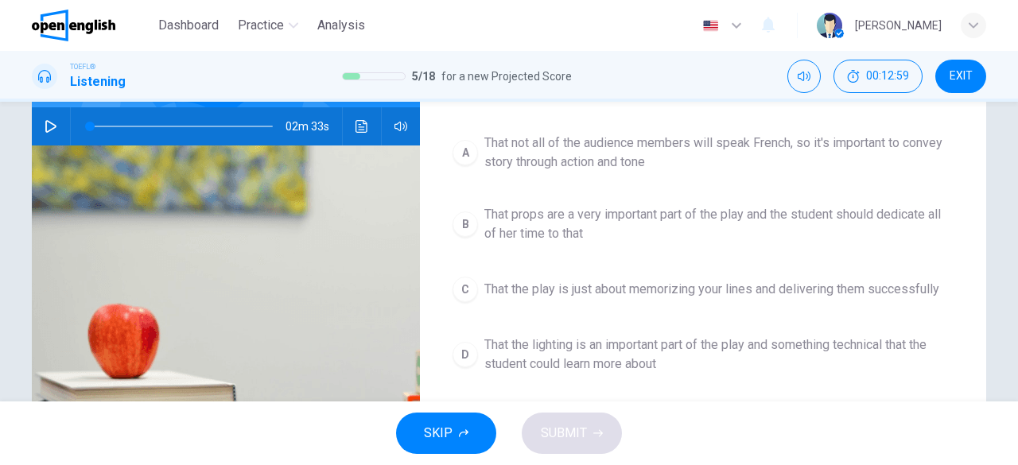
click at [54, 120] on button "button" at bounding box center [50, 126] width 25 height 38
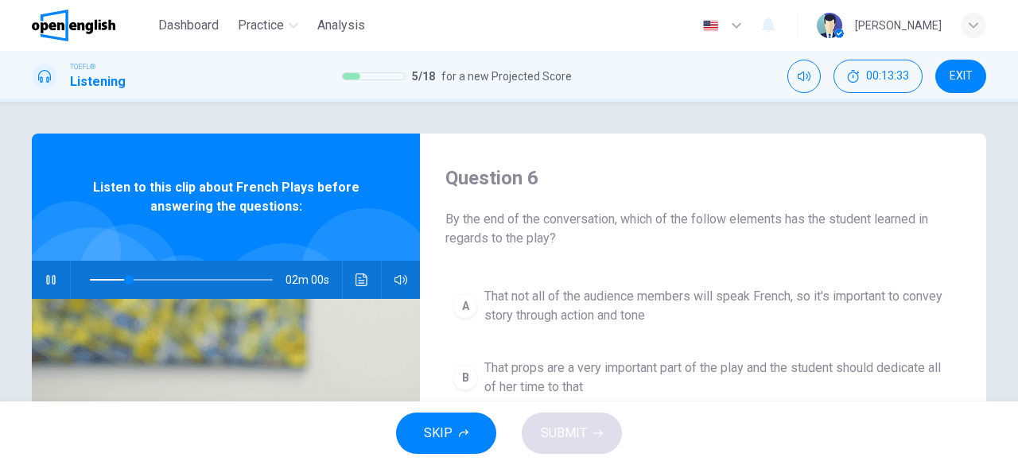
scroll to position [60, 0]
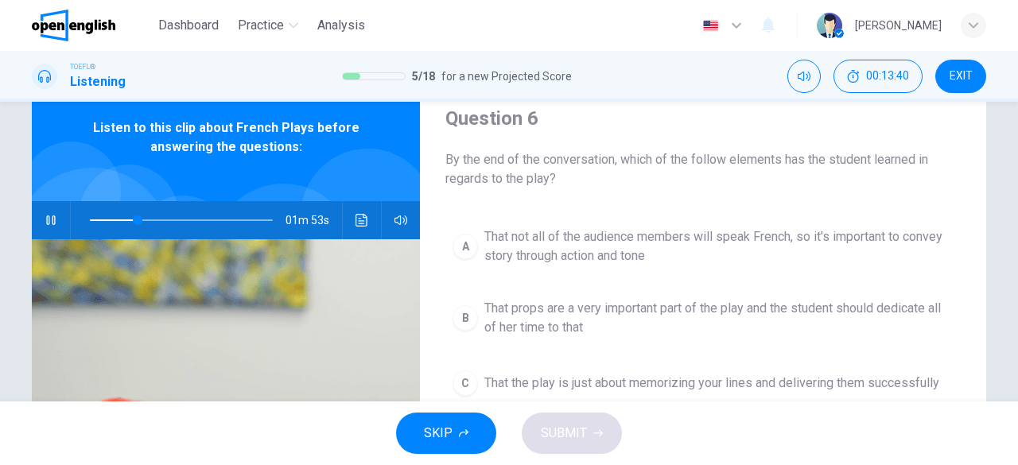
click at [45, 222] on icon "button" at bounding box center [51, 220] width 13 height 13
click at [46, 222] on icon "button" at bounding box center [51, 220] width 13 height 13
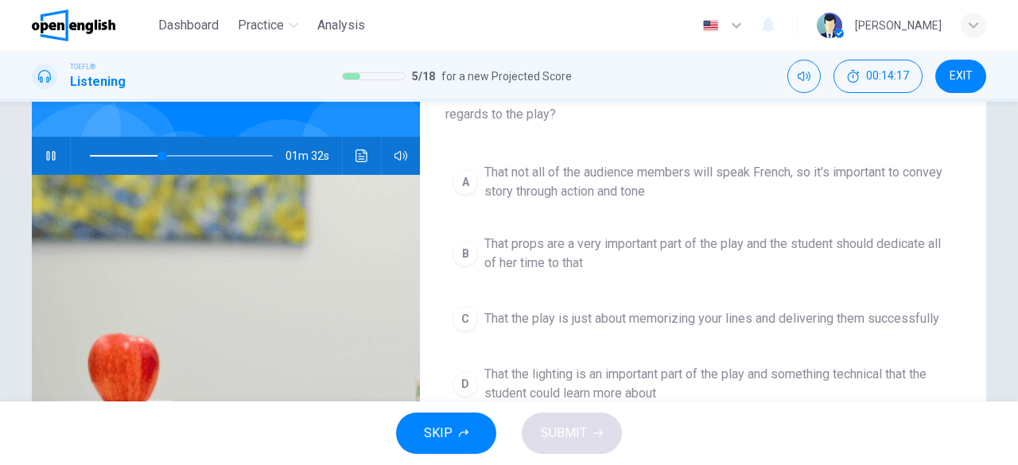
scroll to position [122, 0]
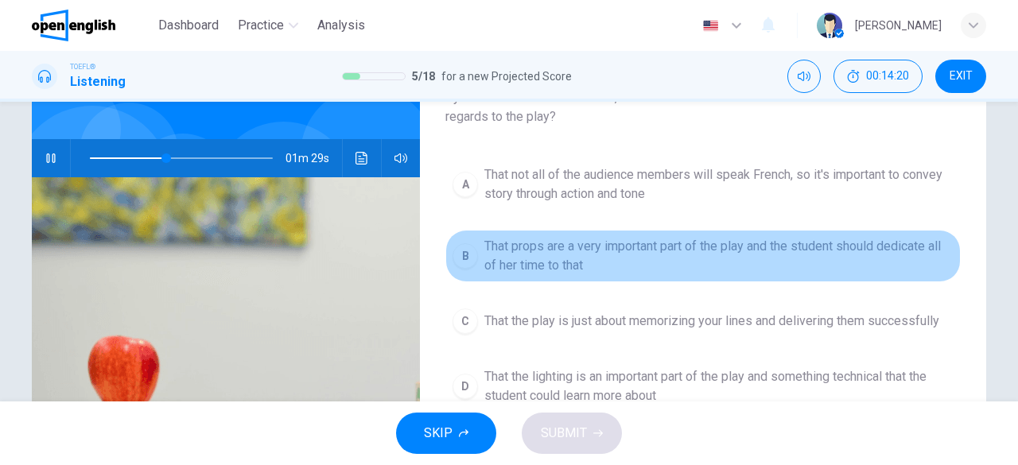
click at [641, 251] on span "That props are a very important part of the play and the student should dedicat…" at bounding box center [718, 256] width 469 height 38
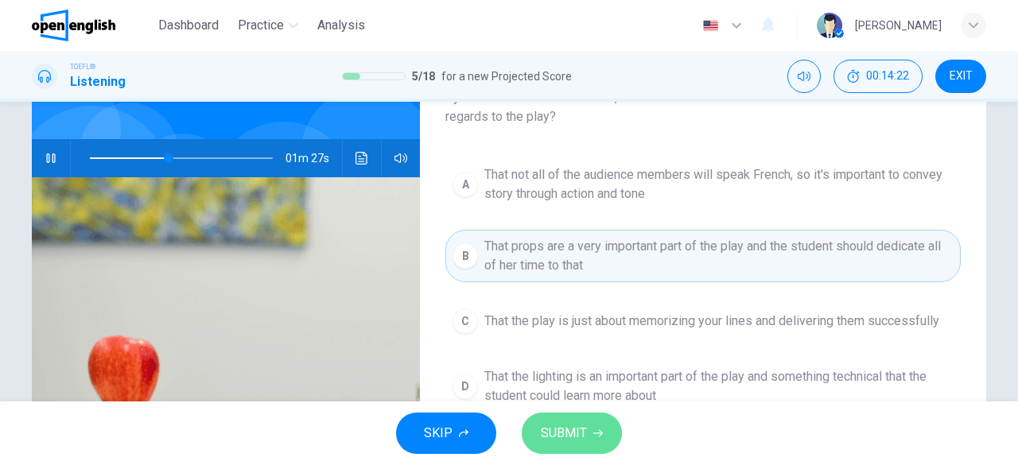
click at [571, 444] on span "SUBMIT" at bounding box center [564, 433] width 46 height 22
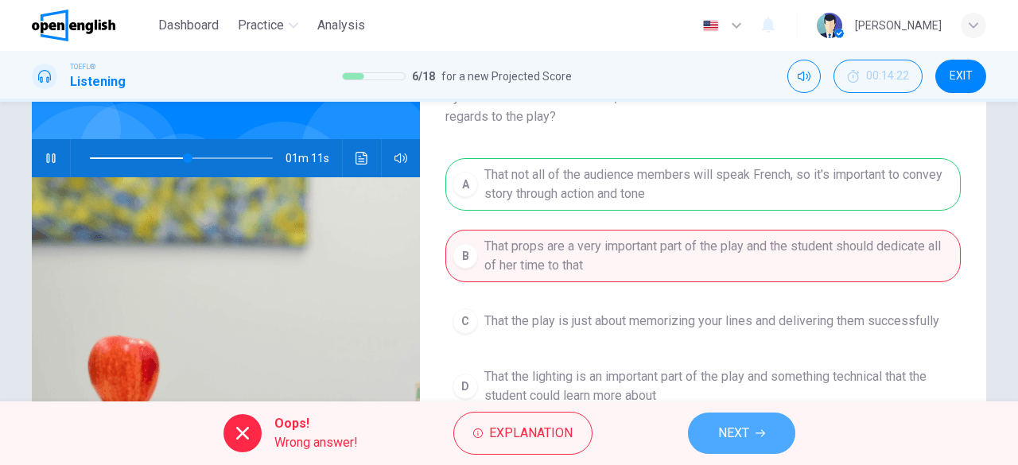
click at [725, 448] on button "NEXT" at bounding box center [741, 433] width 107 height 41
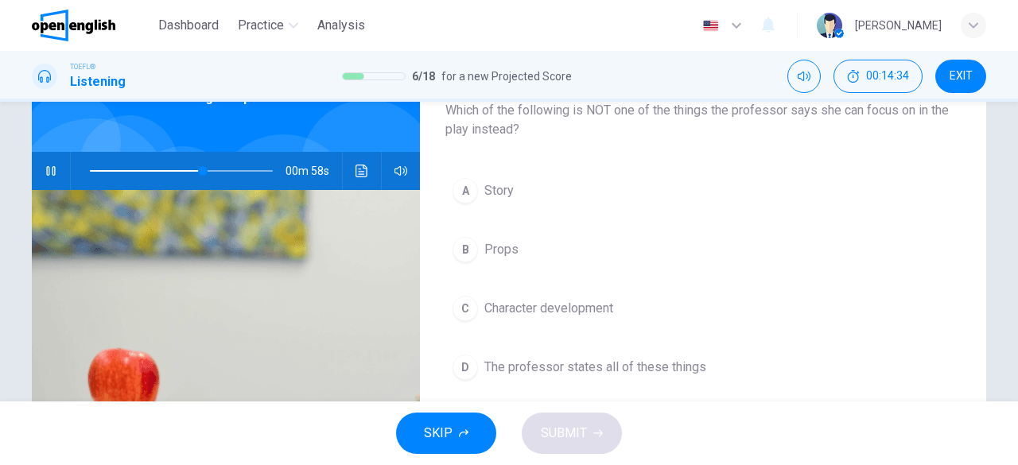
scroll to position [131, 0]
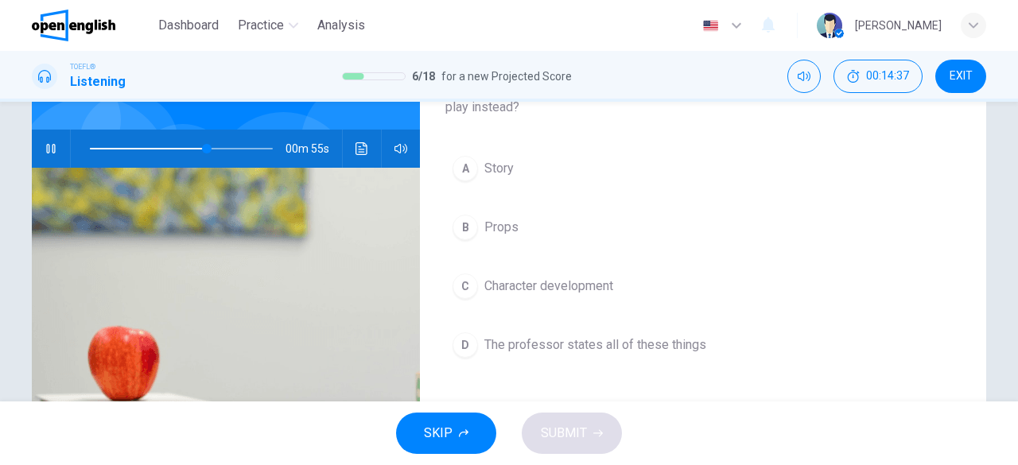
click at [595, 351] on span "The professor states all of these things" at bounding box center [595, 344] width 222 height 19
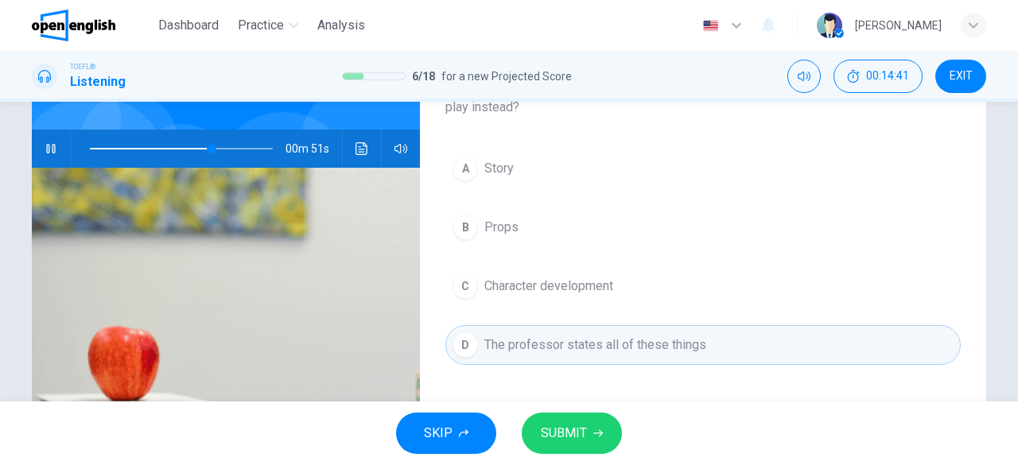
click at [593, 429] on icon "button" at bounding box center [598, 433] width 10 height 10
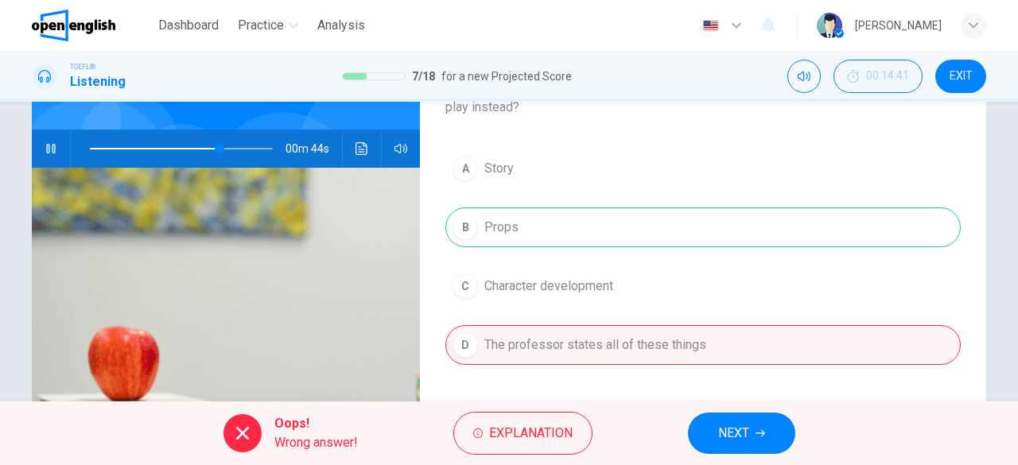
click at [762, 441] on button "NEXT" at bounding box center [741, 433] width 107 height 41
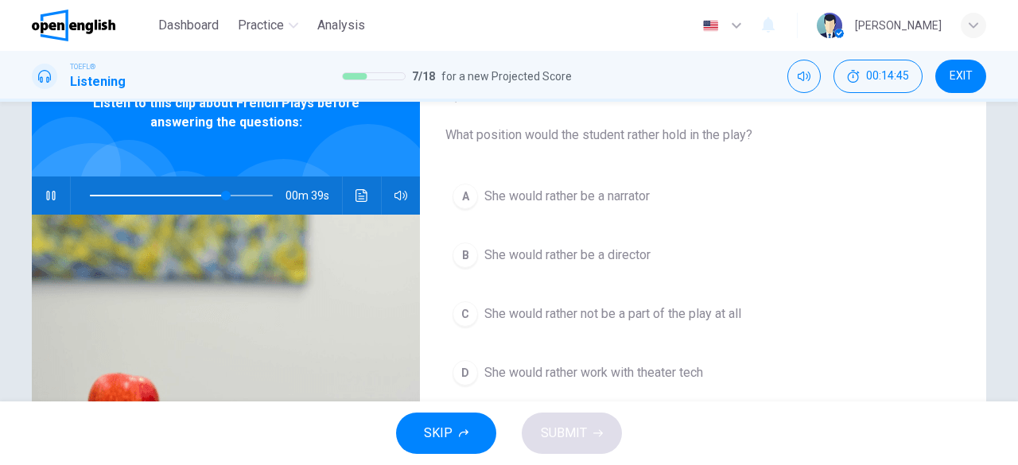
scroll to position [85, 0]
click at [96, 195] on span at bounding box center [168, 195] width 157 height 2
type input "**"
click at [962, 86] on button "EXIT" at bounding box center [960, 76] width 51 height 33
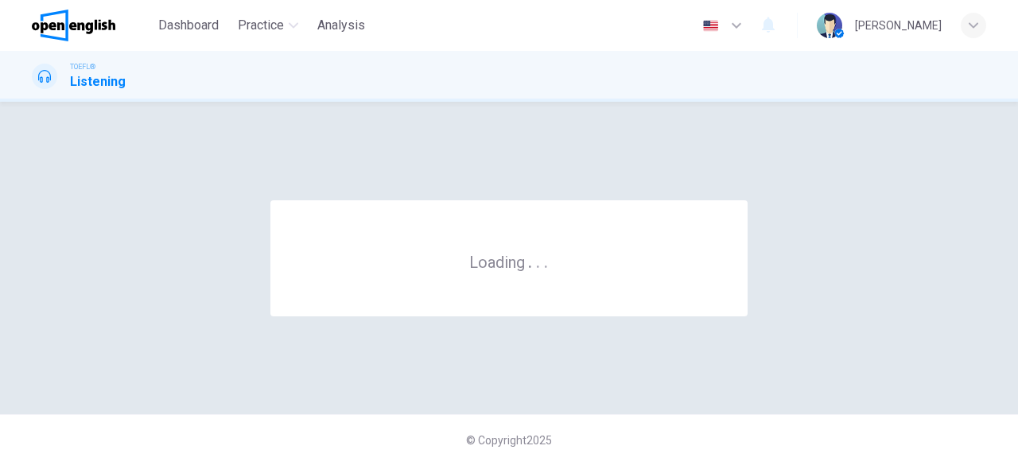
scroll to position [0, 0]
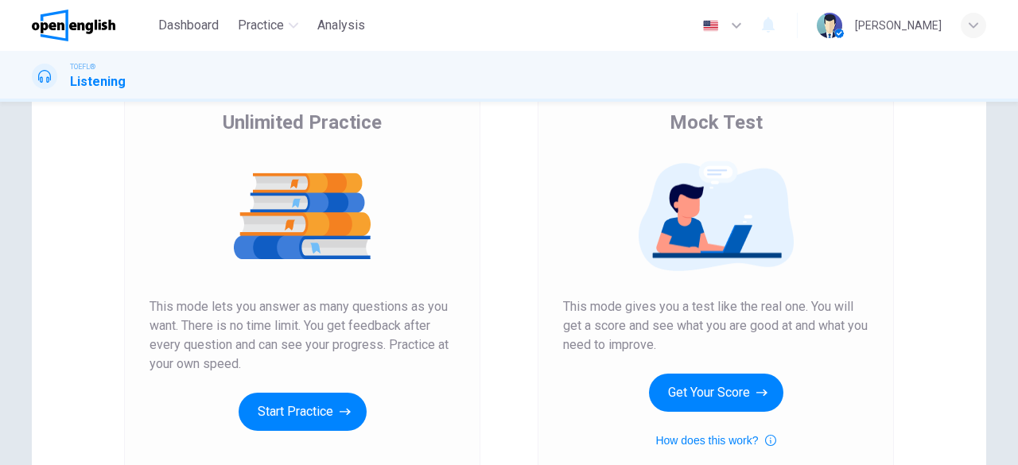
scroll to position [204, 0]
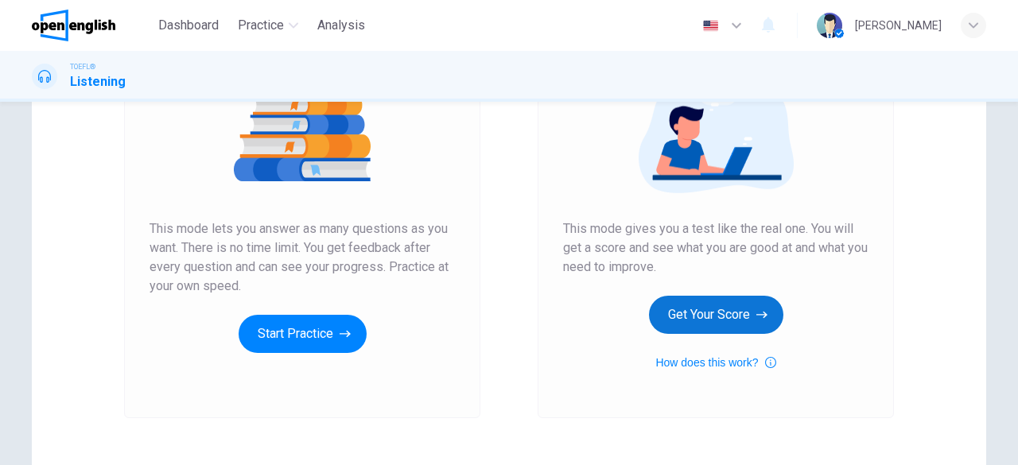
click at [704, 320] on button "Get Your Score" at bounding box center [716, 315] width 134 height 38
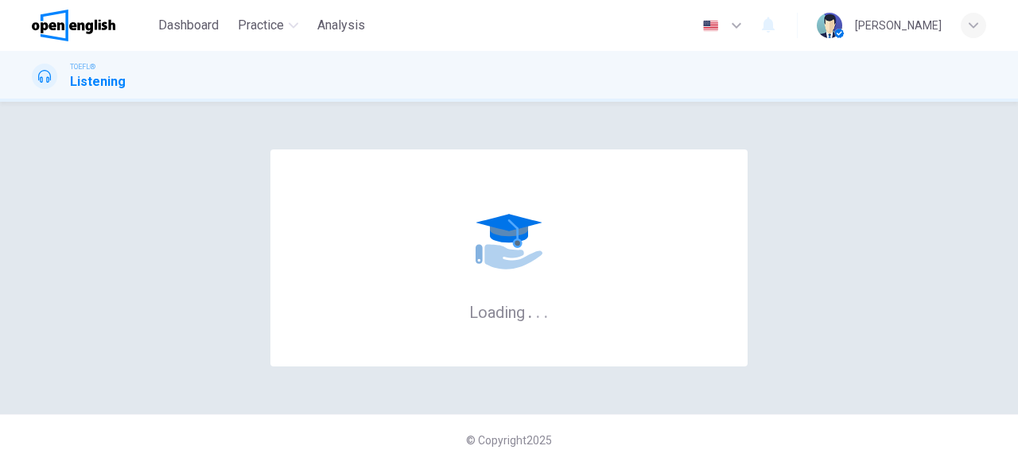
scroll to position [0, 0]
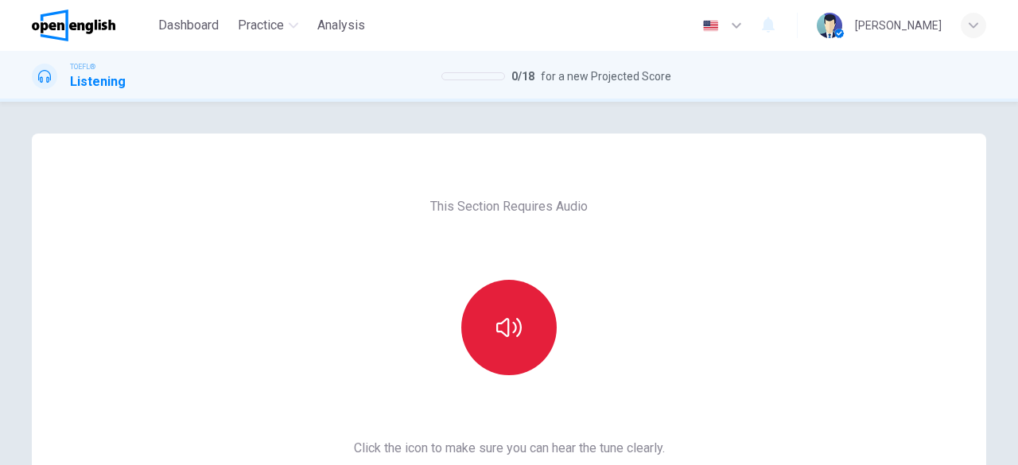
click at [489, 355] on button "button" at bounding box center [508, 327] width 95 height 95
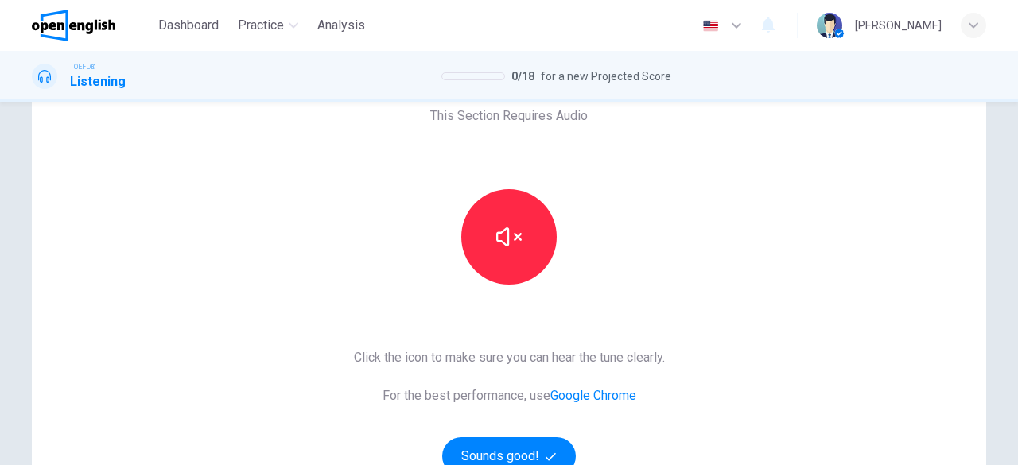
scroll to position [201, 0]
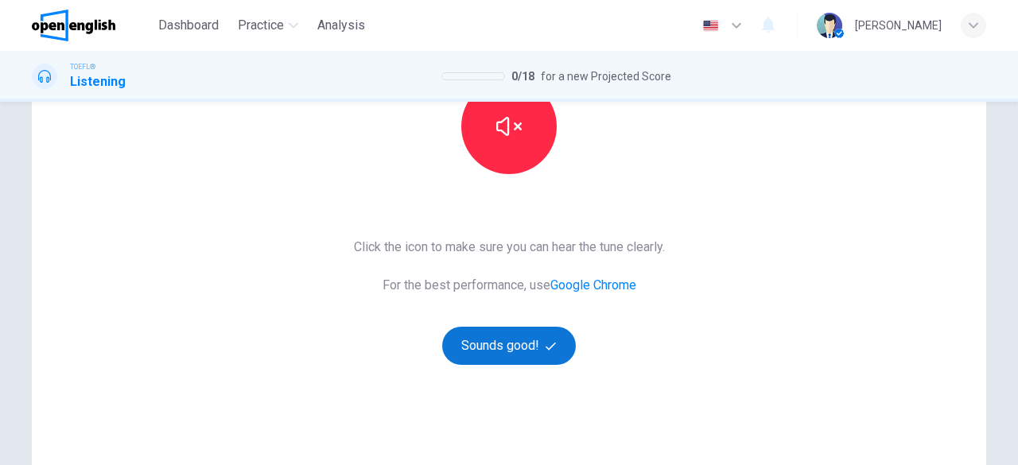
click at [537, 357] on button "Sounds good!" at bounding box center [509, 346] width 134 height 38
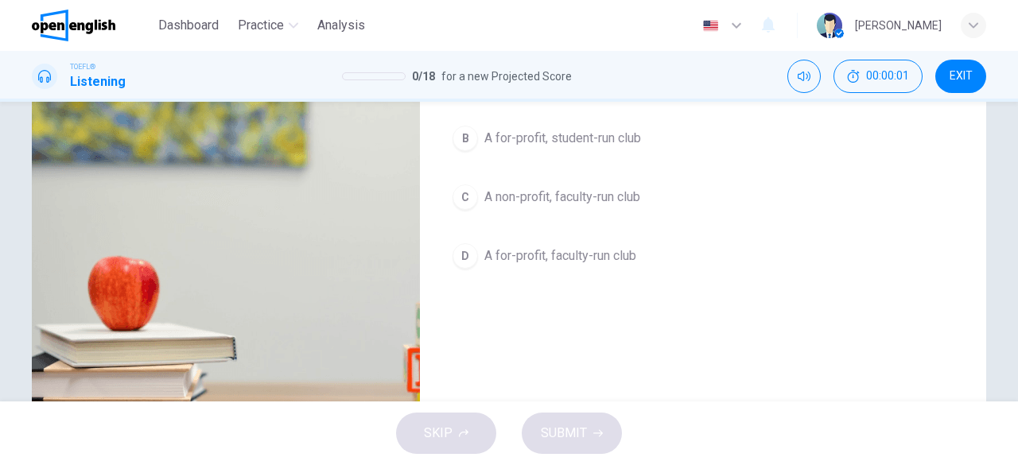
scroll to position [56, 0]
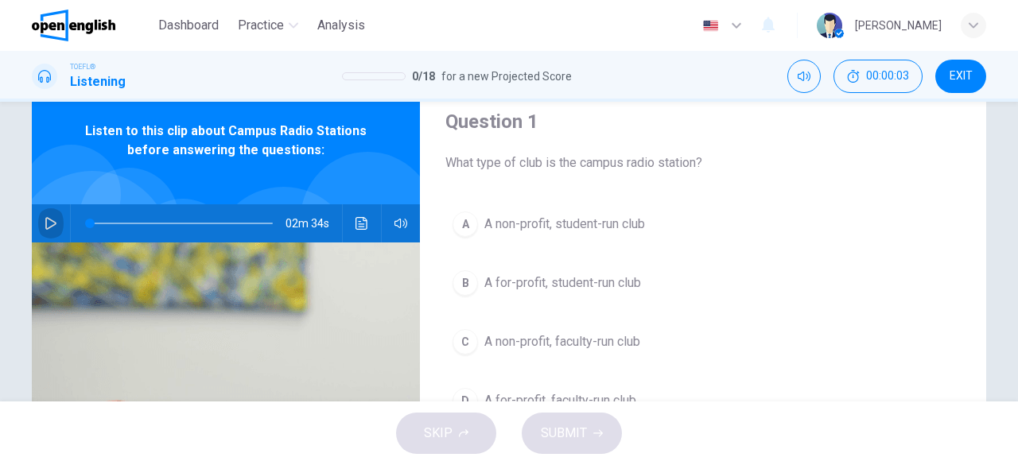
click at [44, 215] on button "button" at bounding box center [50, 223] width 25 height 38
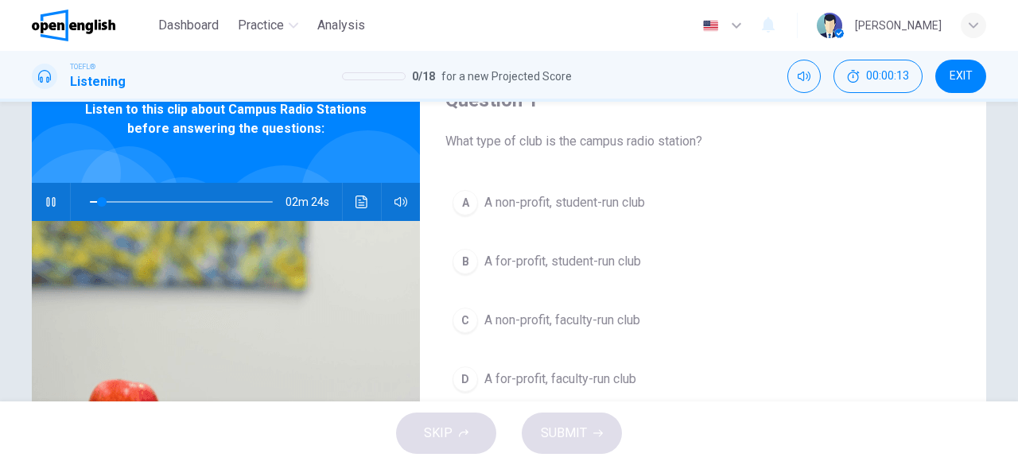
scroll to position [93, 0]
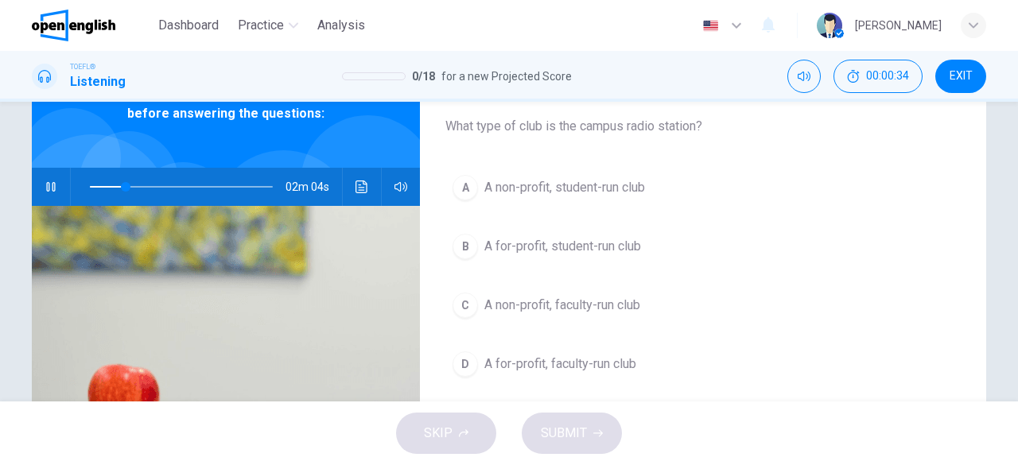
click at [566, 192] on span "A non-profit, student-run club" at bounding box center [564, 187] width 161 height 19
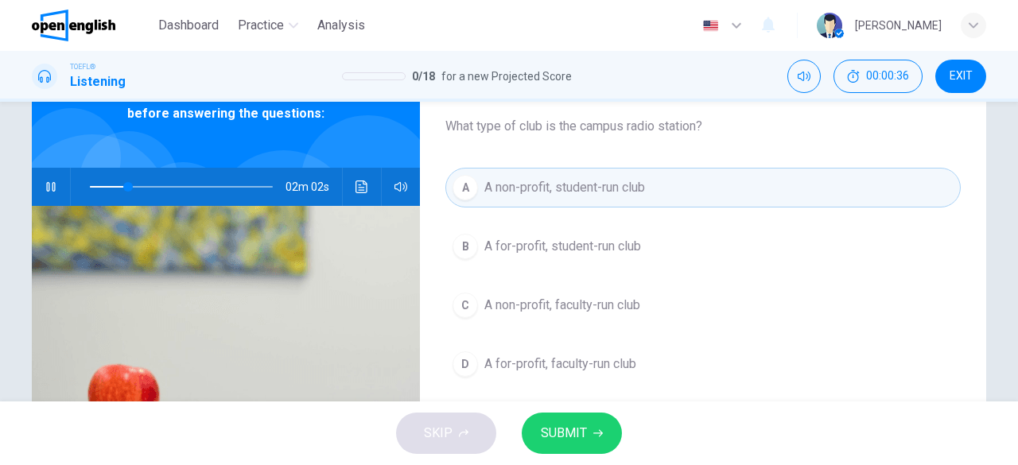
click at [572, 428] on span "SUBMIT" at bounding box center [564, 433] width 46 height 22
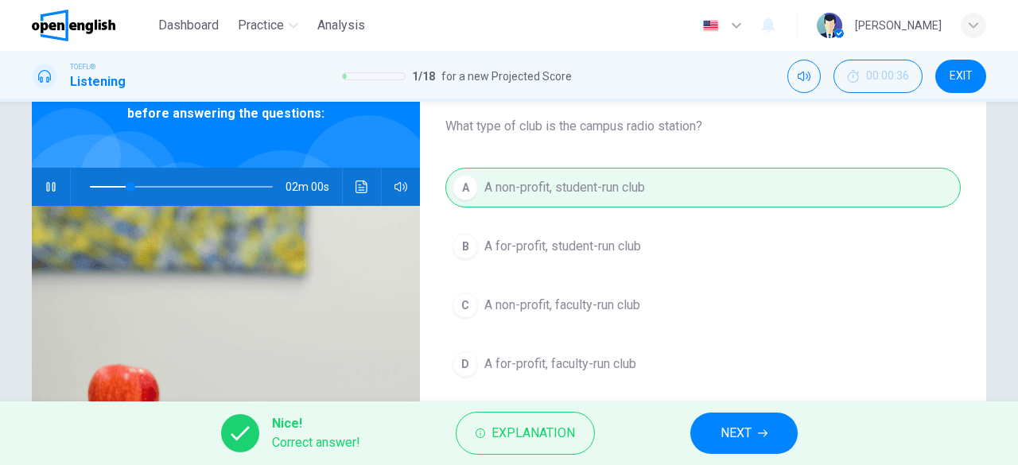
click at [751, 429] on span "NEXT" at bounding box center [735, 433] width 31 height 22
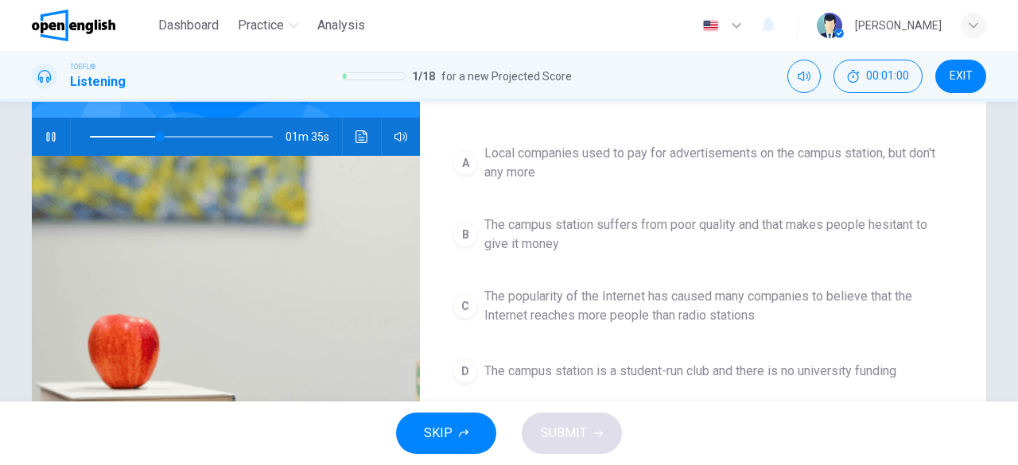
scroll to position [152, 0]
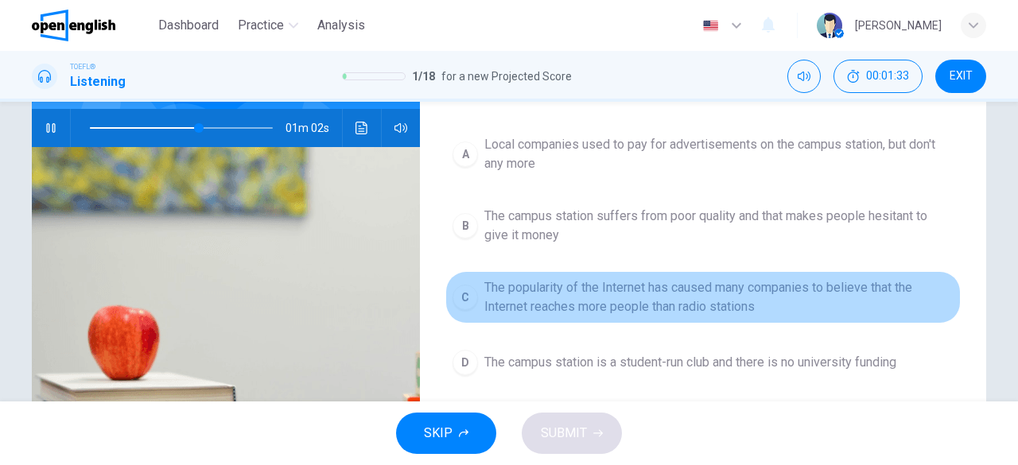
click at [859, 295] on span "The popularity of the Internet has caused many companies to believe that the In…" at bounding box center [718, 297] width 469 height 38
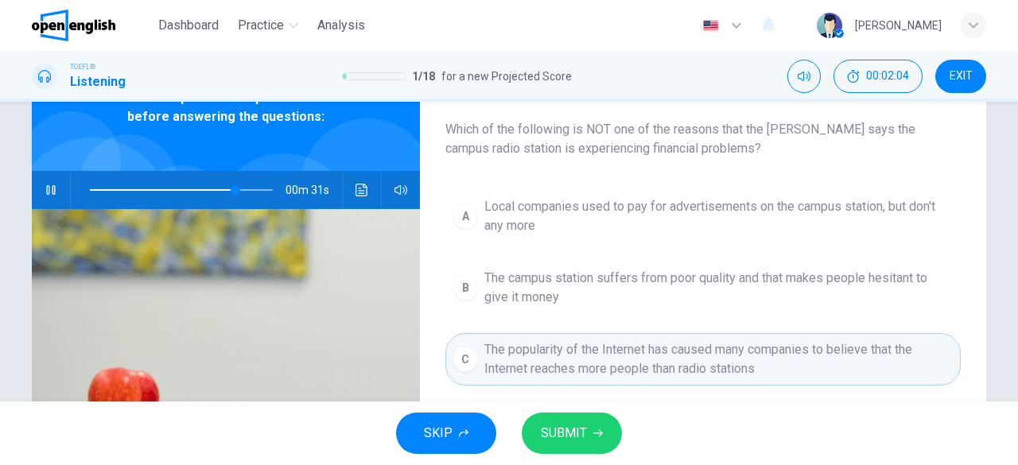
scroll to position [92, 0]
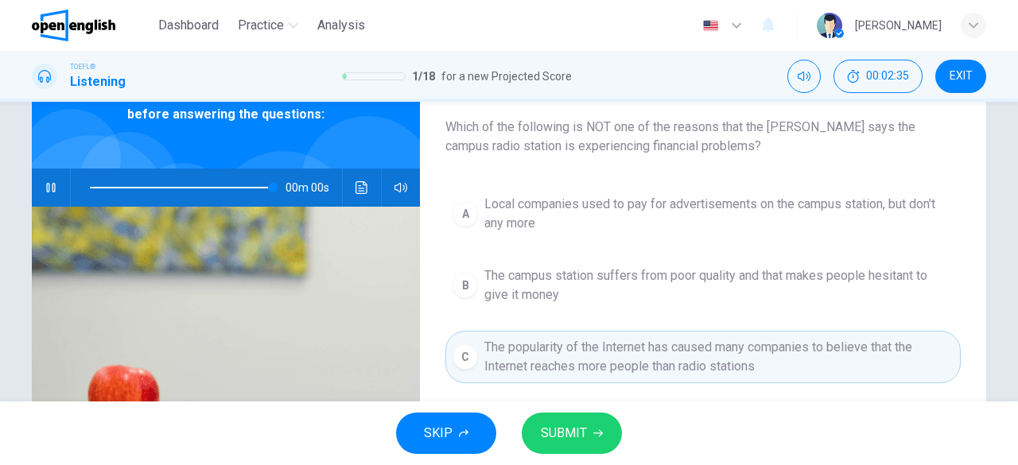
type input "*"
click at [684, 211] on span "Local companies used to pay for advertisements on the campus station, but don't…" at bounding box center [718, 214] width 469 height 38
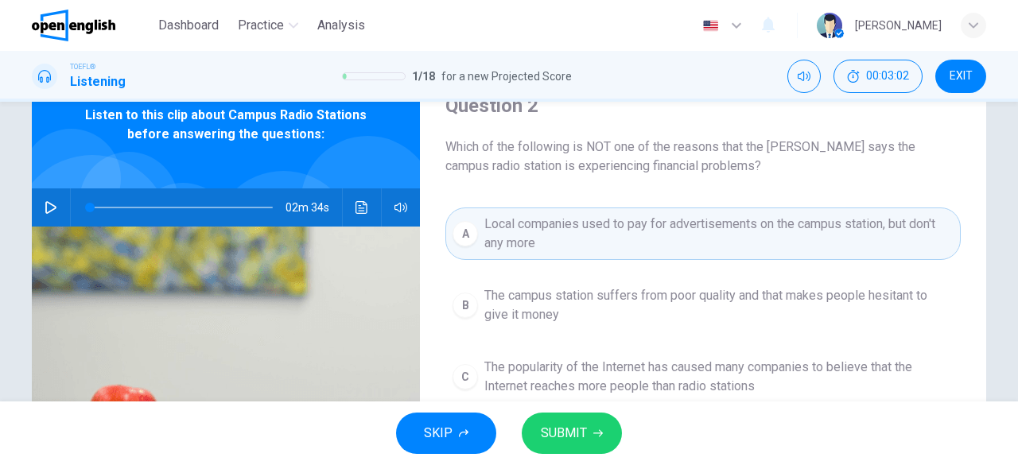
scroll to position [70, 0]
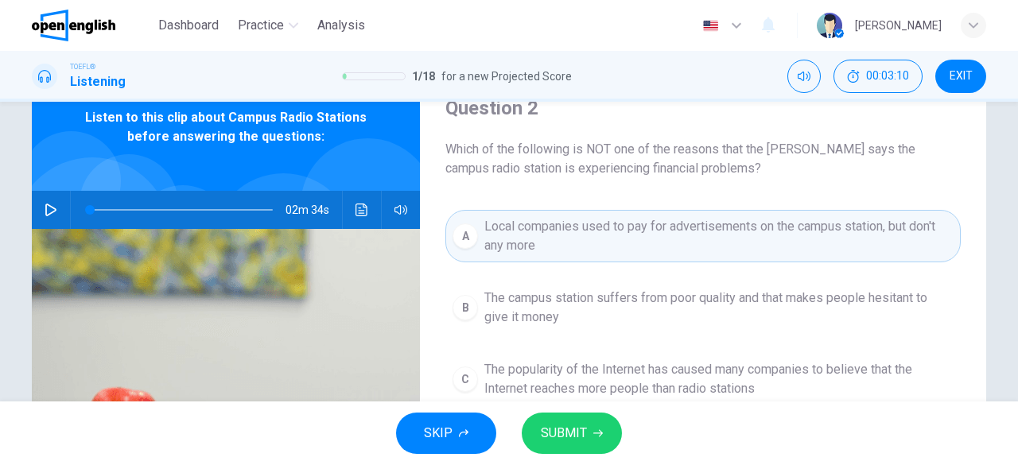
click at [564, 422] on span "SUBMIT" at bounding box center [564, 433] width 46 height 22
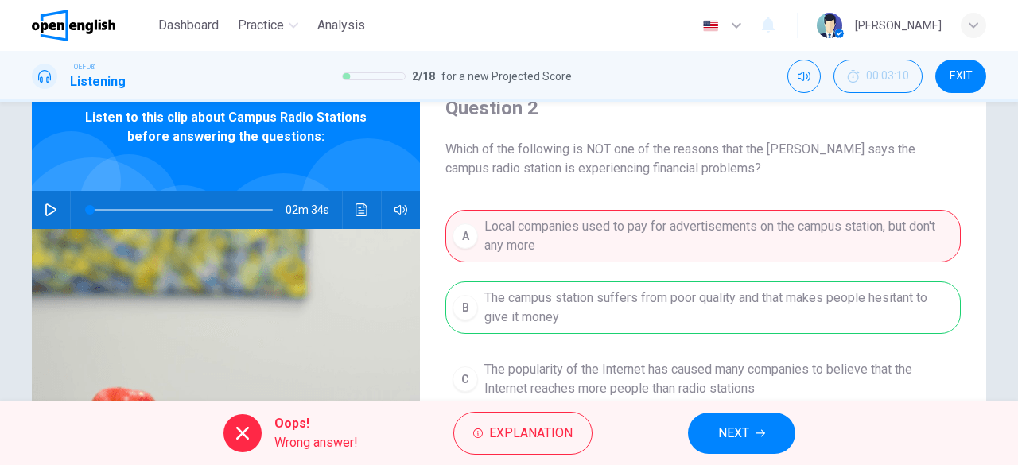
click at [733, 422] on span "NEXT" at bounding box center [733, 433] width 31 height 22
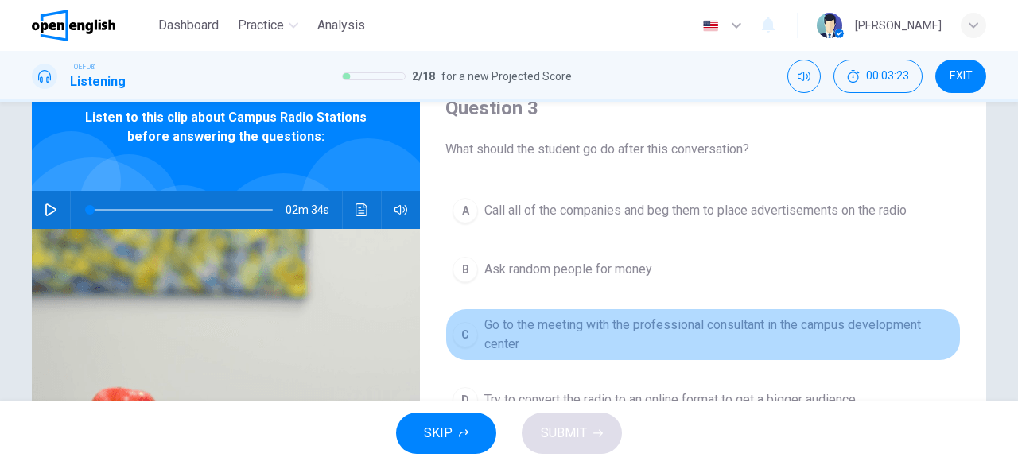
click at [572, 327] on span "Go to the meeting with the professional consultant in the campus development ce…" at bounding box center [718, 335] width 469 height 38
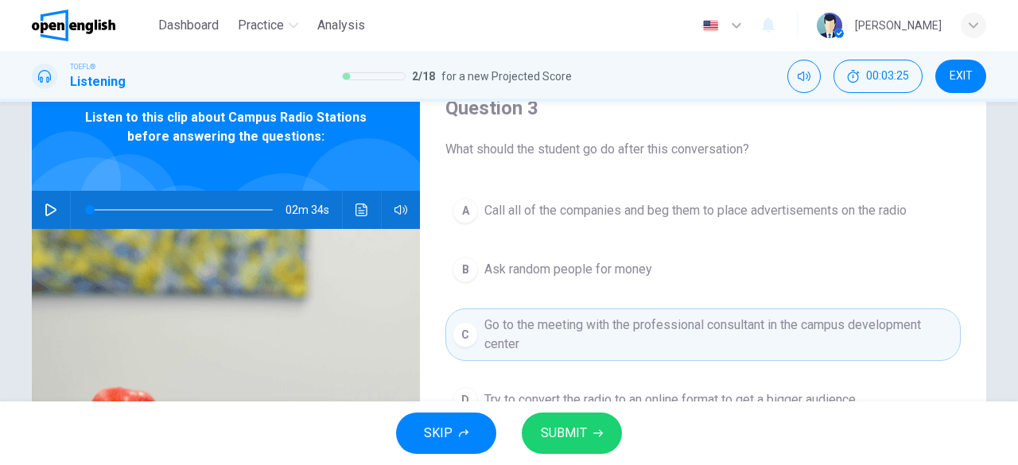
click at [573, 436] on span "SUBMIT" at bounding box center [564, 433] width 46 height 22
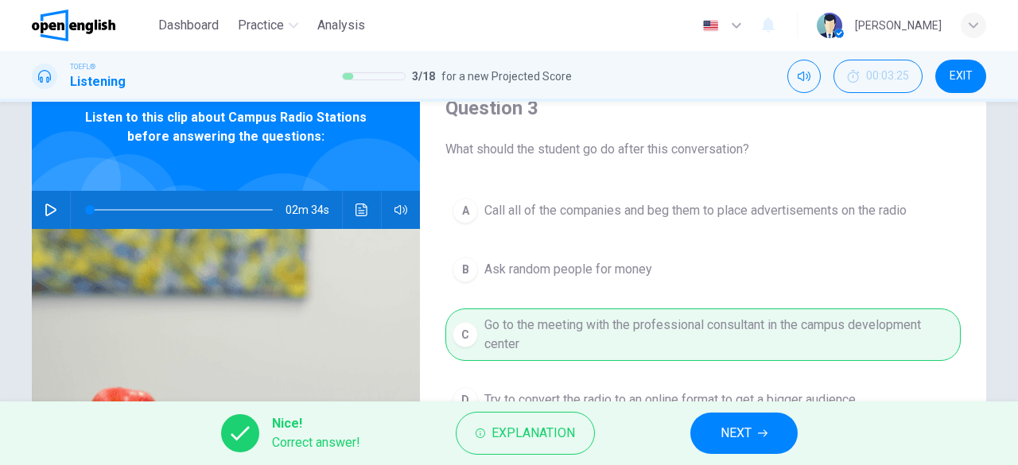
click at [749, 440] on span "NEXT" at bounding box center [735, 433] width 31 height 22
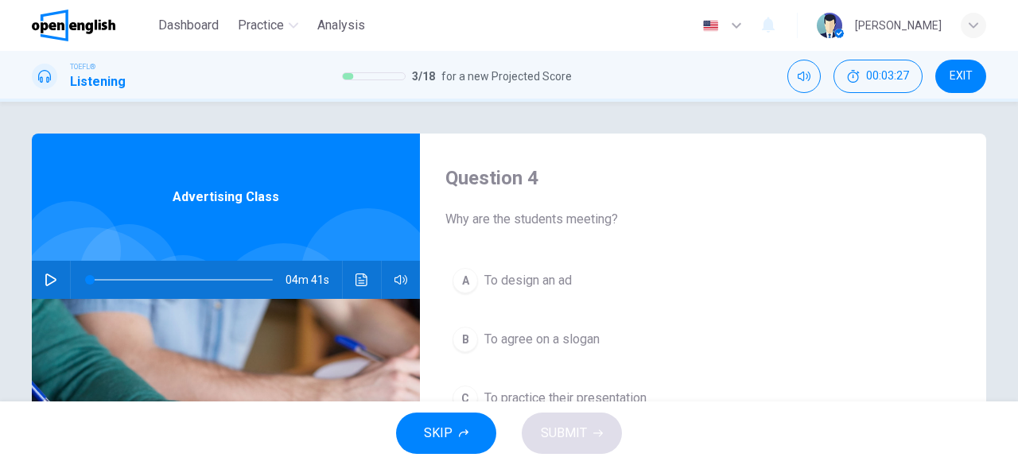
click at [46, 280] on icon "button" at bounding box center [51, 279] width 13 height 13
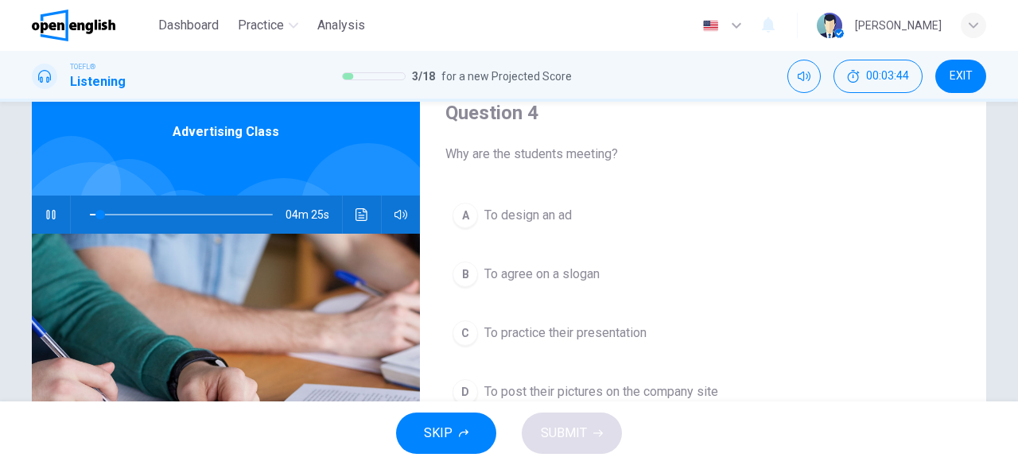
scroll to position [75, 0]
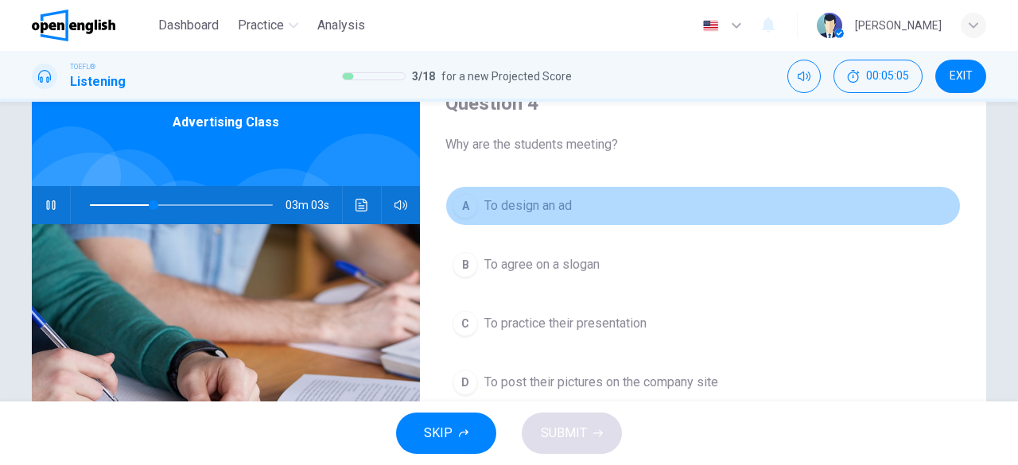
click at [520, 214] on span "To design an ad" at bounding box center [527, 205] width 87 height 19
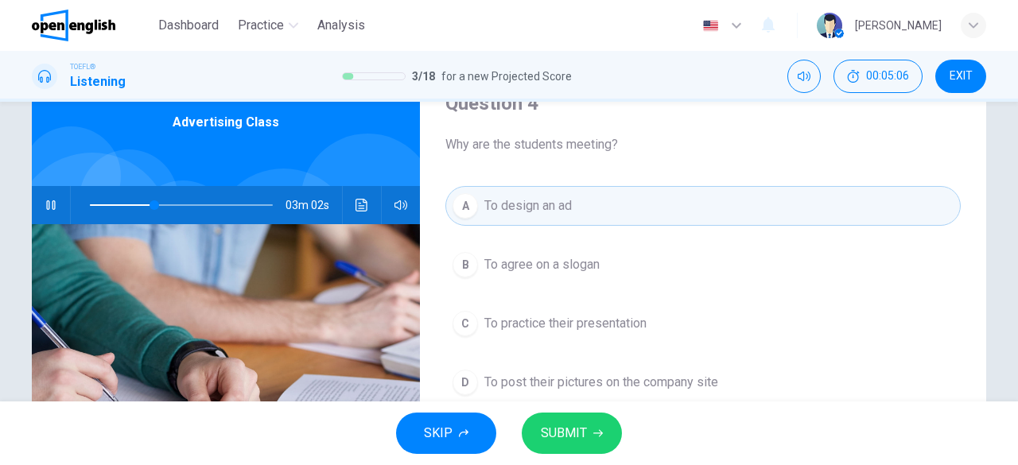
click at [571, 433] on span "SUBMIT" at bounding box center [564, 433] width 46 height 22
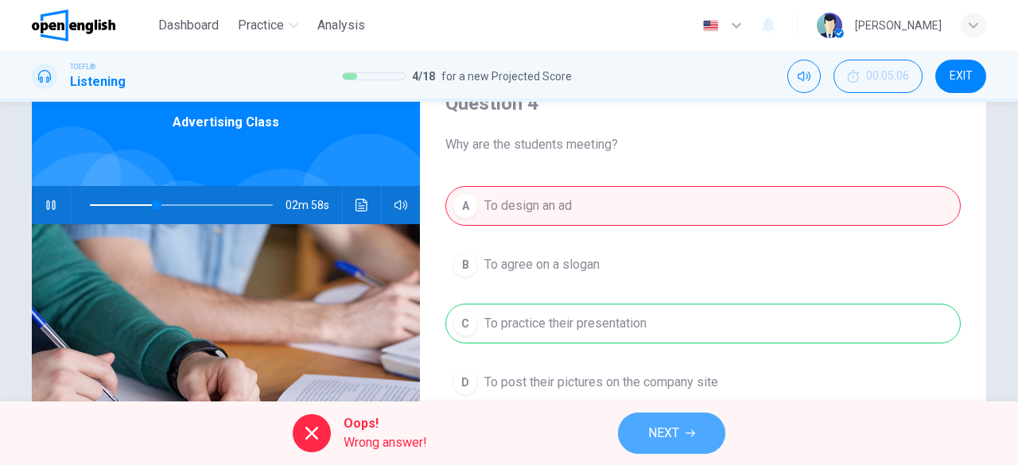
click at [660, 438] on span "NEXT" at bounding box center [663, 433] width 31 height 22
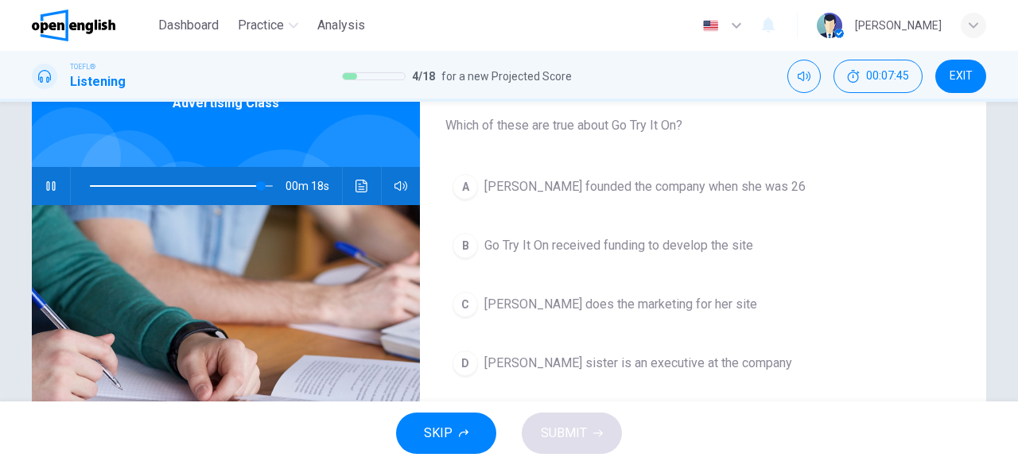
scroll to position [96, 0]
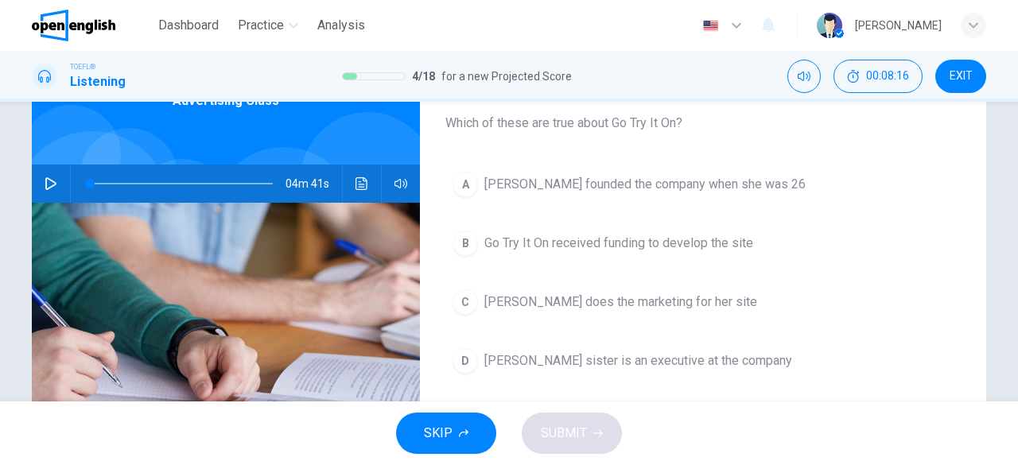
click at [45, 181] on icon "button" at bounding box center [51, 183] width 13 height 13
click at [45, 183] on icon "button" at bounding box center [51, 183] width 13 height 13
type input "**"
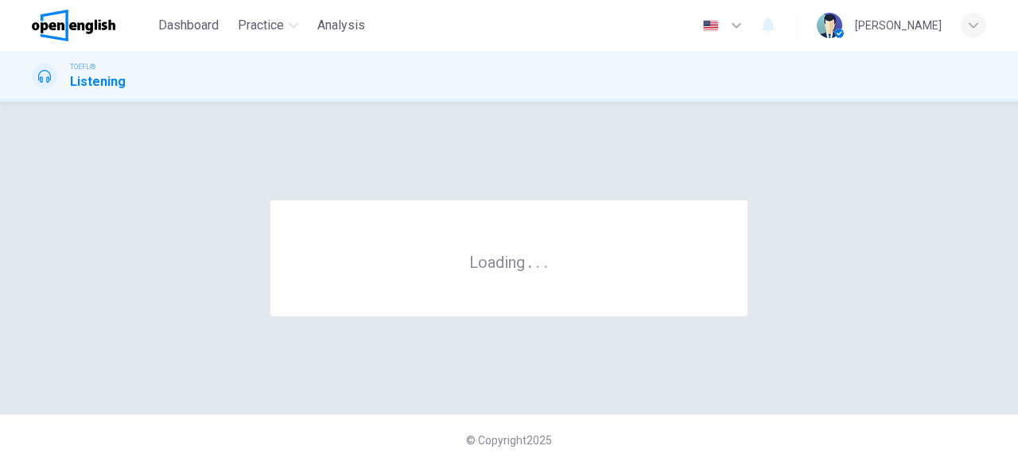
scroll to position [0, 0]
